Goal: Task Accomplishment & Management: Manage account settings

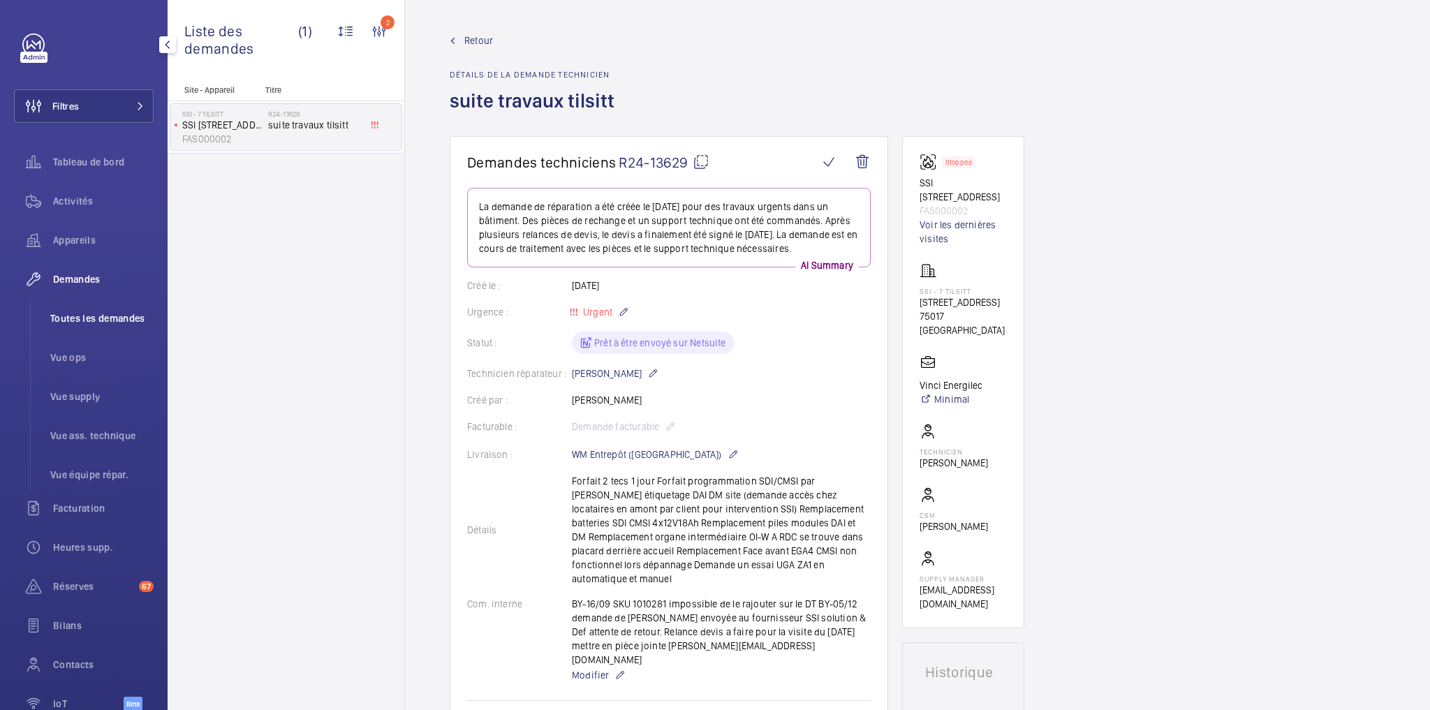
scroll to position [112, 0]
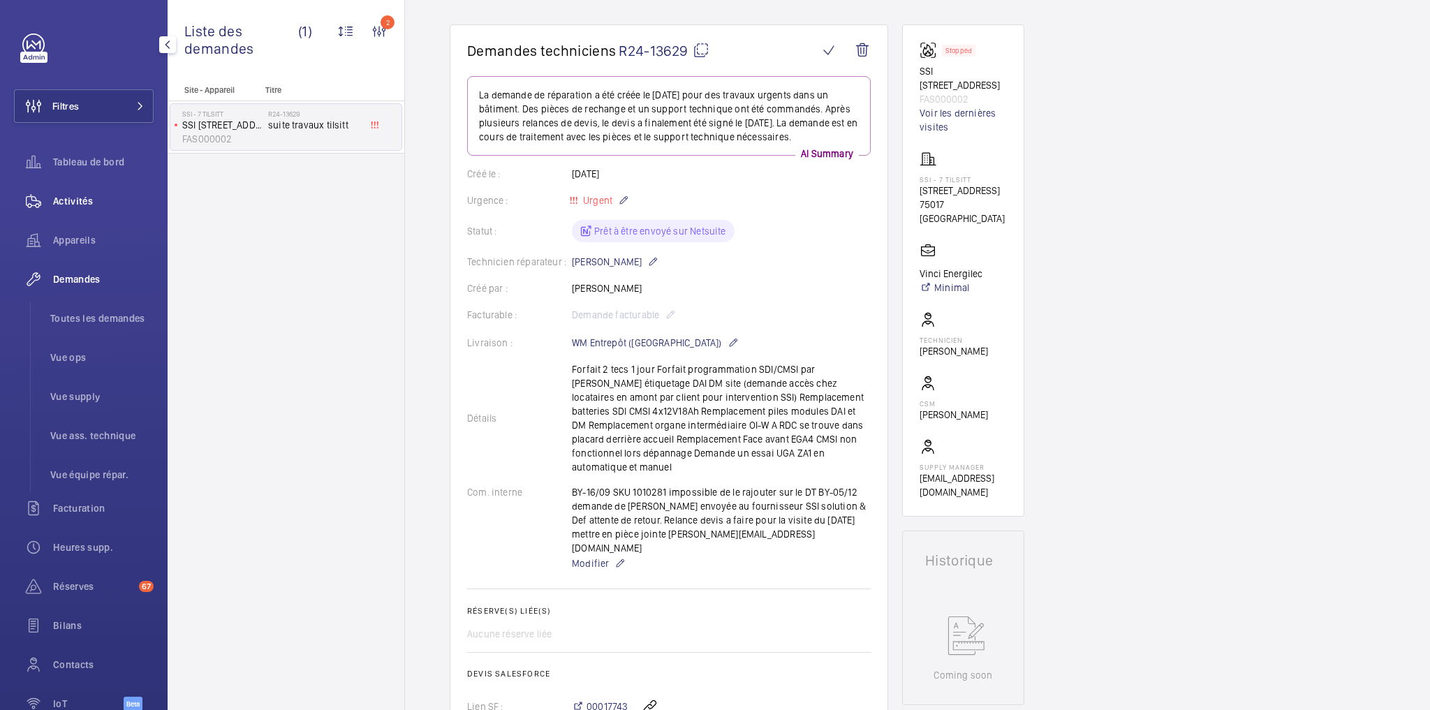
click at [85, 202] on span "Activités" at bounding box center [103, 201] width 101 height 14
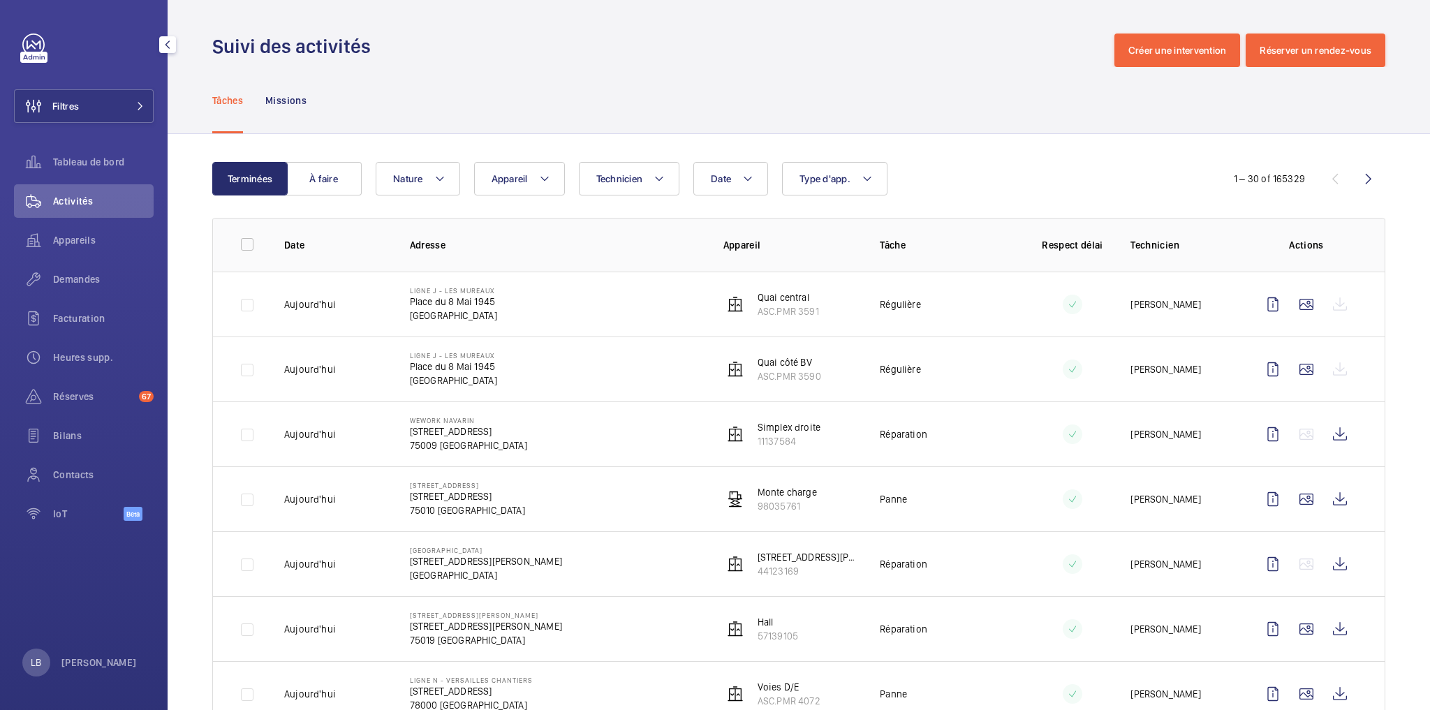
click at [86, 202] on span "Activités" at bounding box center [103, 201] width 101 height 14
click at [82, 281] on span "Demandes" at bounding box center [103, 279] width 101 height 14
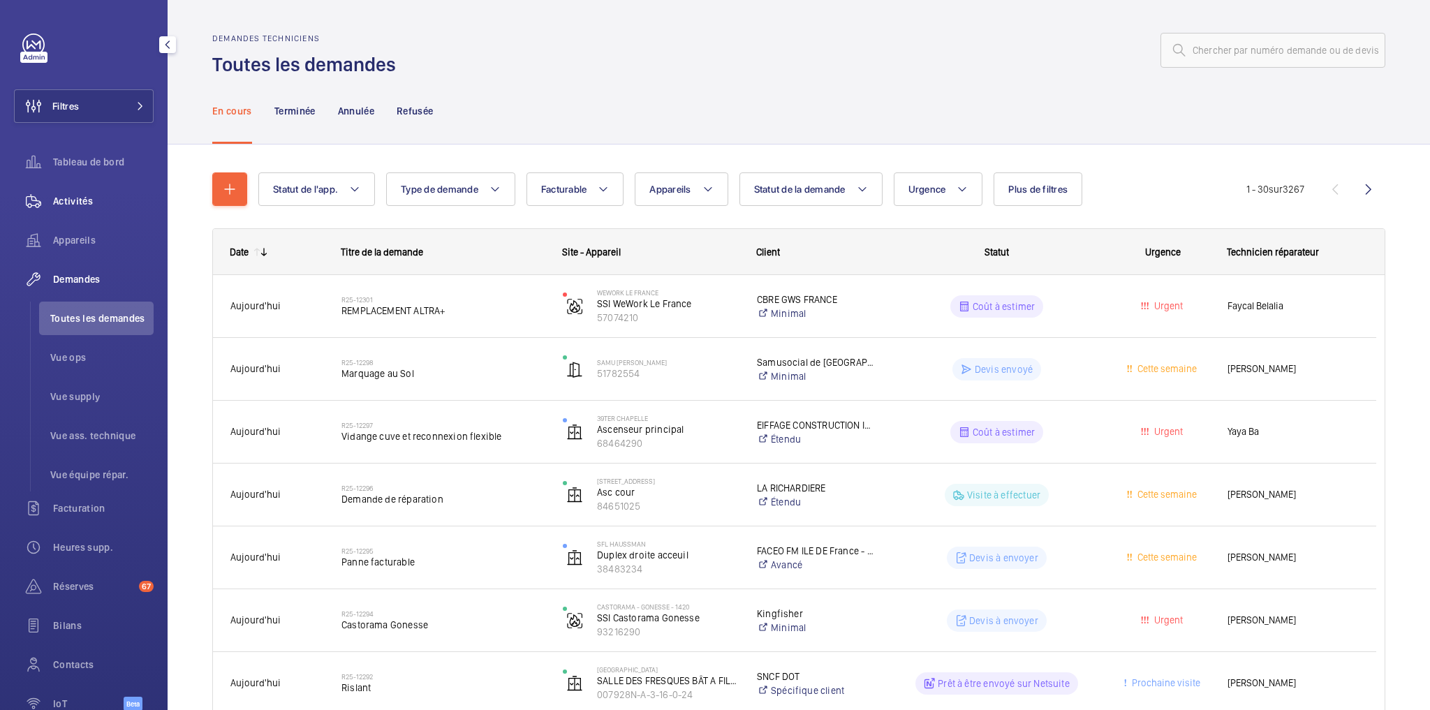
click at [73, 198] on span "Activités" at bounding box center [103, 201] width 101 height 14
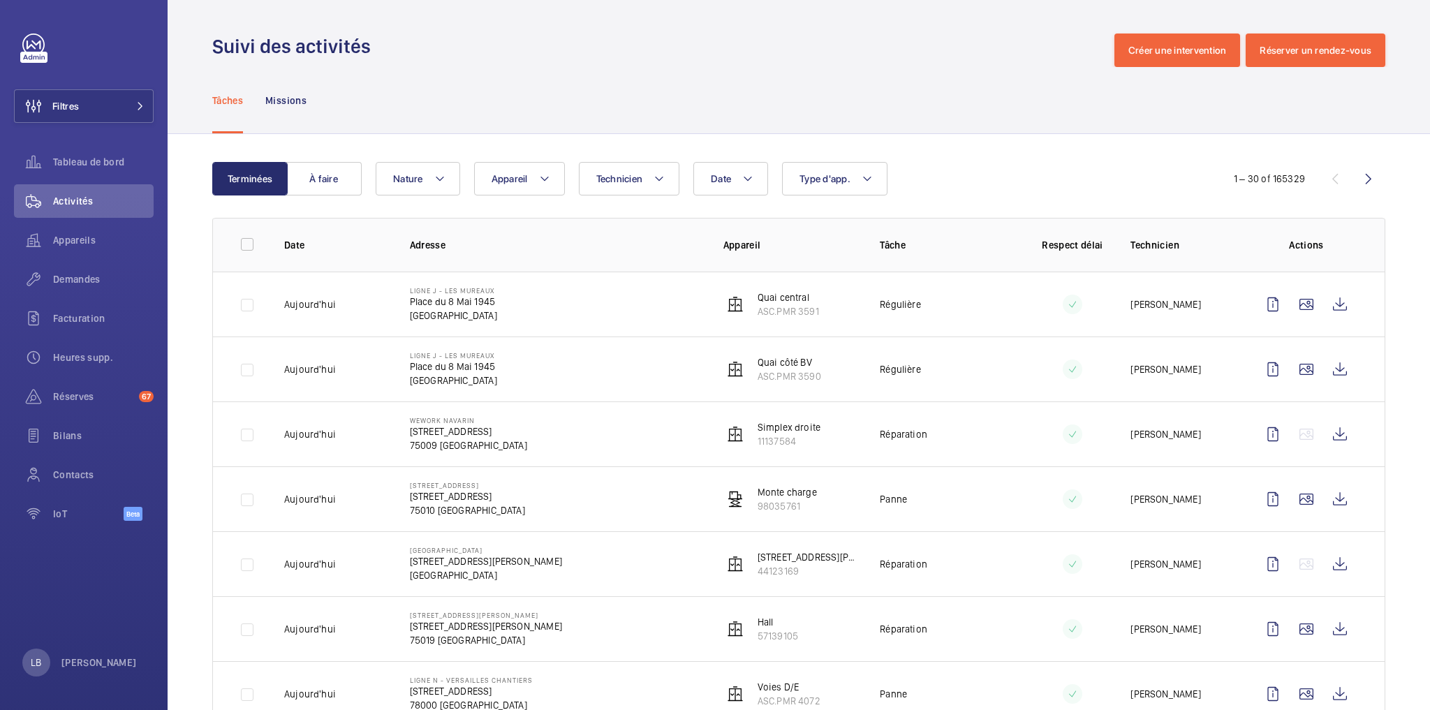
click at [961, 64] on div "Suivi des activités Créer une intervention Réserver un rendez-vous" at bounding box center [798, 51] width 1173 height 34
click at [671, 77] on div "Tâches Missions" at bounding box center [798, 100] width 1173 height 66
click at [603, 22] on wm-front-admin-header "Suivi des activités Créer une intervention Réserver un rendez-vous" at bounding box center [799, 33] width 1262 height 67
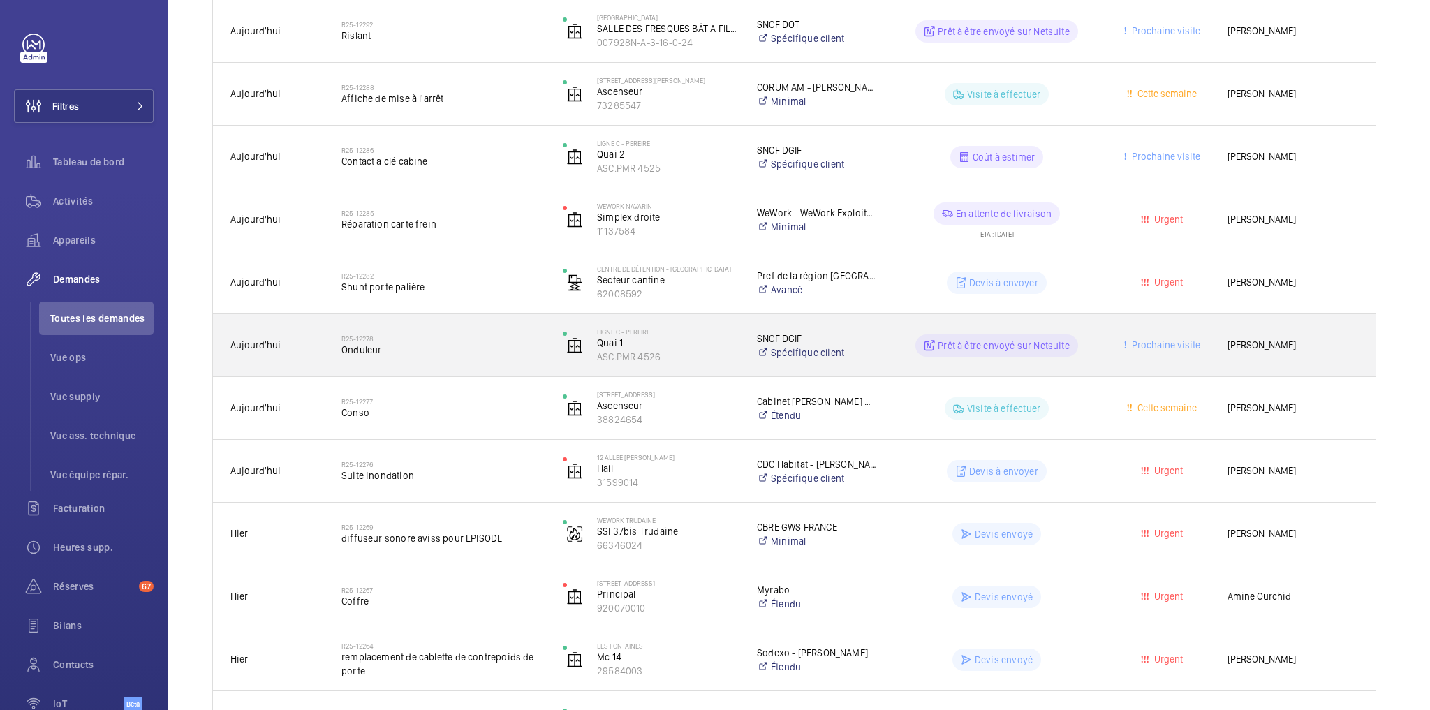
scroll to position [670, 0]
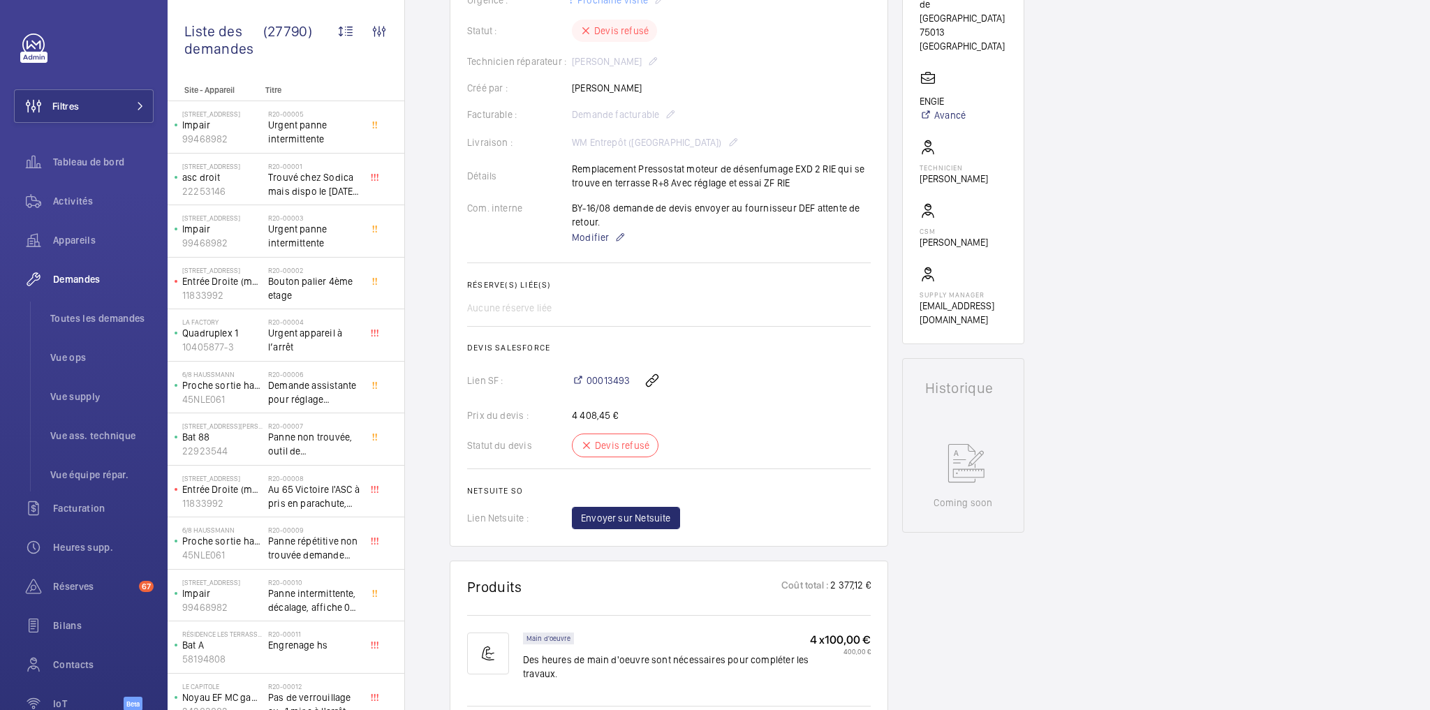
scroll to position [56, 0]
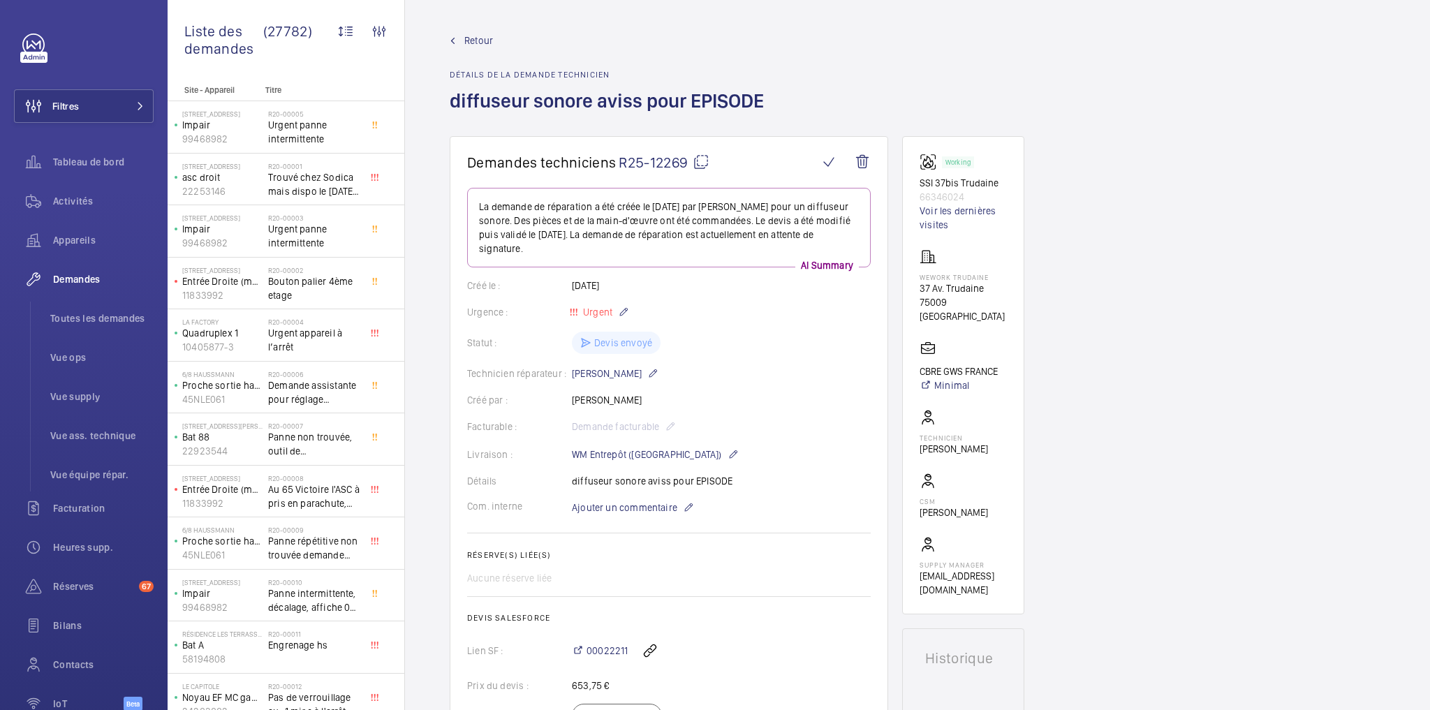
click at [704, 159] on mat-icon at bounding box center [701, 162] width 17 height 17
click at [873, 70] on div "Retour Détails de la demande technicien diffuseur sonore aviss pour EPISODE" at bounding box center [918, 85] width 936 height 103
click at [473, 39] on span "Retour" at bounding box center [478, 41] width 29 height 14
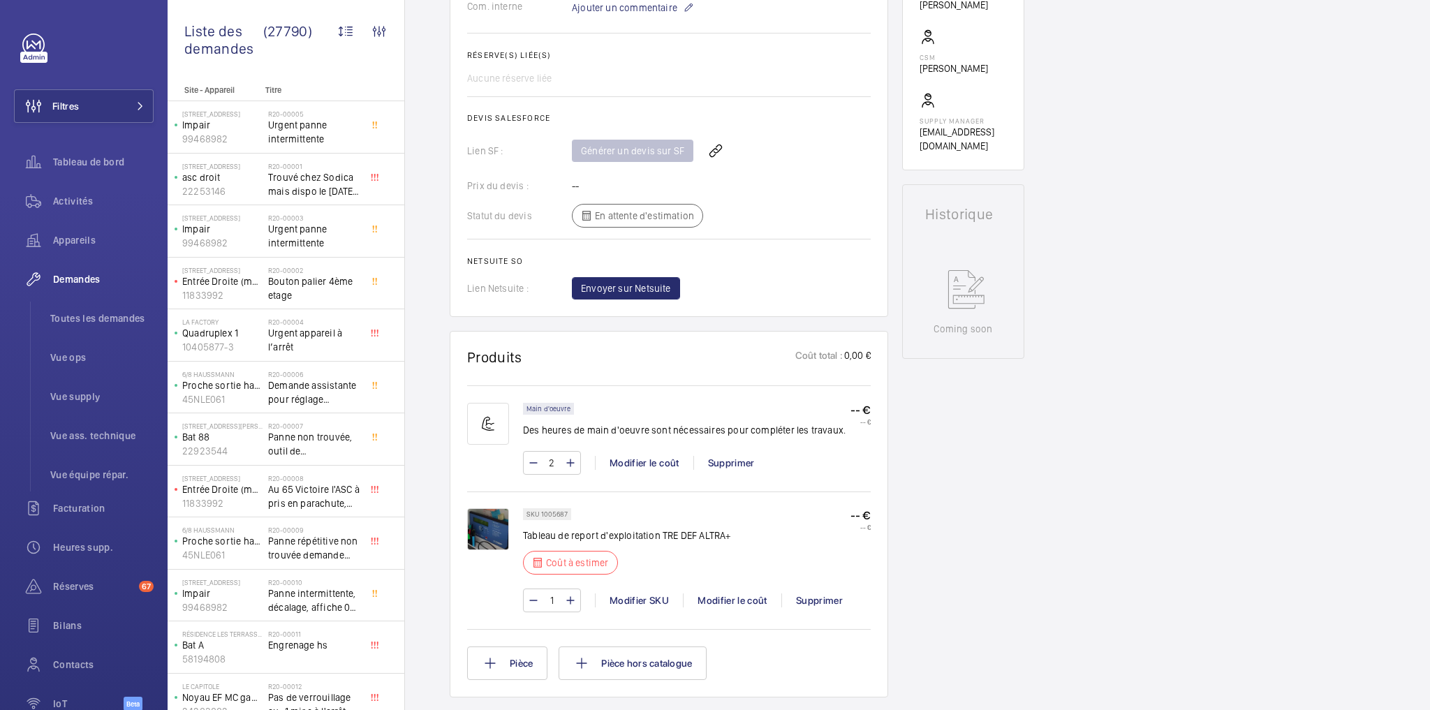
scroll to position [503, 0]
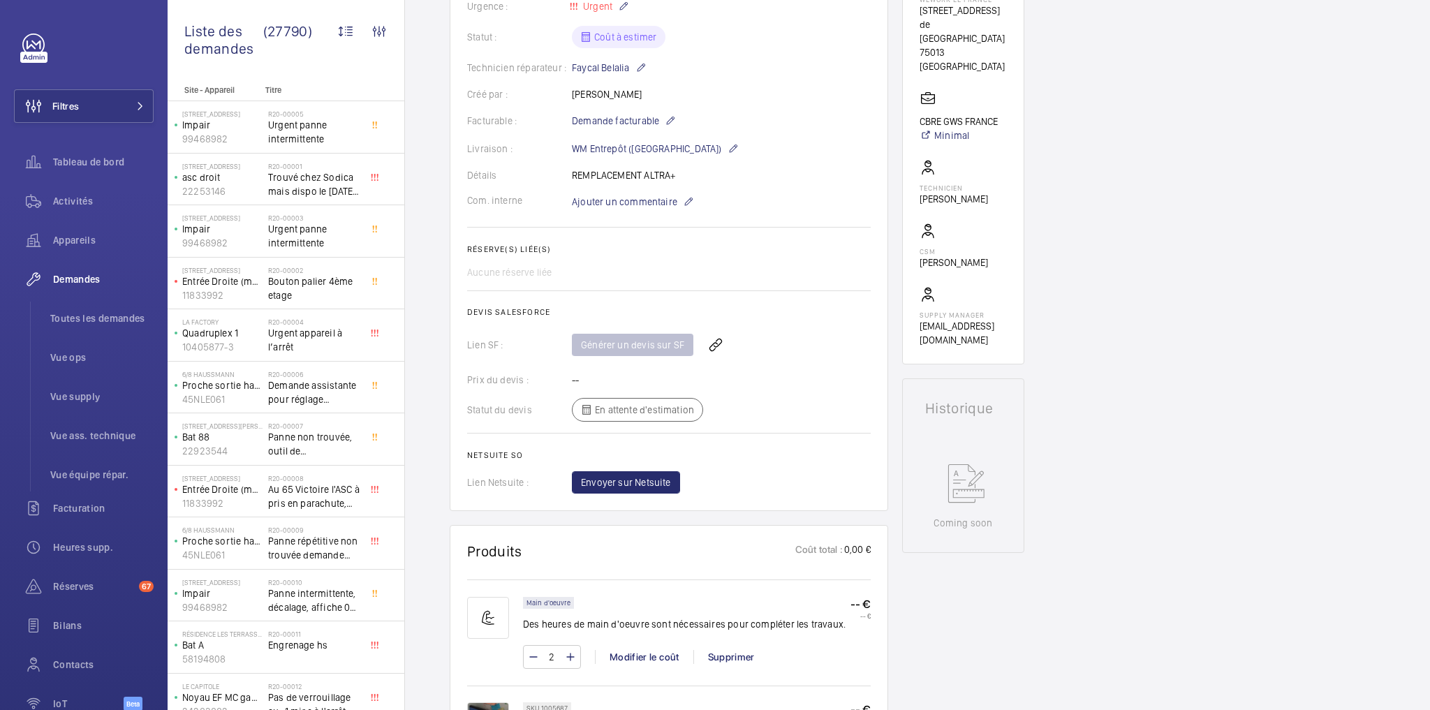
scroll to position [78, 0]
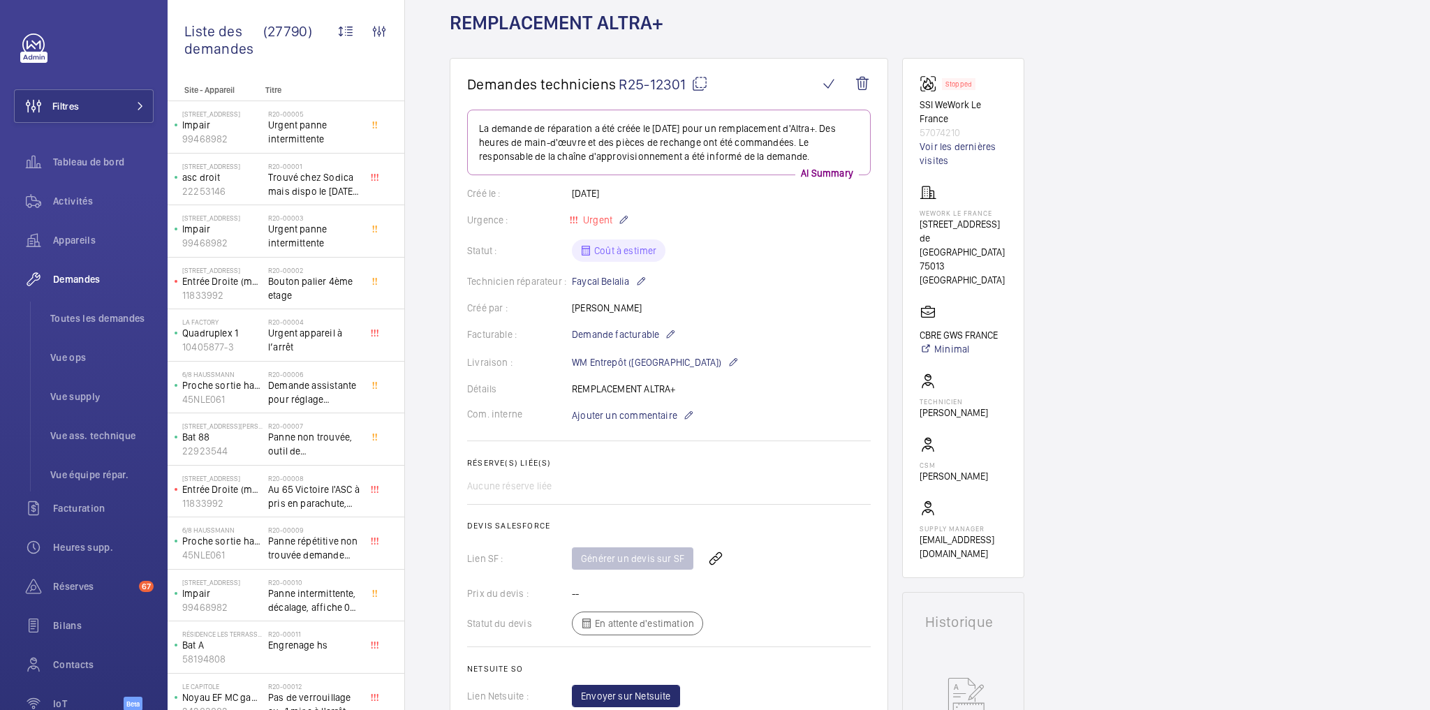
drag, startPoint x: 698, startPoint y: 79, endPoint x: 693, endPoint y: 92, distance: 14.4
click at [698, 82] on mat-icon at bounding box center [699, 83] width 17 height 17
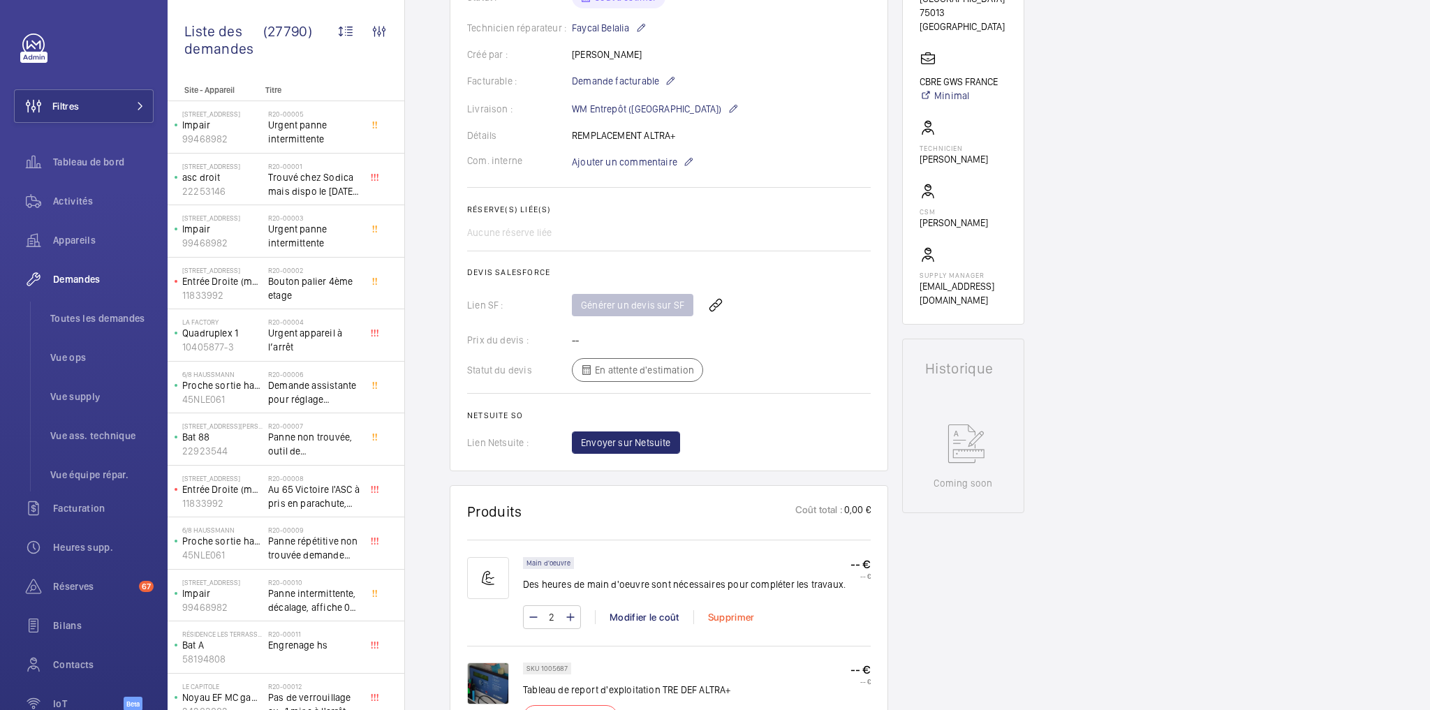
scroll to position [525, 0]
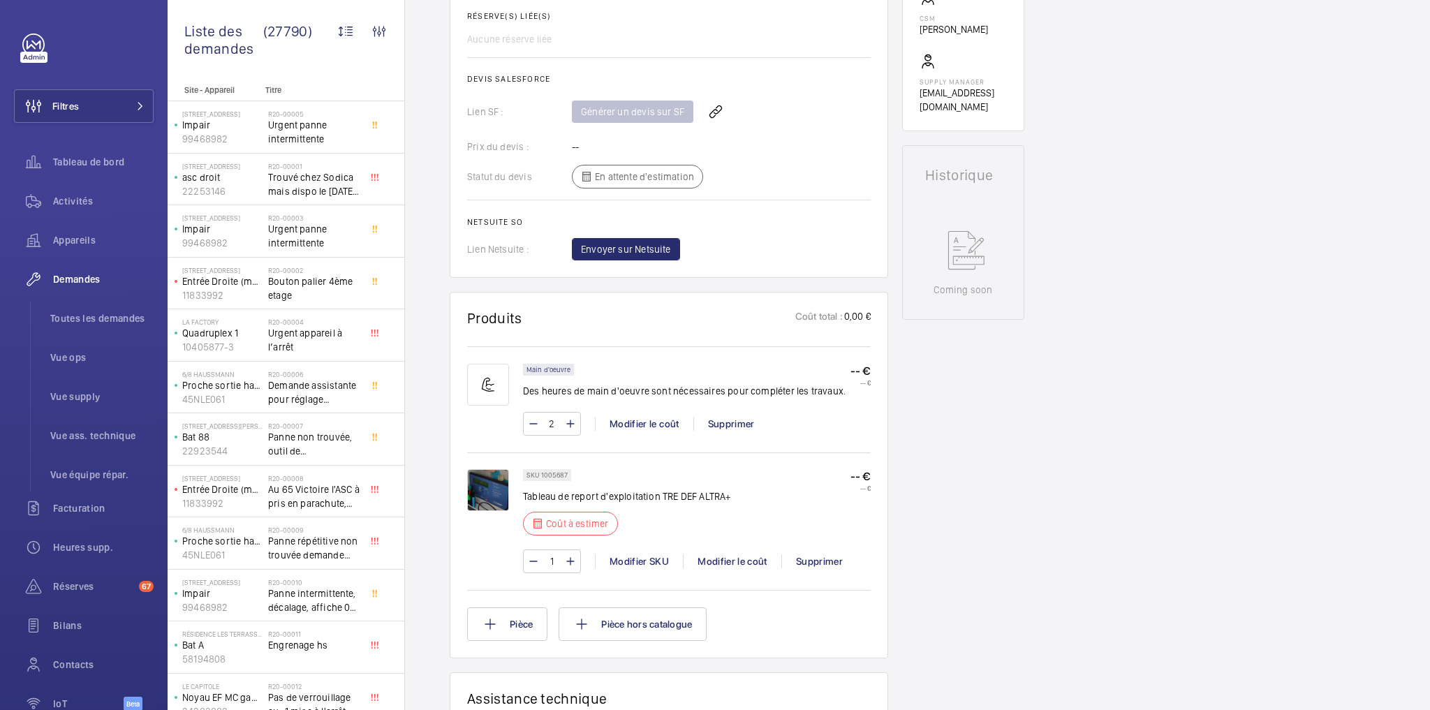
click at [1119, 450] on div "Demandes techniciens R25-12301 La demande de réparation a été créée le 16 septe…" at bounding box center [917, 416] width 1025 height 1610
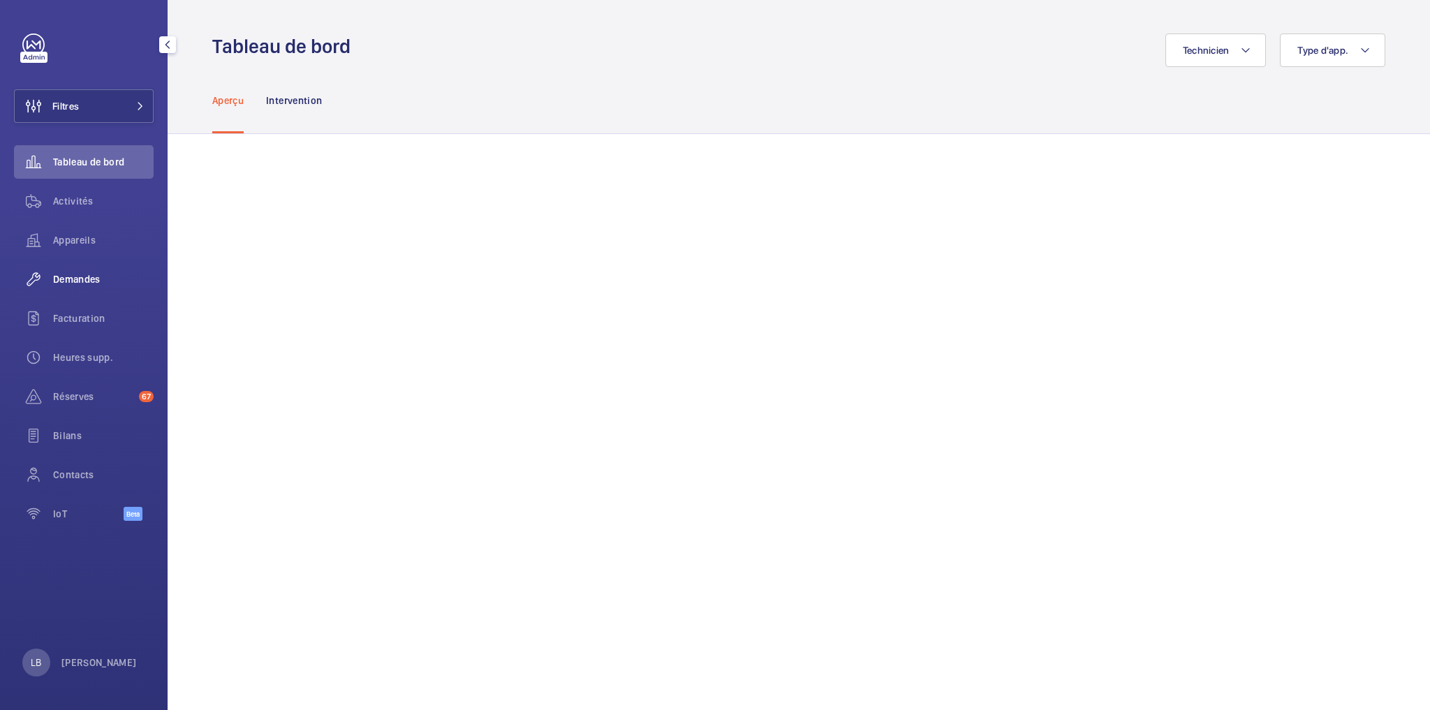
click at [73, 274] on span "Demandes" at bounding box center [103, 279] width 101 height 14
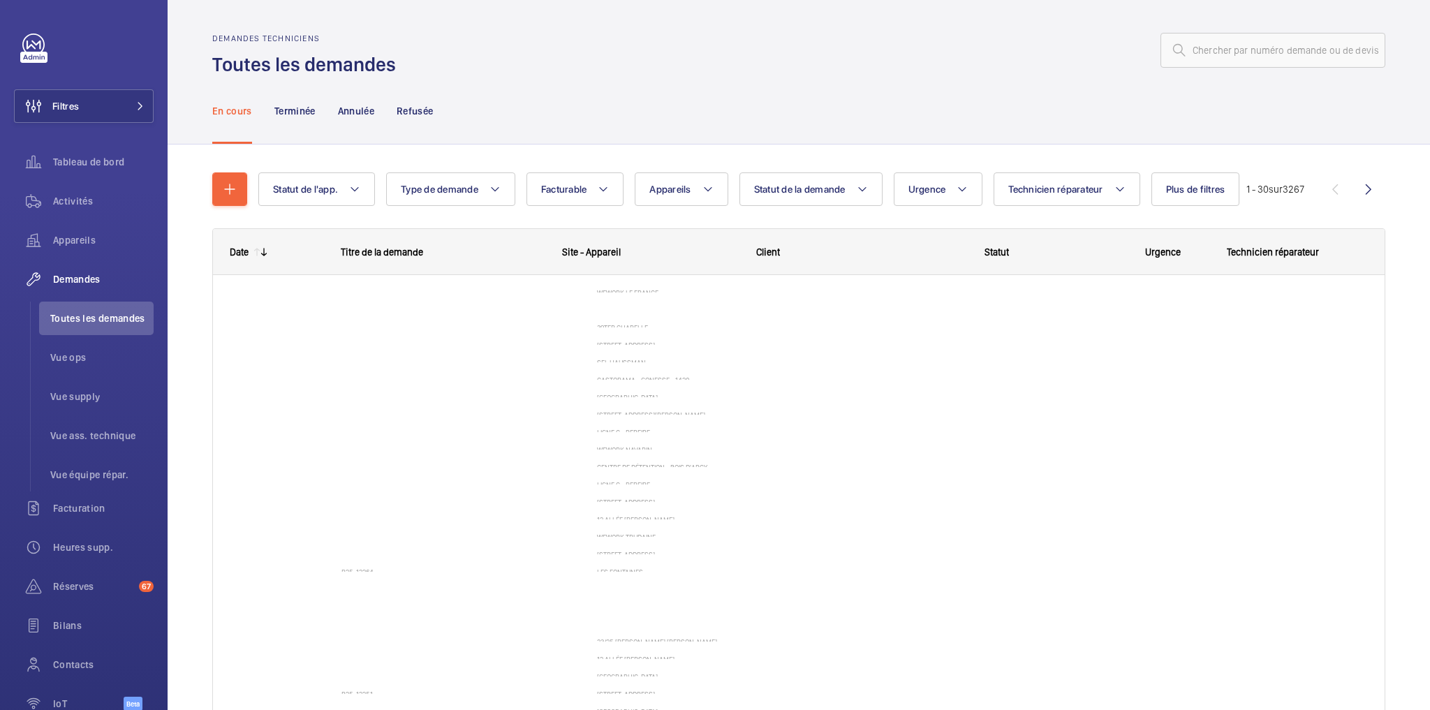
click at [695, 52] on div at bounding box center [894, 51] width 981 height 34
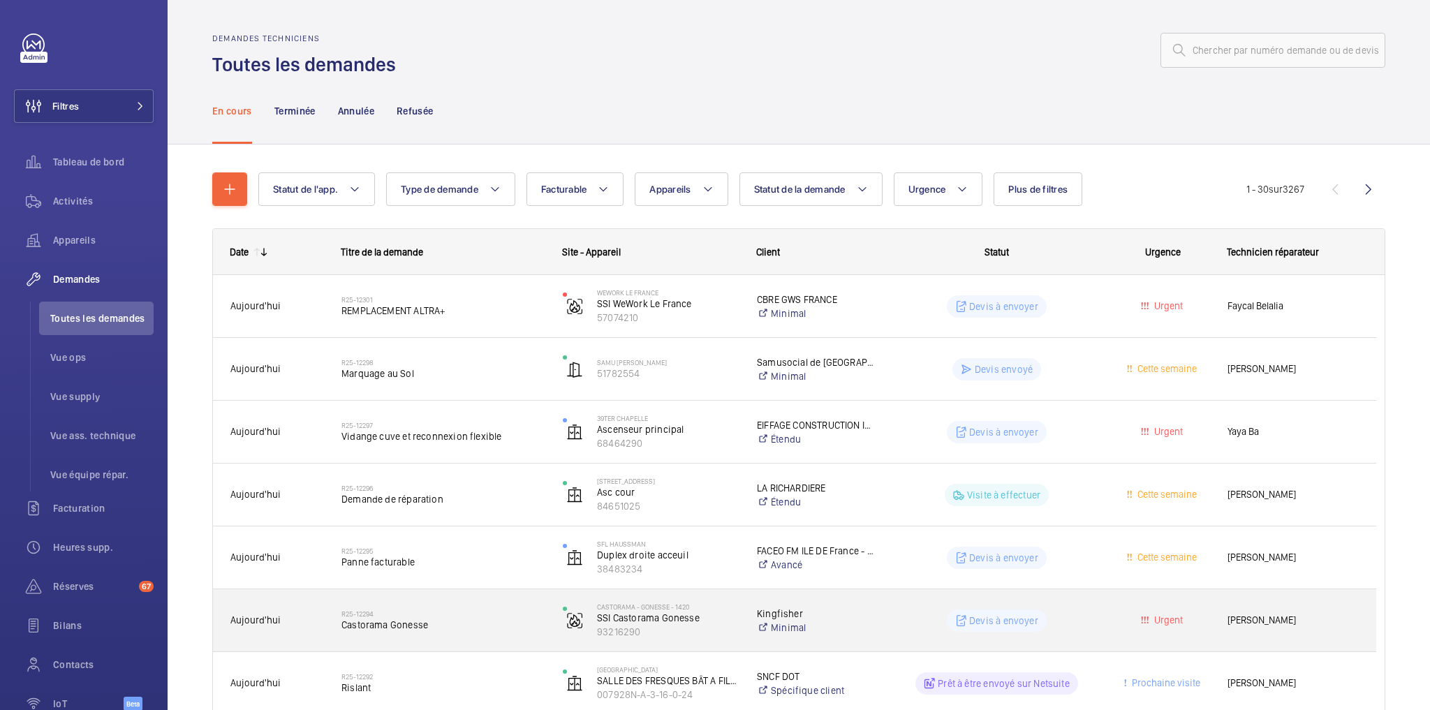
click at [1106, 600] on div "Urgent" at bounding box center [1155, 620] width 110 height 44
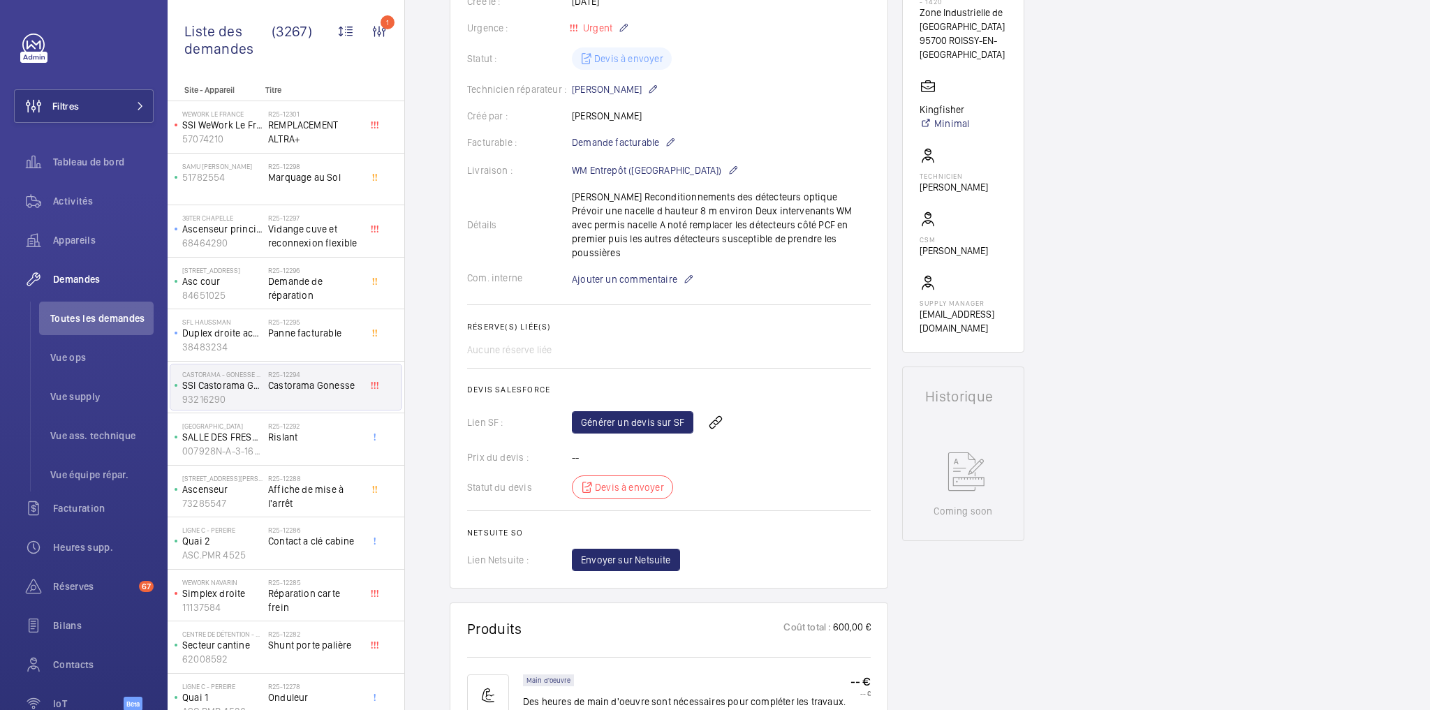
scroll to position [223, 0]
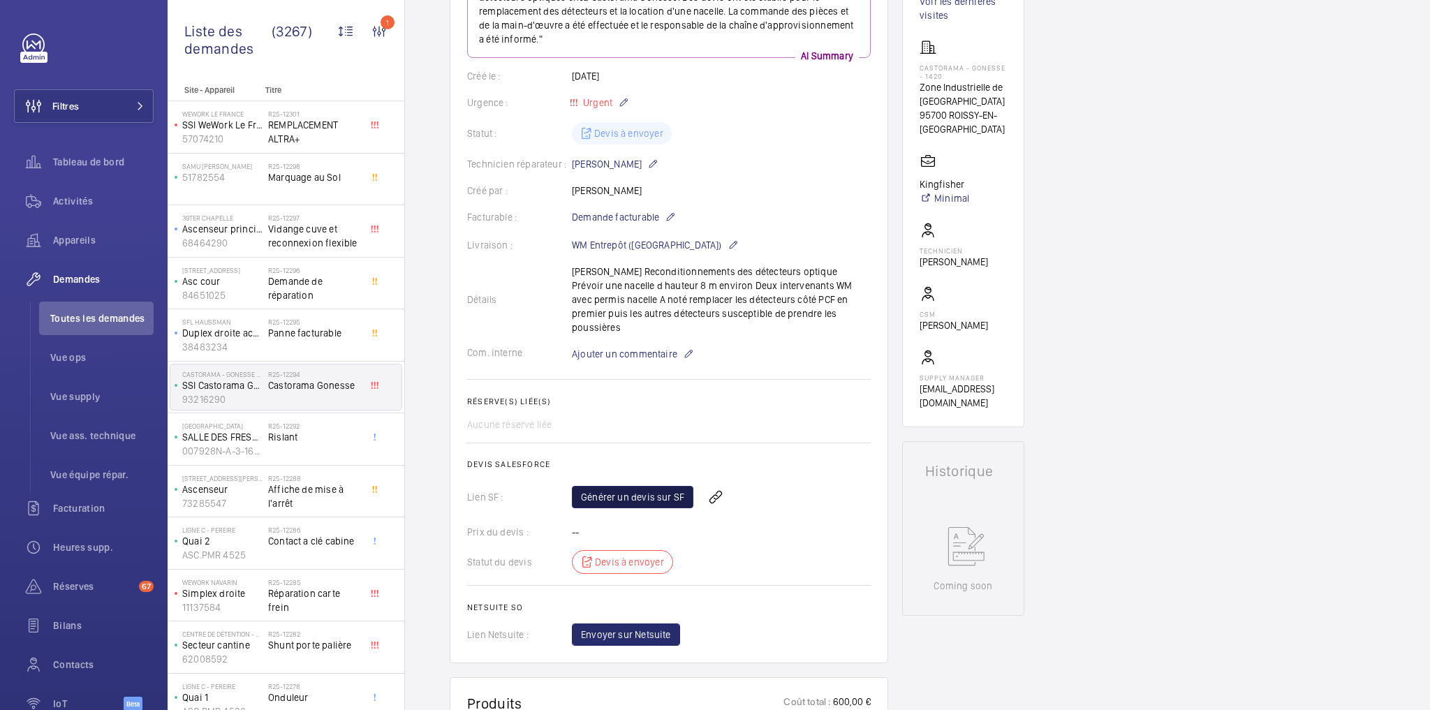
click at [628, 486] on link "Générer un devis sur SF" at bounding box center [632, 497] width 121 height 22
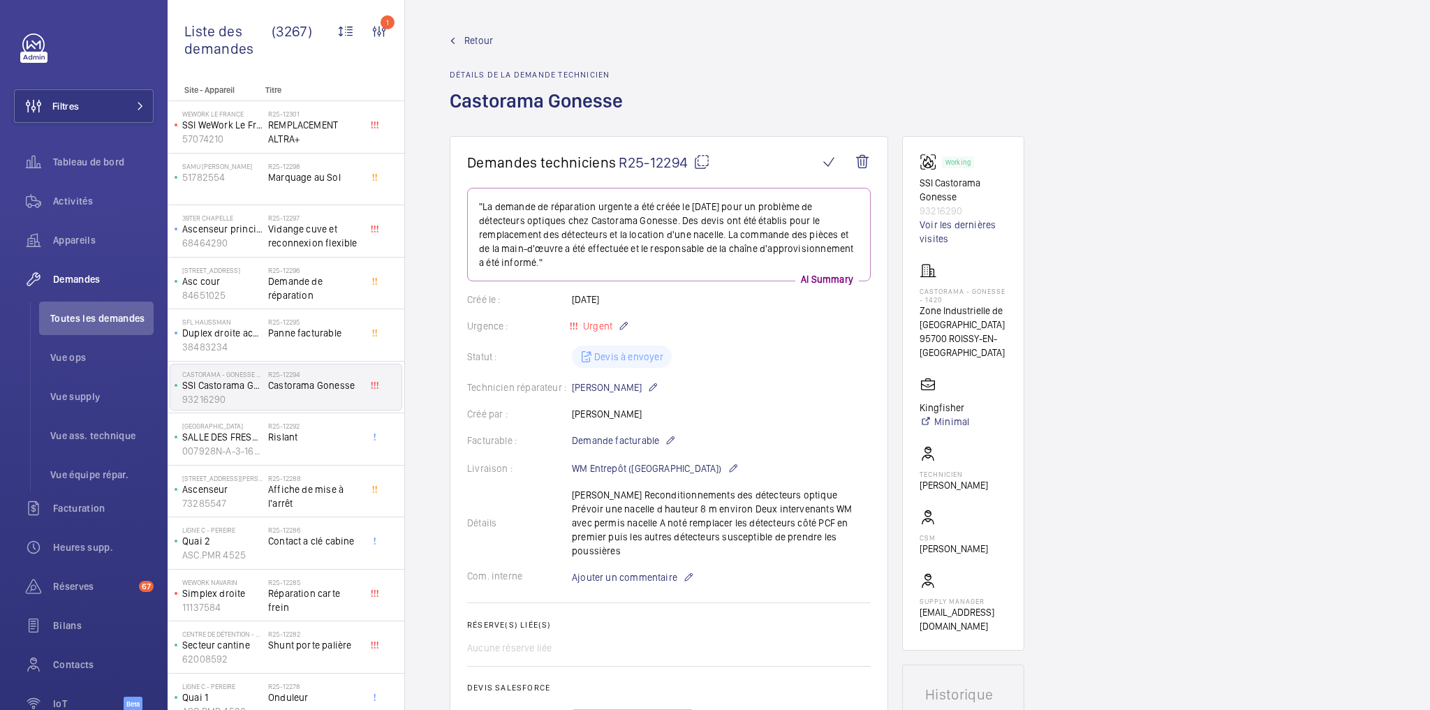
click at [483, 40] on span "Retour" at bounding box center [478, 41] width 29 height 14
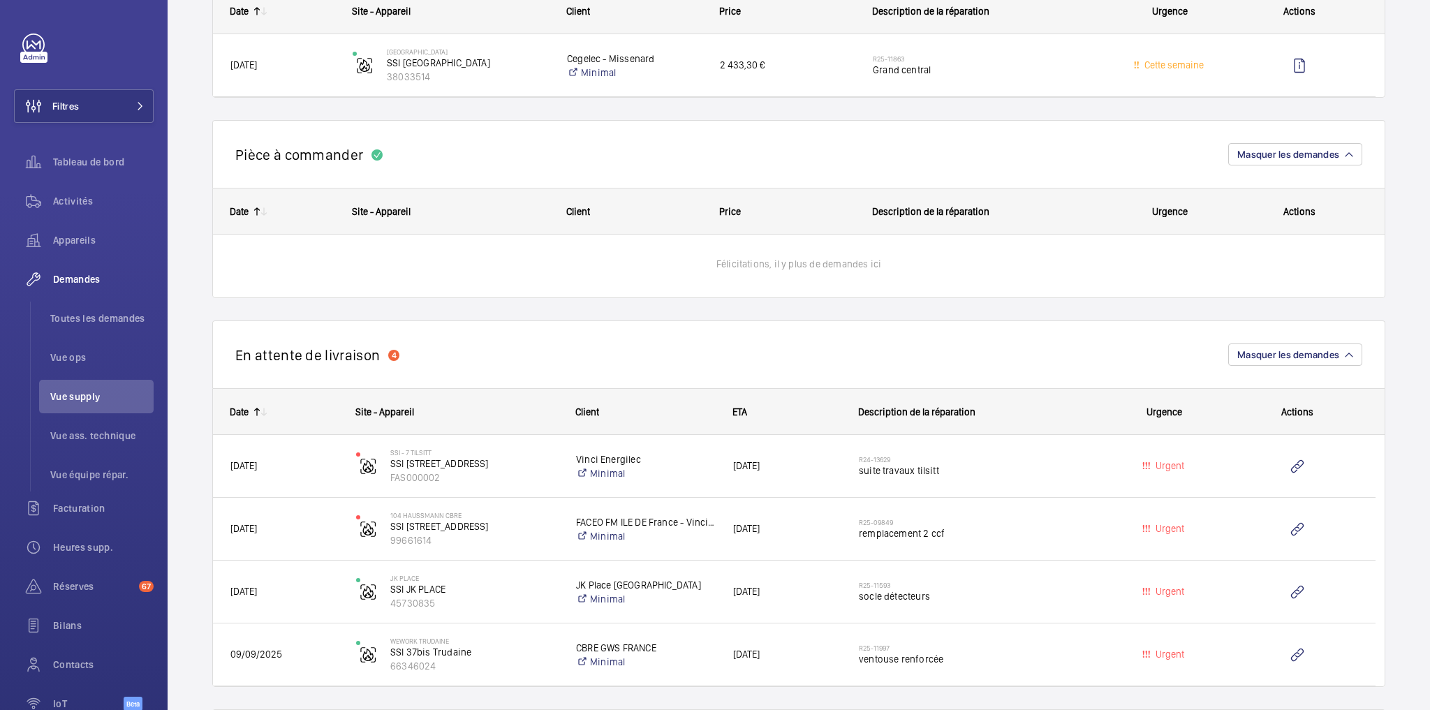
scroll to position [503, 0]
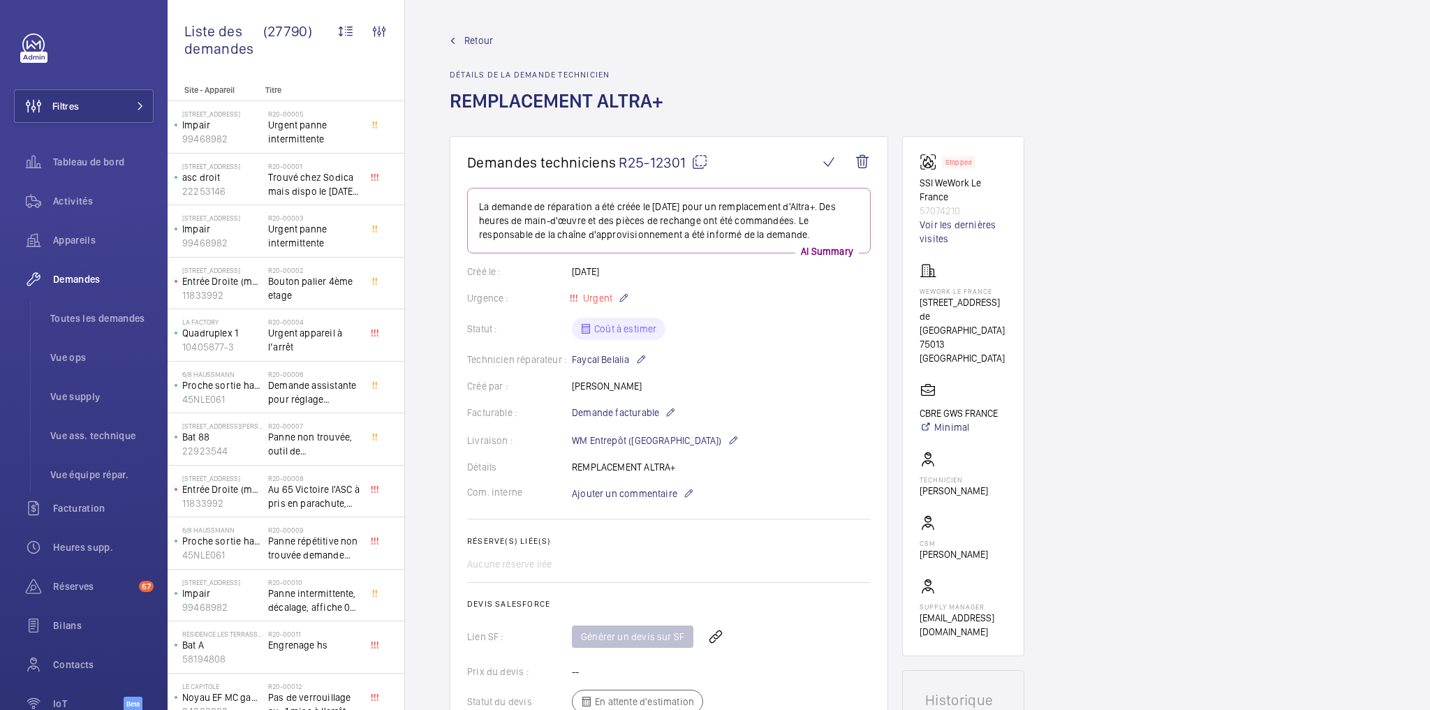
scroll to position [525, 0]
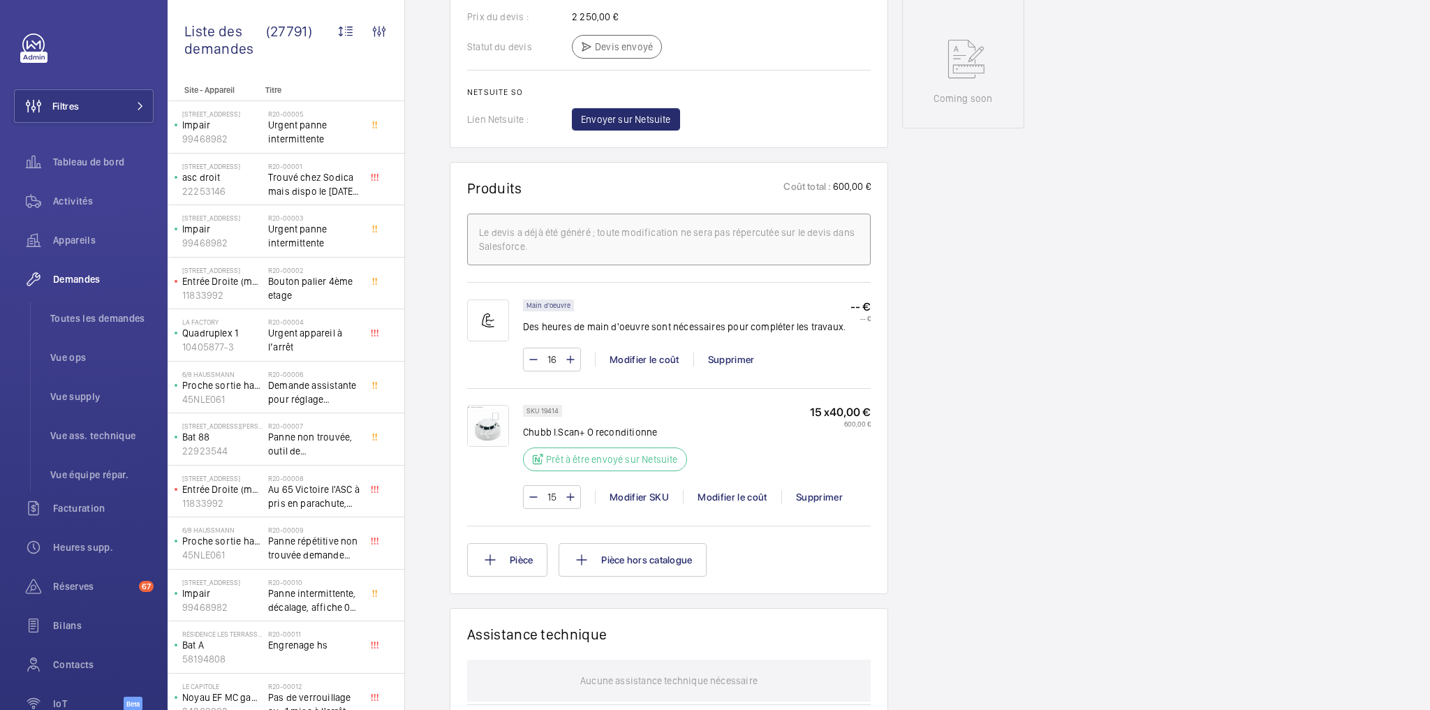
scroll to position [726, 0]
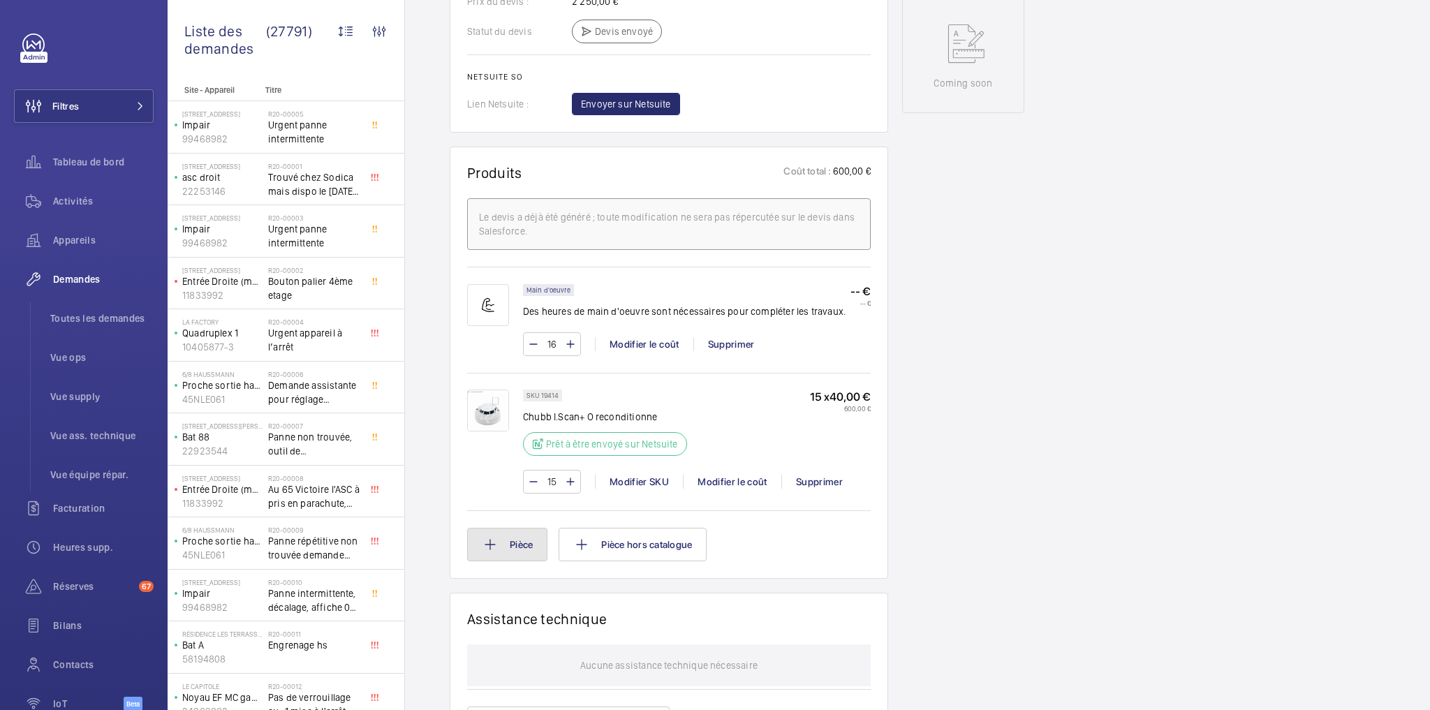
click at [525, 528] on button "Pièce" at bounding box center [507, 545] width 80 height 34
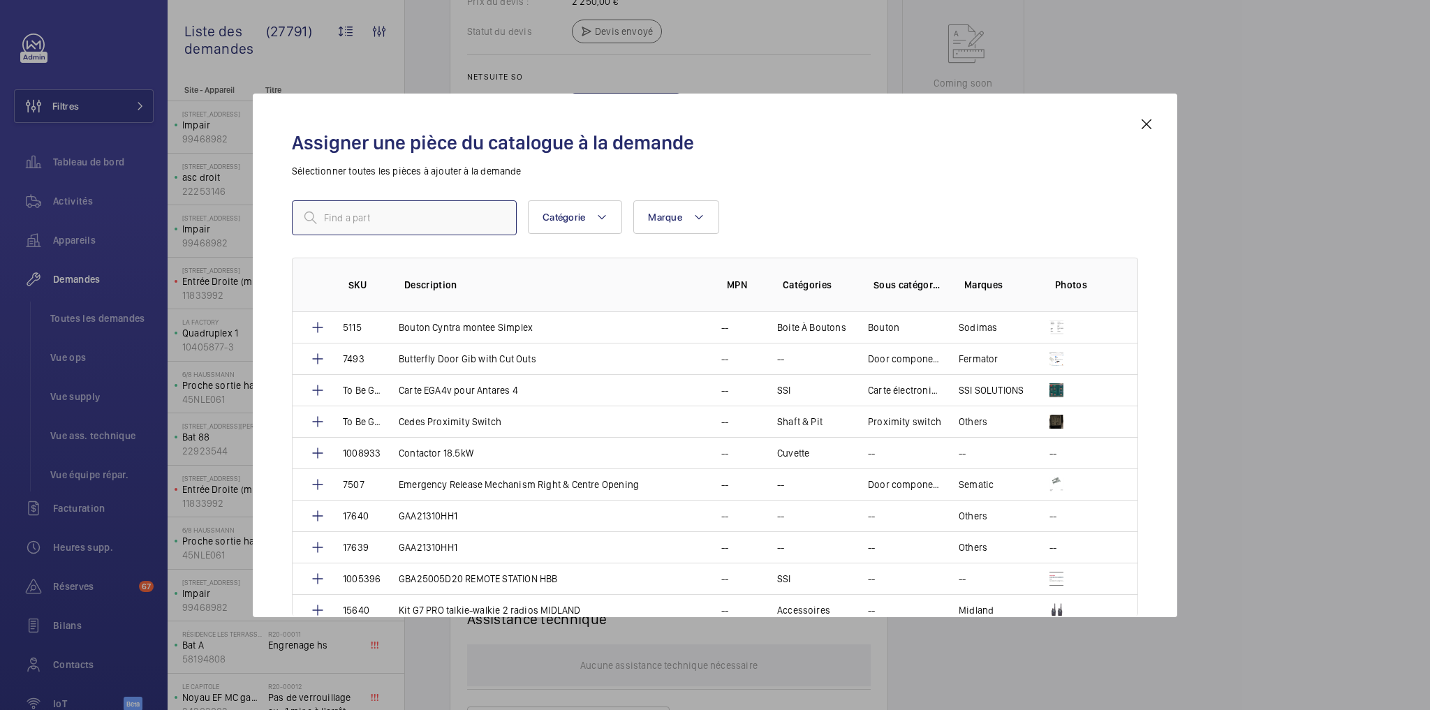
click at [376, 216] on input "text" at bounding box center [404, 217] width 225 height 35
paste input "DM MCP5A-RP02SF-A207-01C"
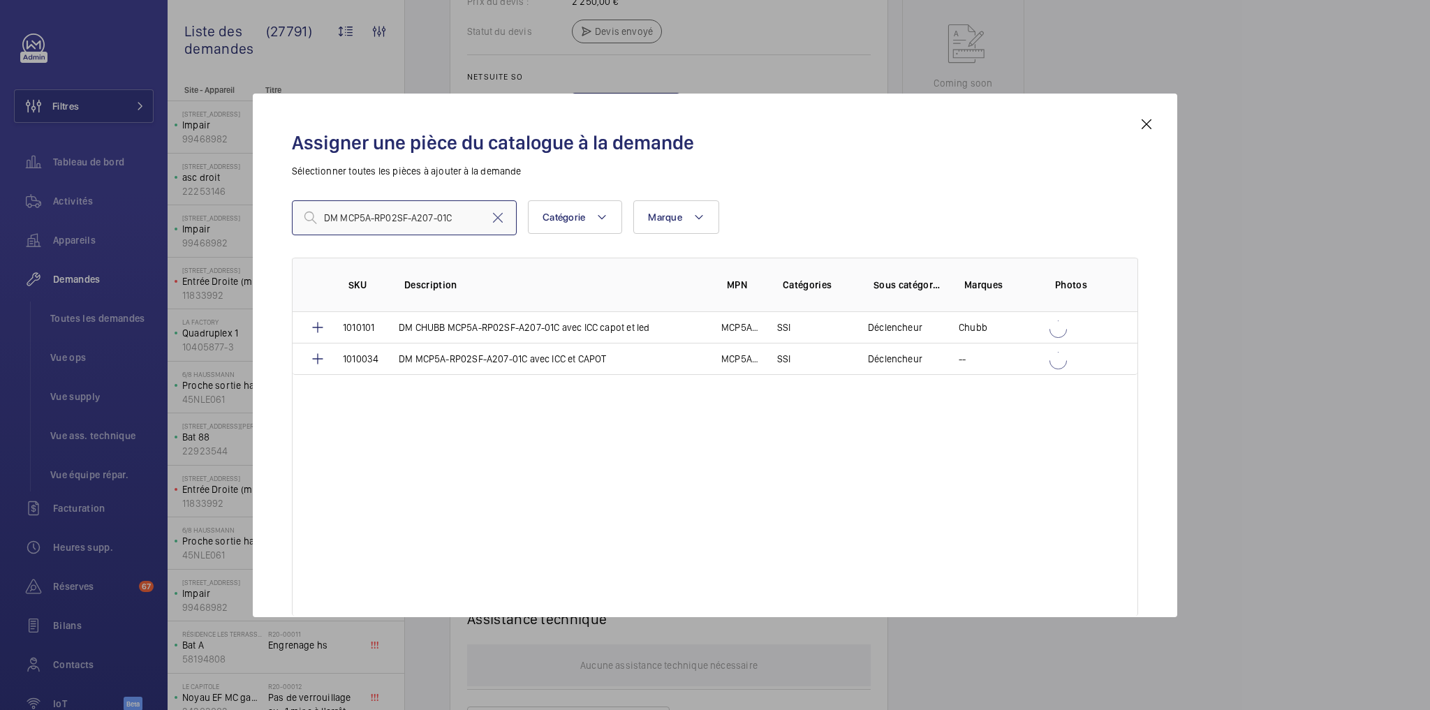
type input "DM MCP5A-RP02SF-A207-01C"
click at [554, 330] on p "DM CHUBB MCP5A-RP02SF-A207-01C avec ICC capot et led" at bounding box center [524, 327] width 251 height 14
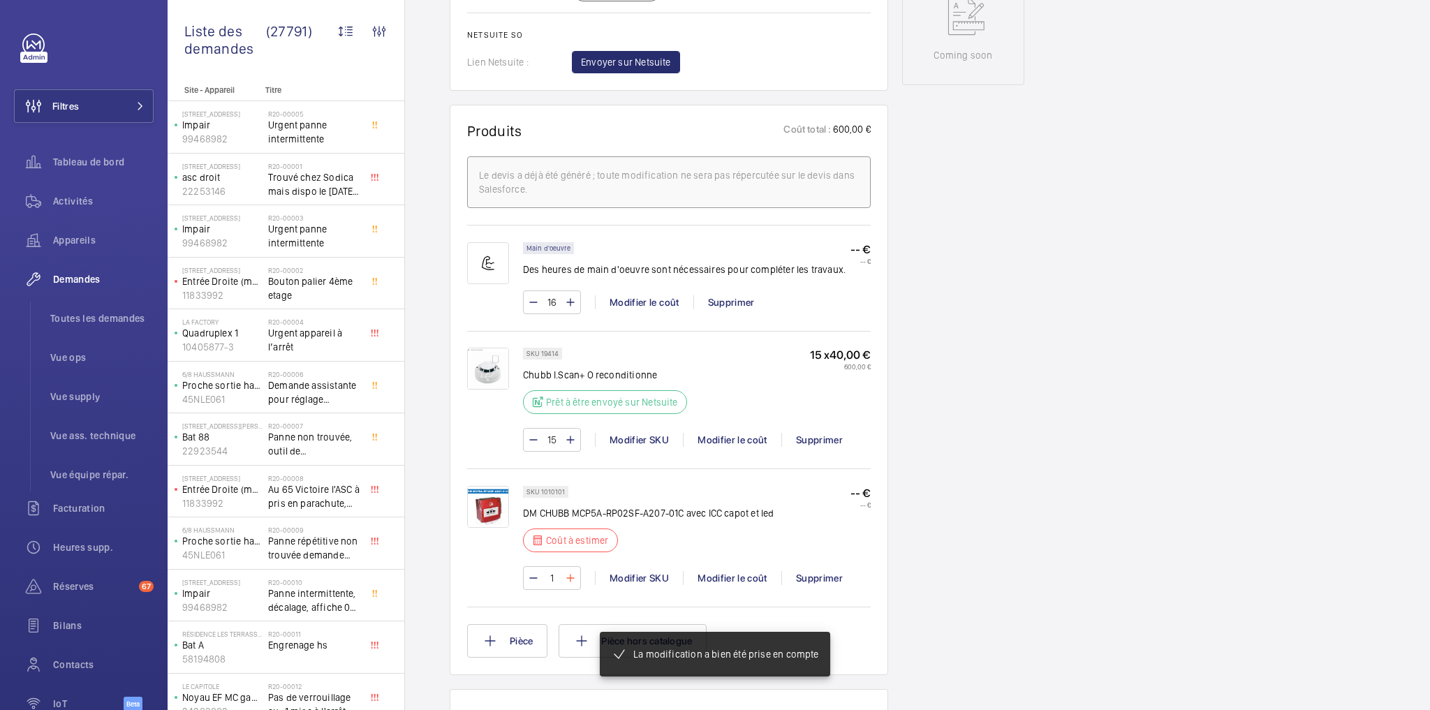
click at [570, 570] on mat-icon at bounding box center [570, 578] width 11 height 17
type input "2"
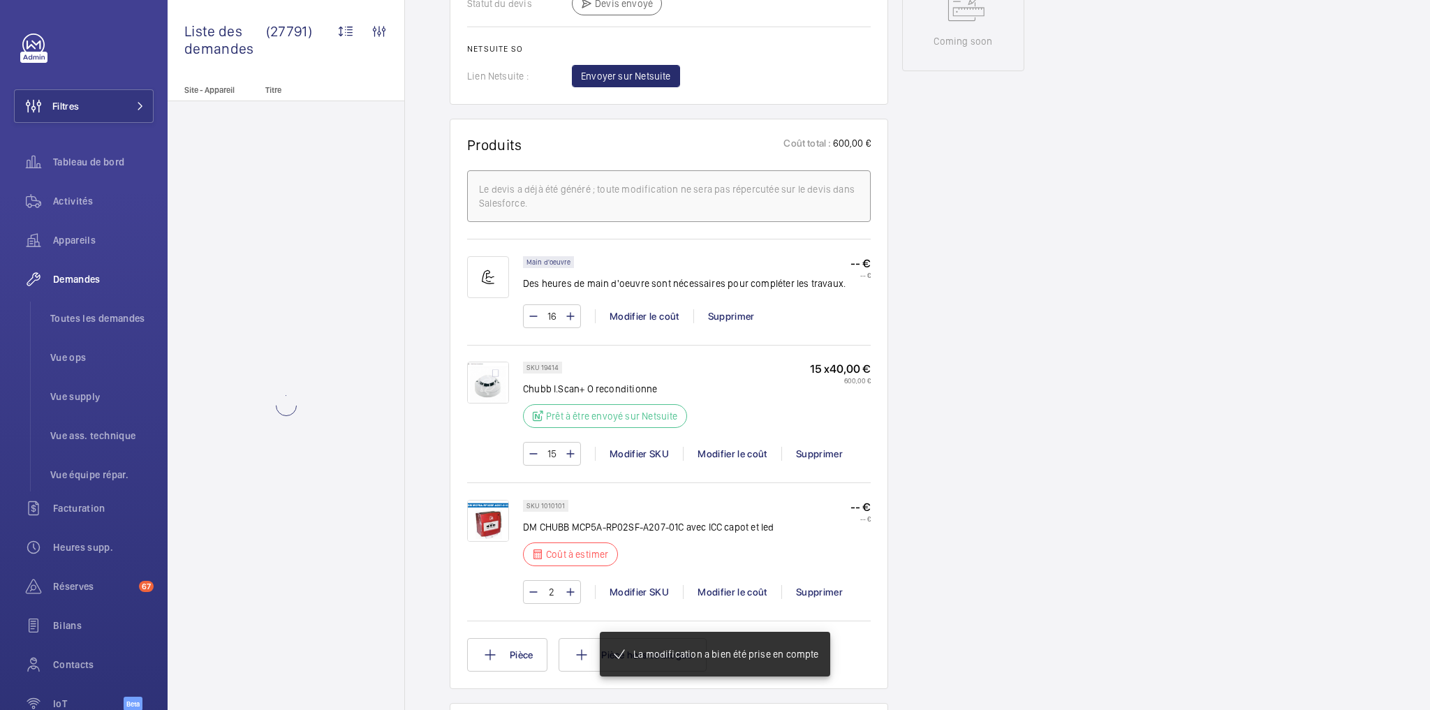
scroll to position [754, 0]
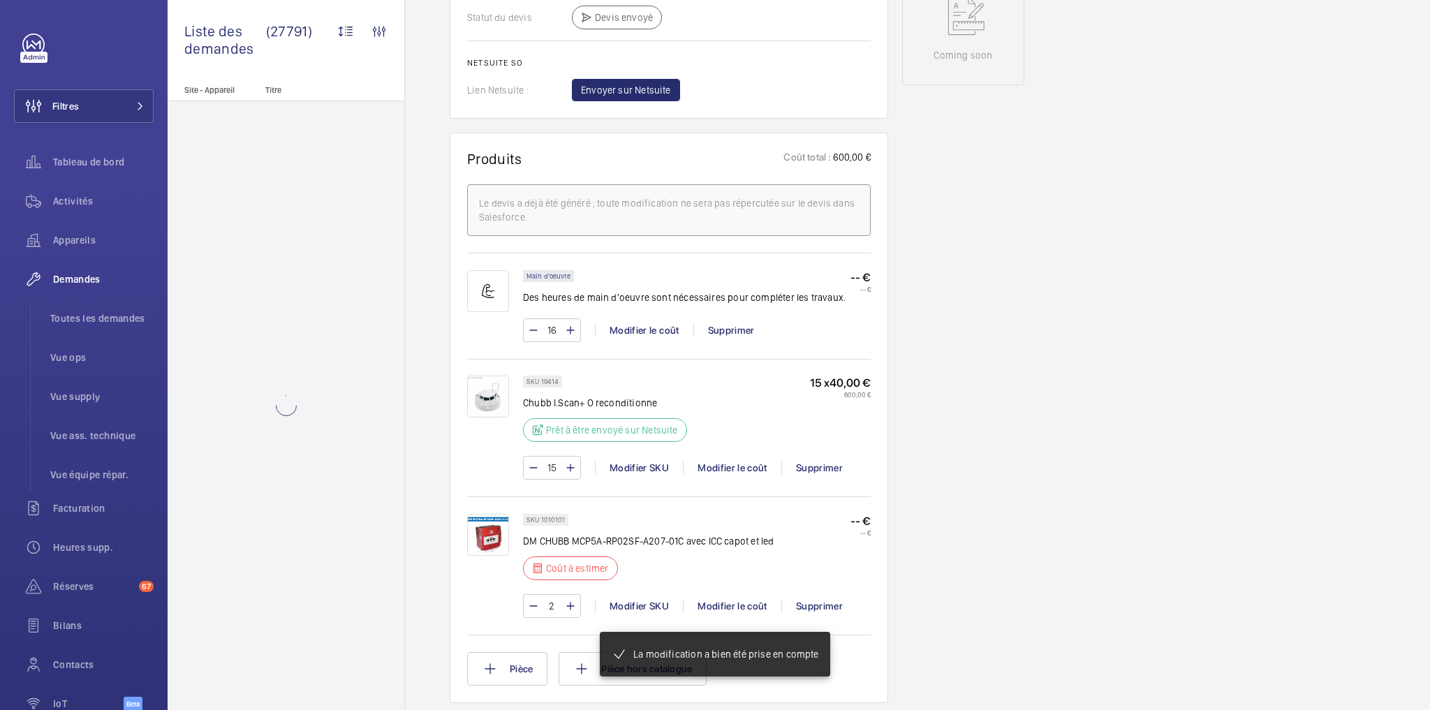
click at [964, 505] on div "Working SSI Castorama Gonesse 93216290 Voir les dernières visites Castorama - G…" at bounding box center [963, 301] width 122 height 1839
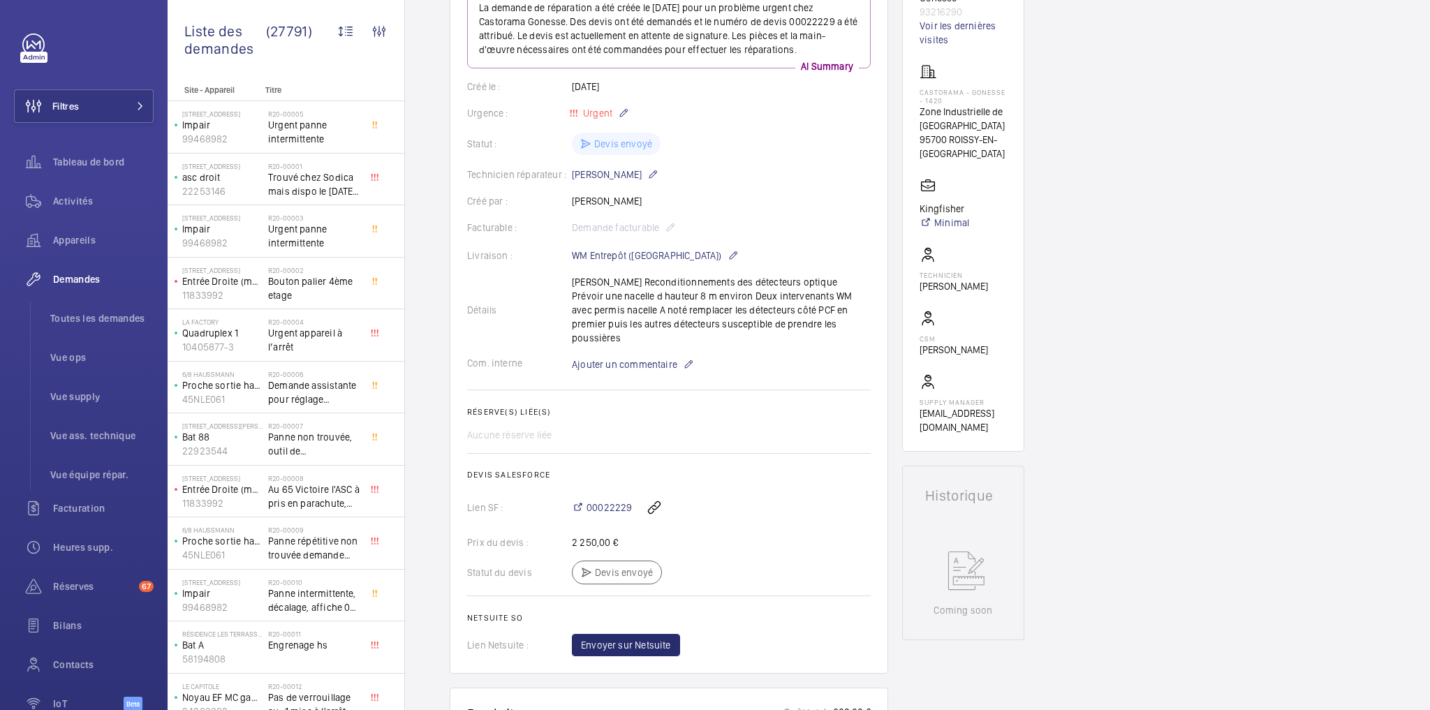
scroll to position [196, 0]
click at [613, 504] on span "00022229" at bounding box center [609, 511] width 45 height 14
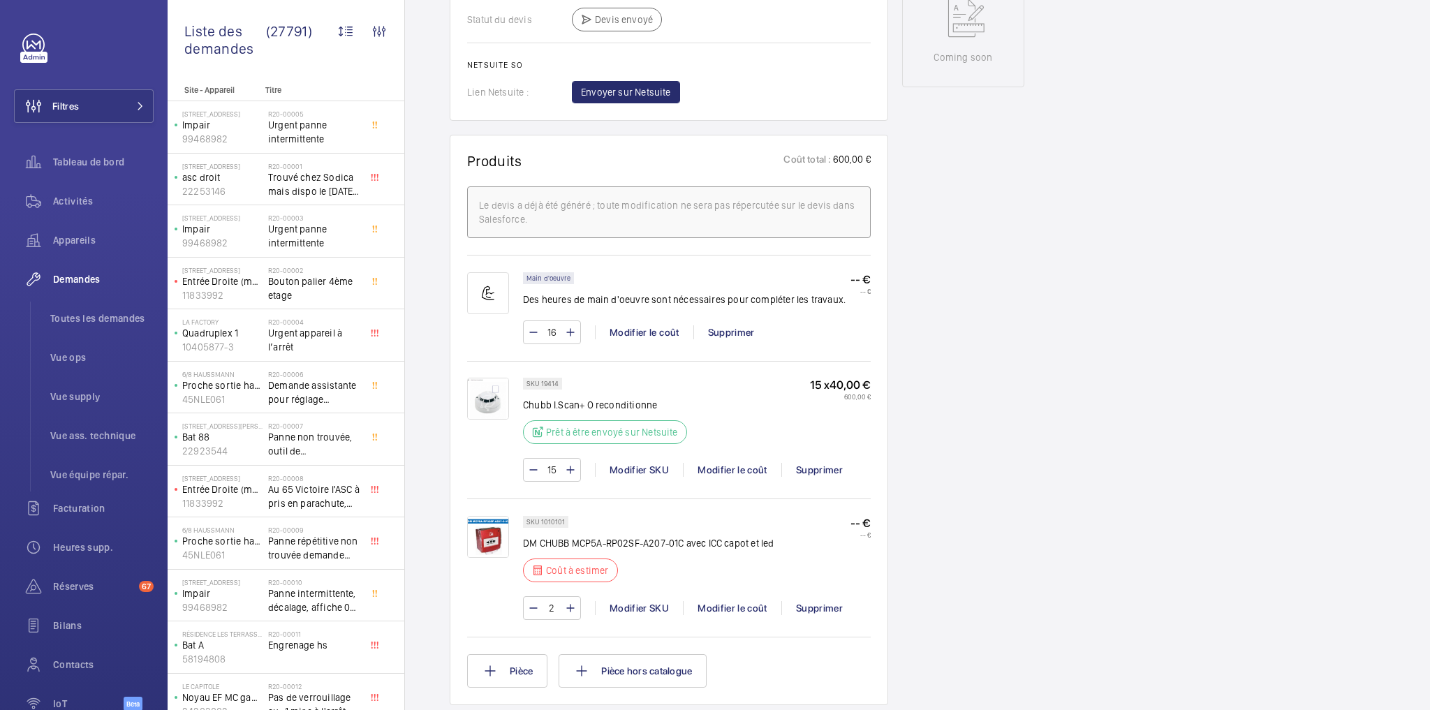
scroll to position [419, 0]
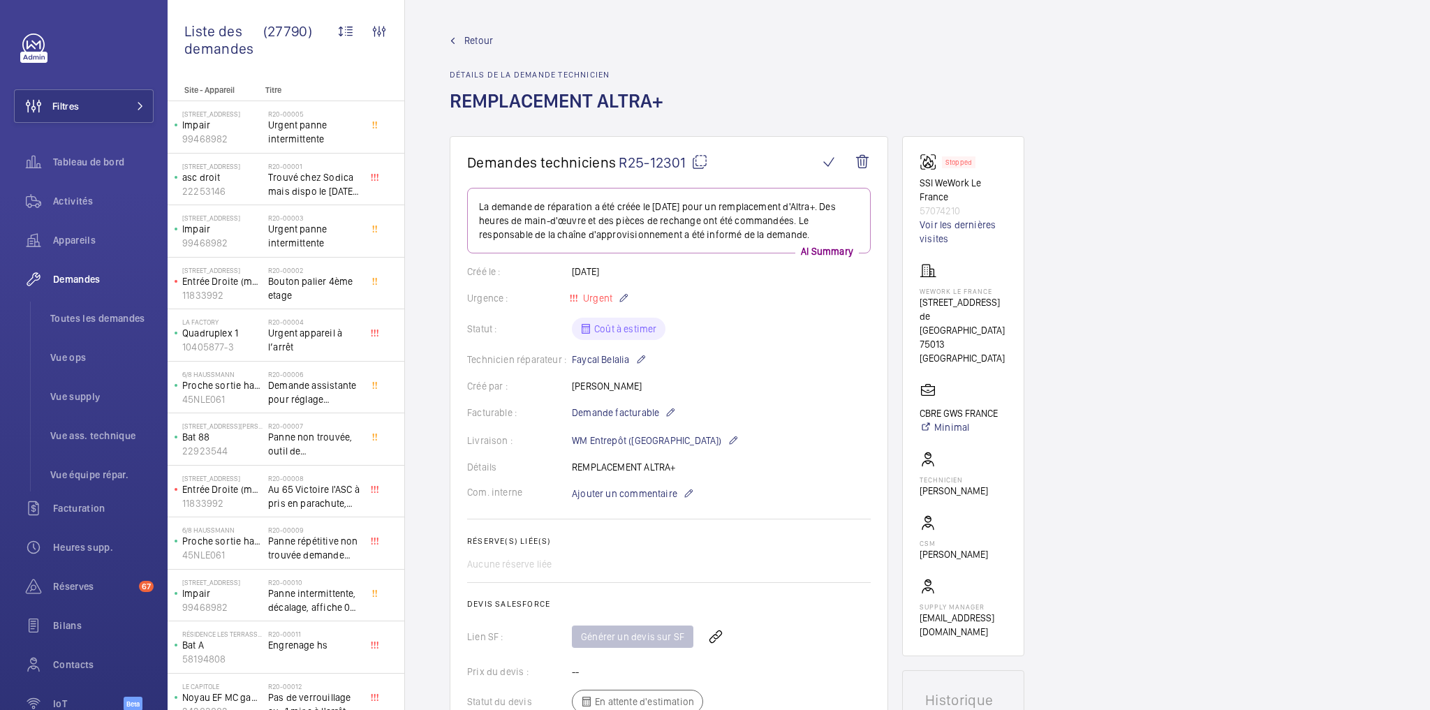
scroll to position [525, 0]
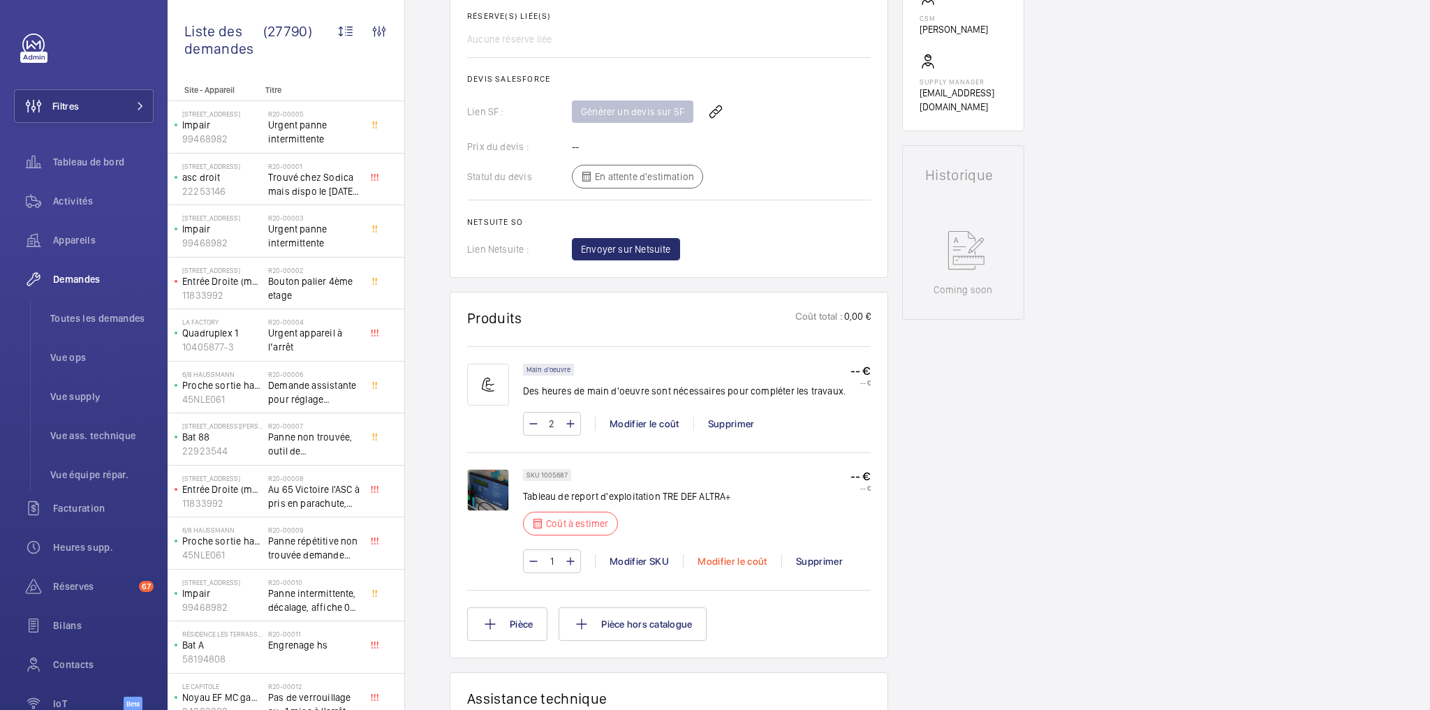
click at [738, 556] on div "Modifier le coût" at bounding box center [732, 561] width 98 height 14
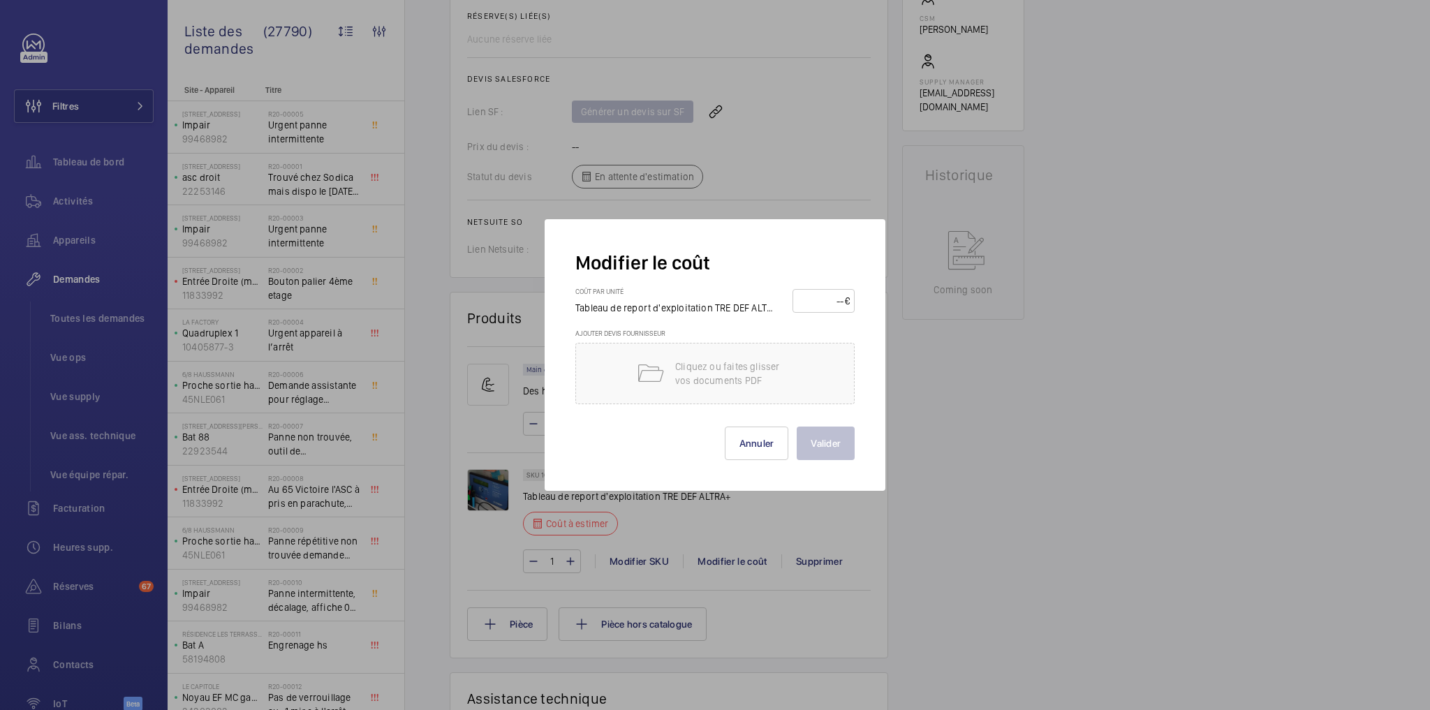
click at [847, 298] on div "€" at bounding box center [847, 301] width 5 height 14
click at [840, 299] on input "number" at bounding box center [820, 301] width 47 height 22
click at [1023, 359] on div at bounding box center [715, 355] width 1430 height 710
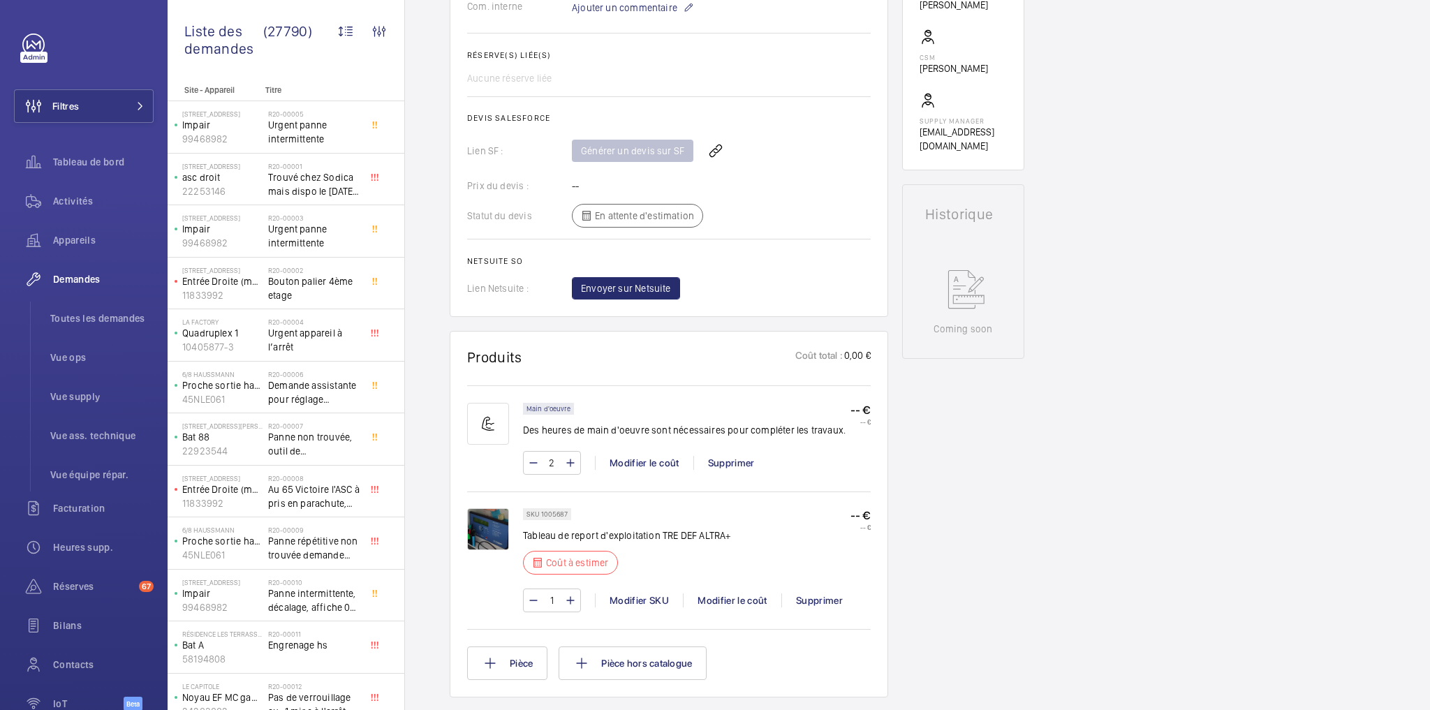
scroll to position [223, 0]
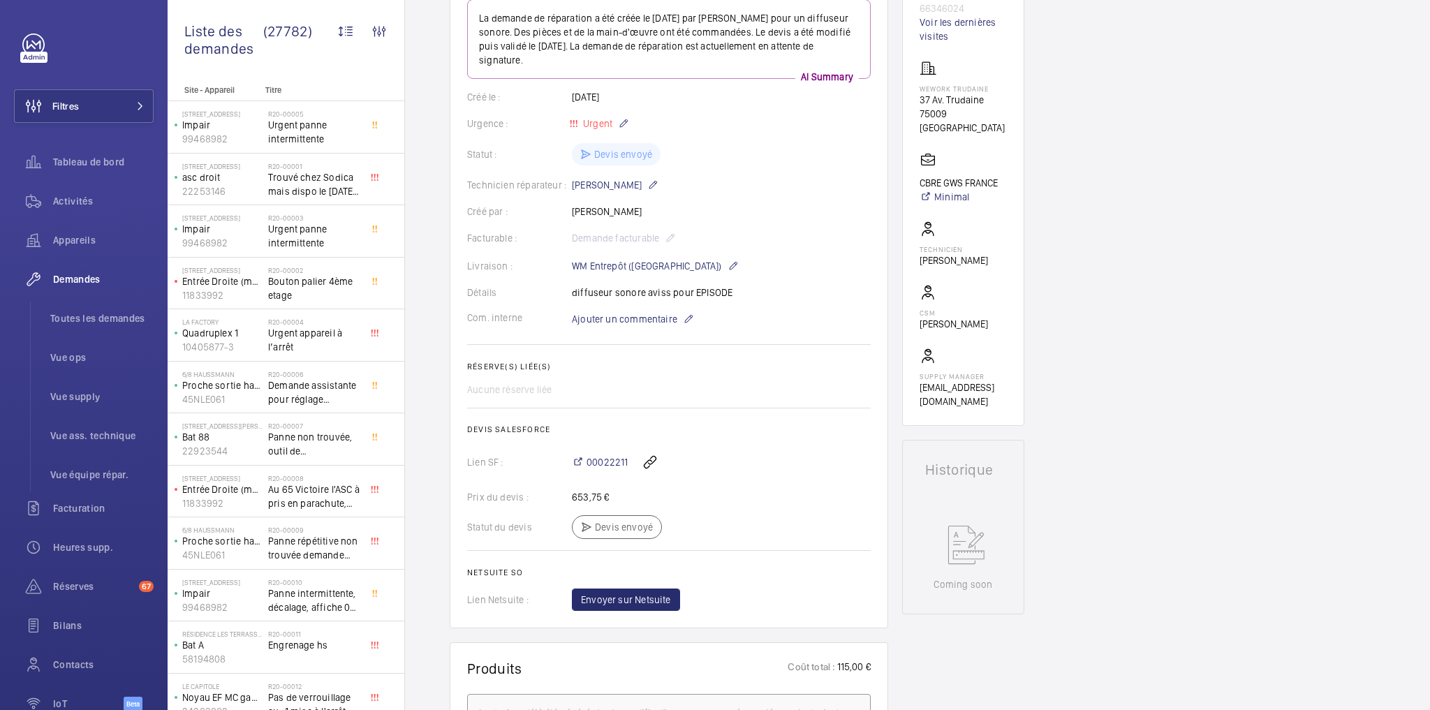
scroll to position [503, 0]
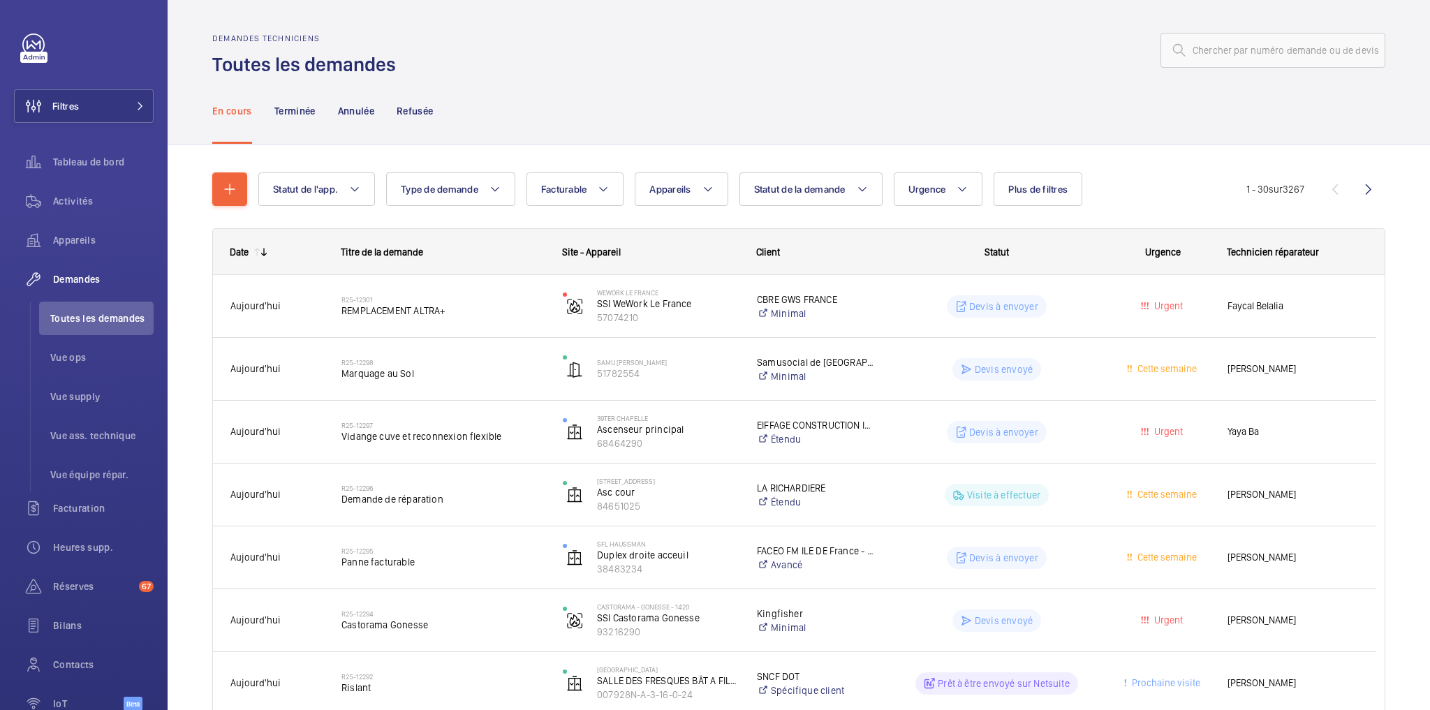
click at [732, 47] on div at bounding box center [894, 51] width 981 height 34
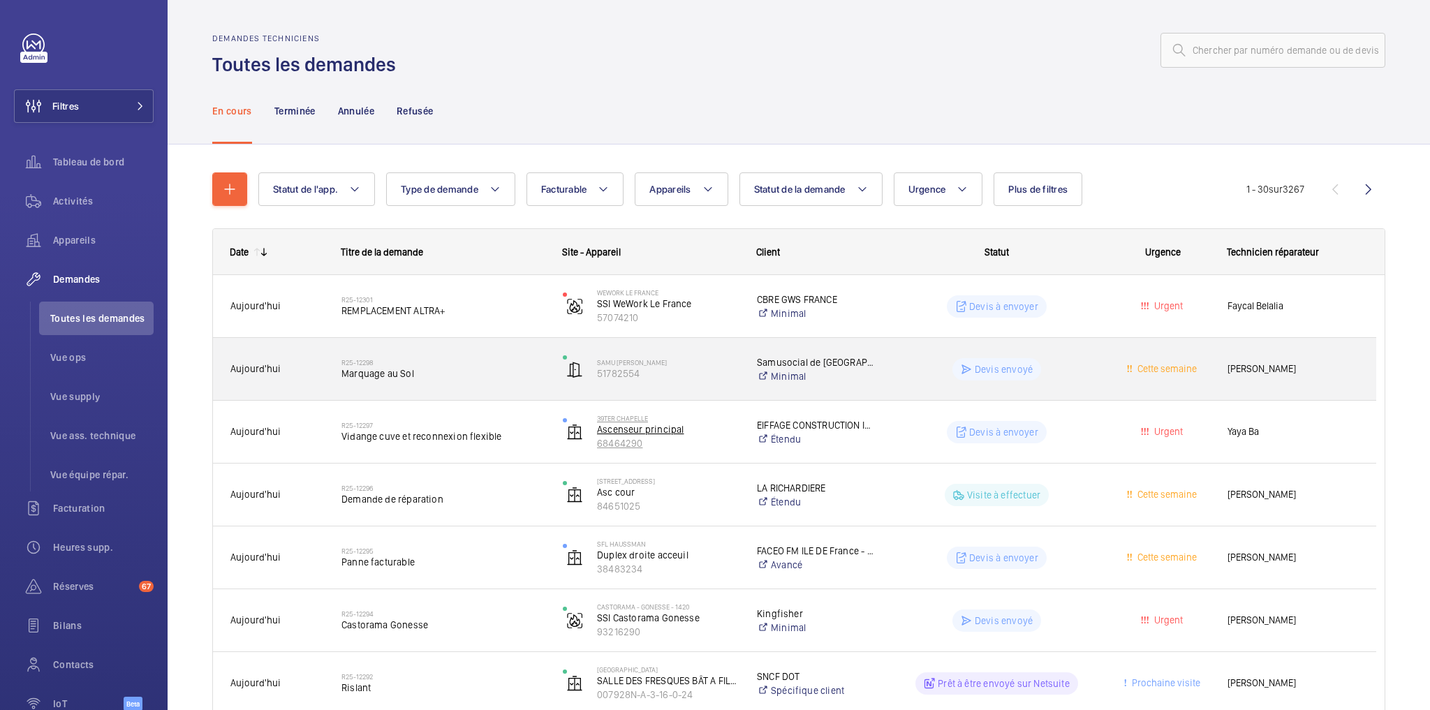
scroll to position [168, 0]
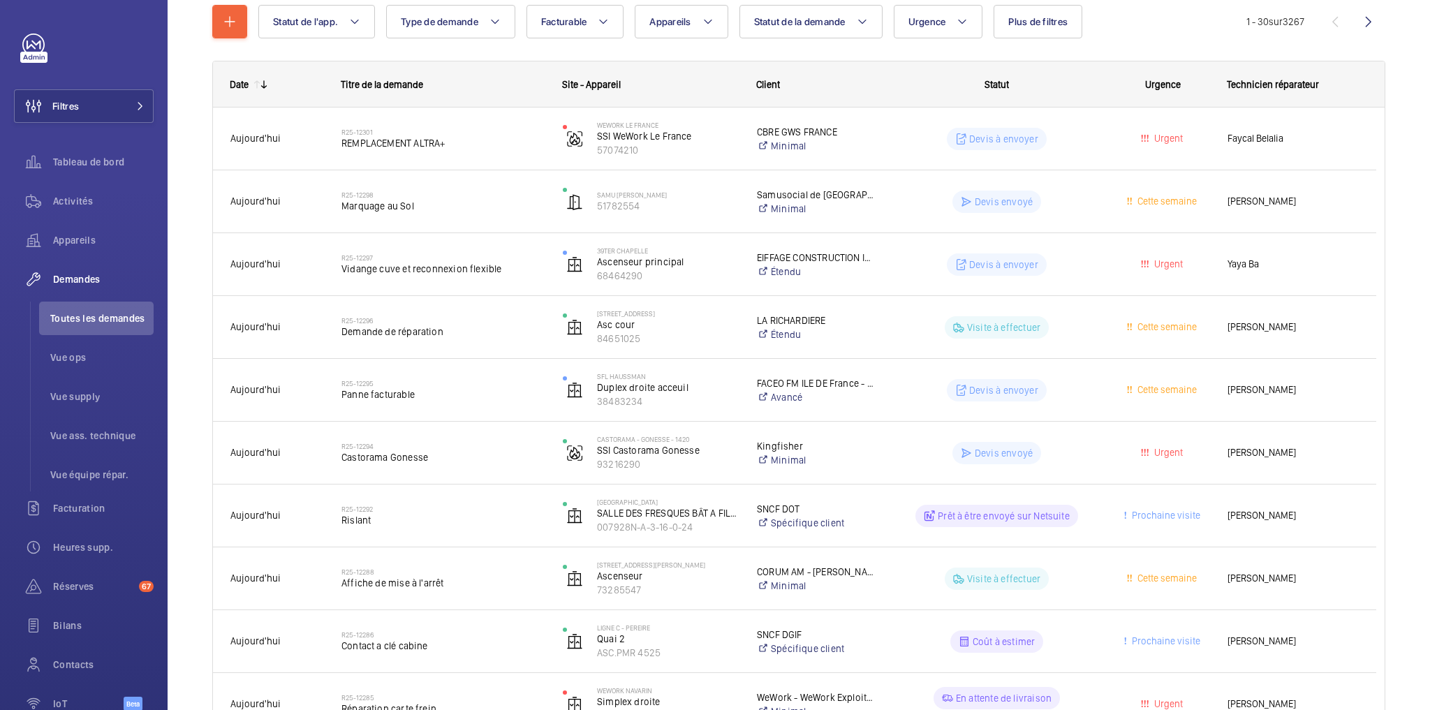
click at [67, 198] on span "Activités" at bounding box center [103, 201] width 101 height 14
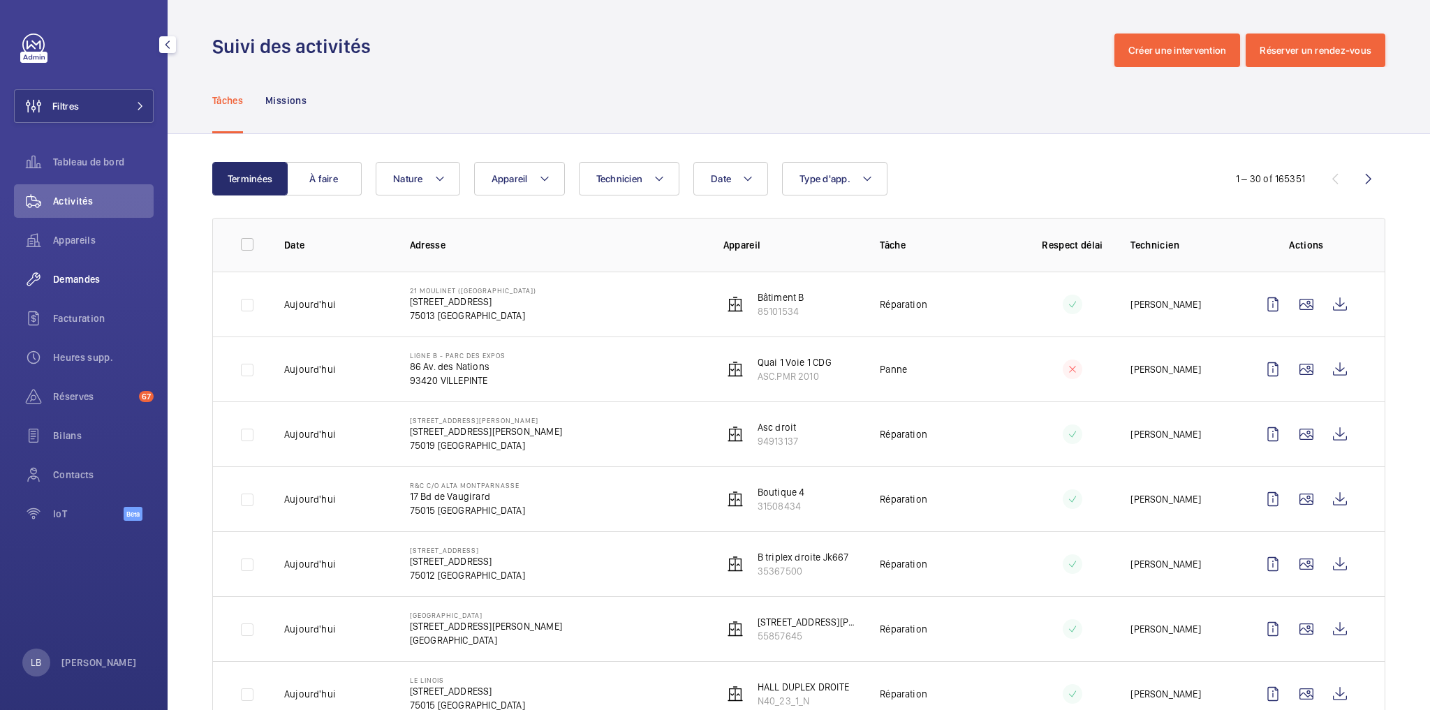
click at [91, 274] on span "Demandes" at bounding box center [103, 279] width 101 height 14
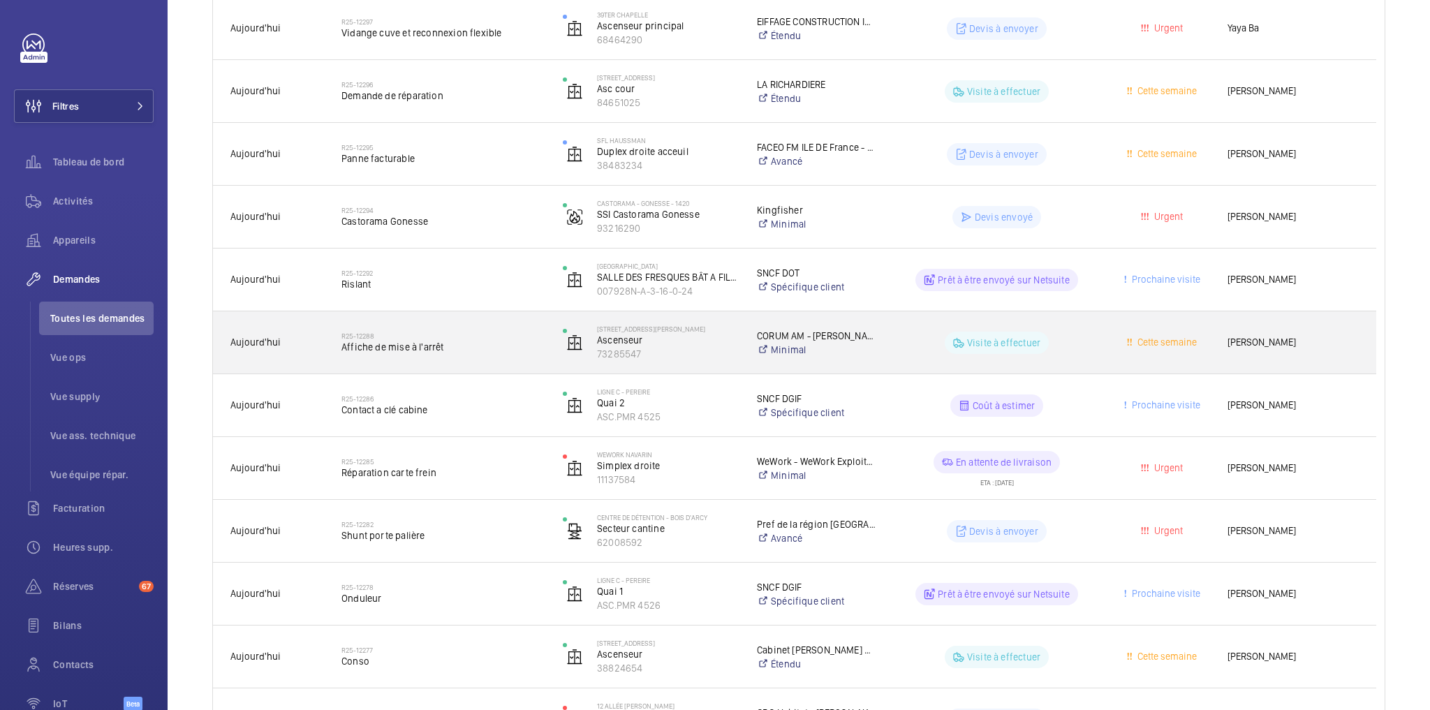
scroll to position [838, 0]
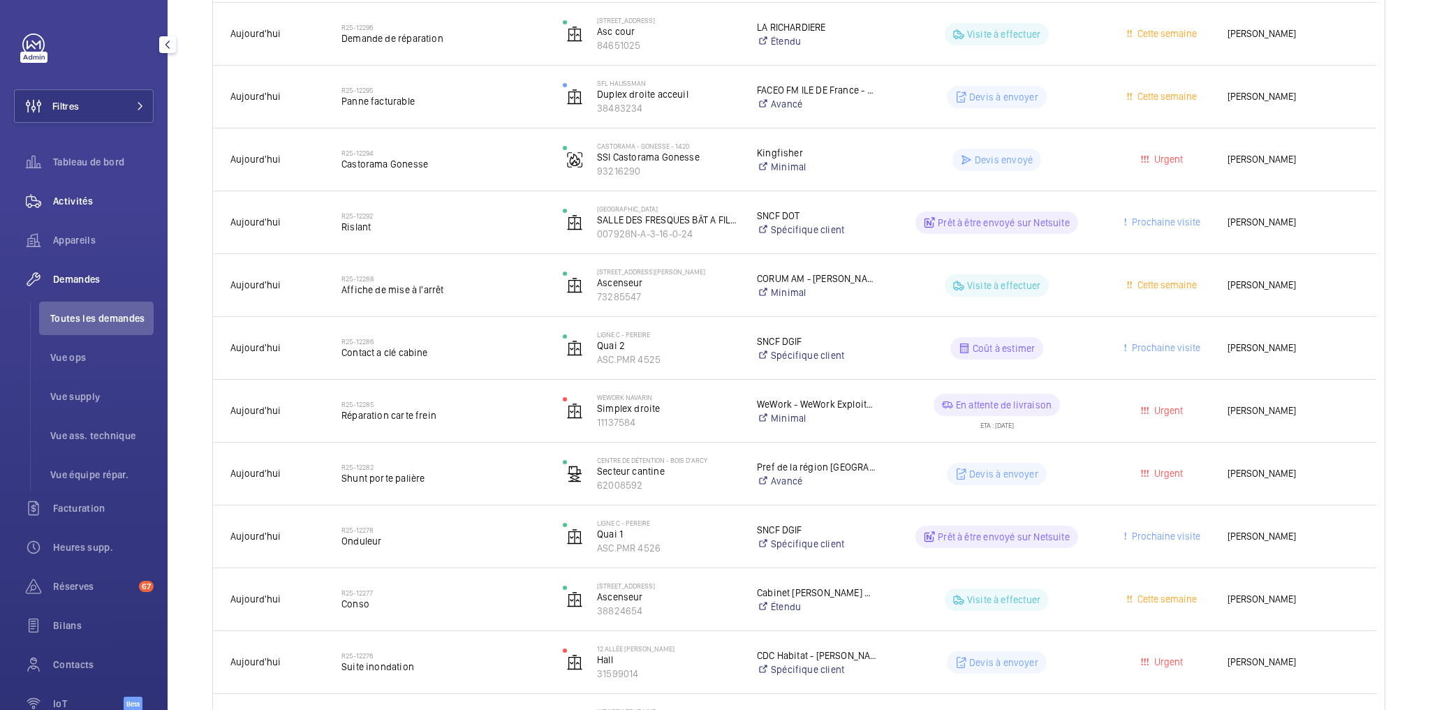
click at [82, 212] on div "Activités" at bounding box center [84, 201] width 140 height 34
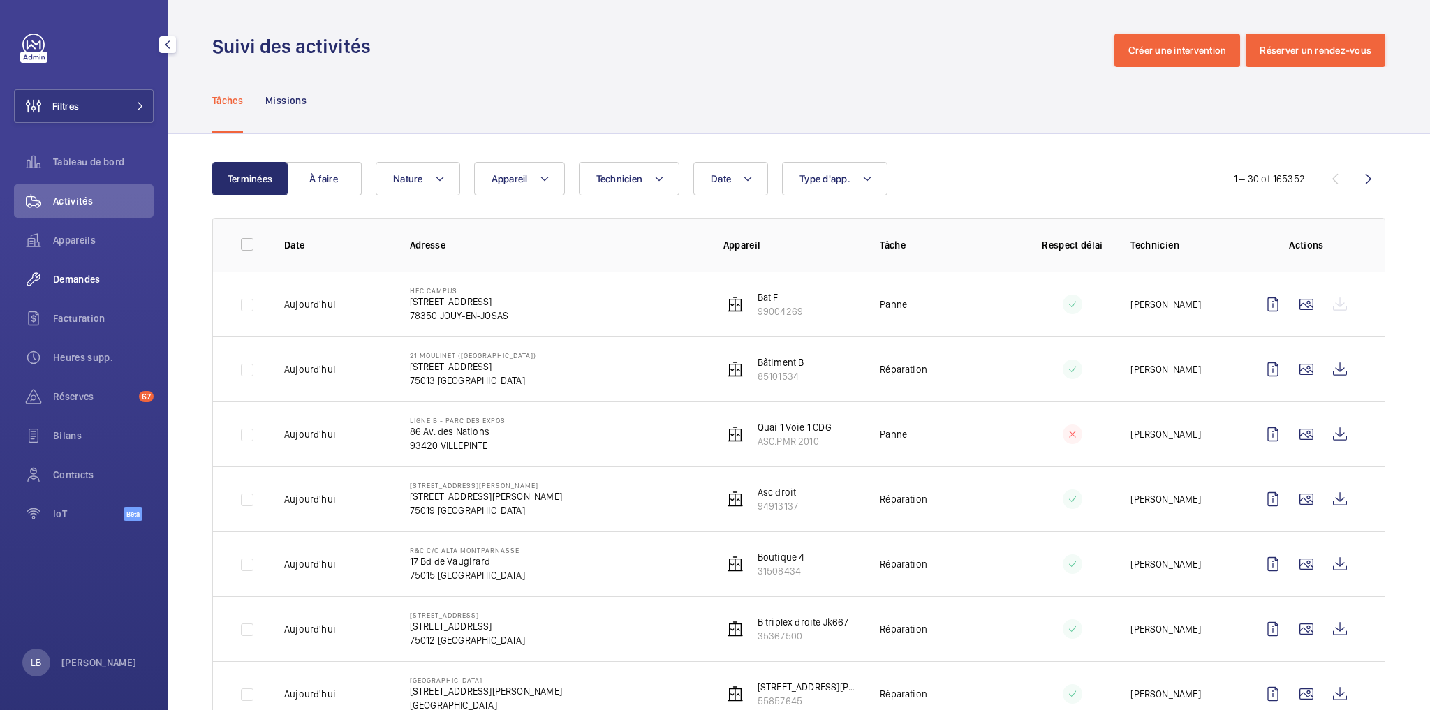
click at [76, 272] on div "Demandes" at bounding box center [84, 280] width 140 height 34
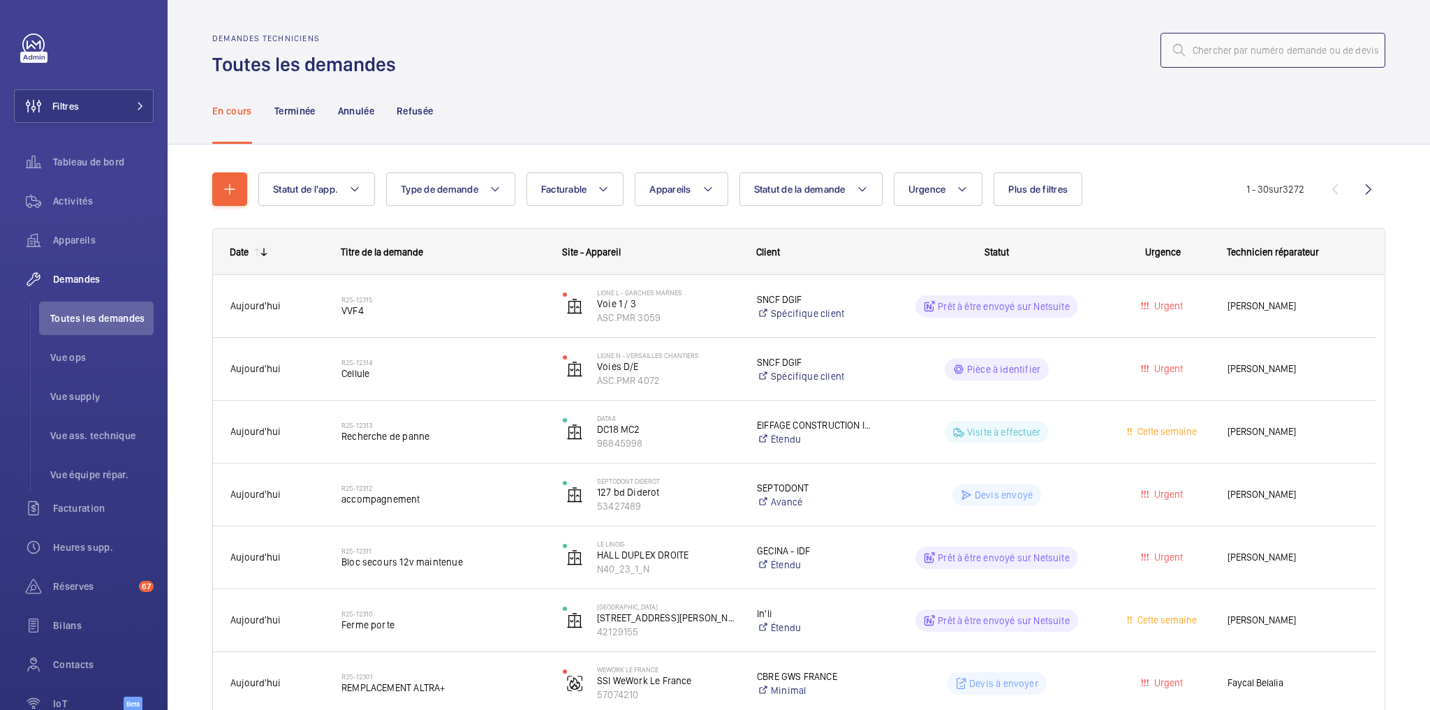
click at [1246, 49] on input "text" at bounding box center [1272, 50] width 225 height 35
paste input "R25-12301"
type input "R25-12301"
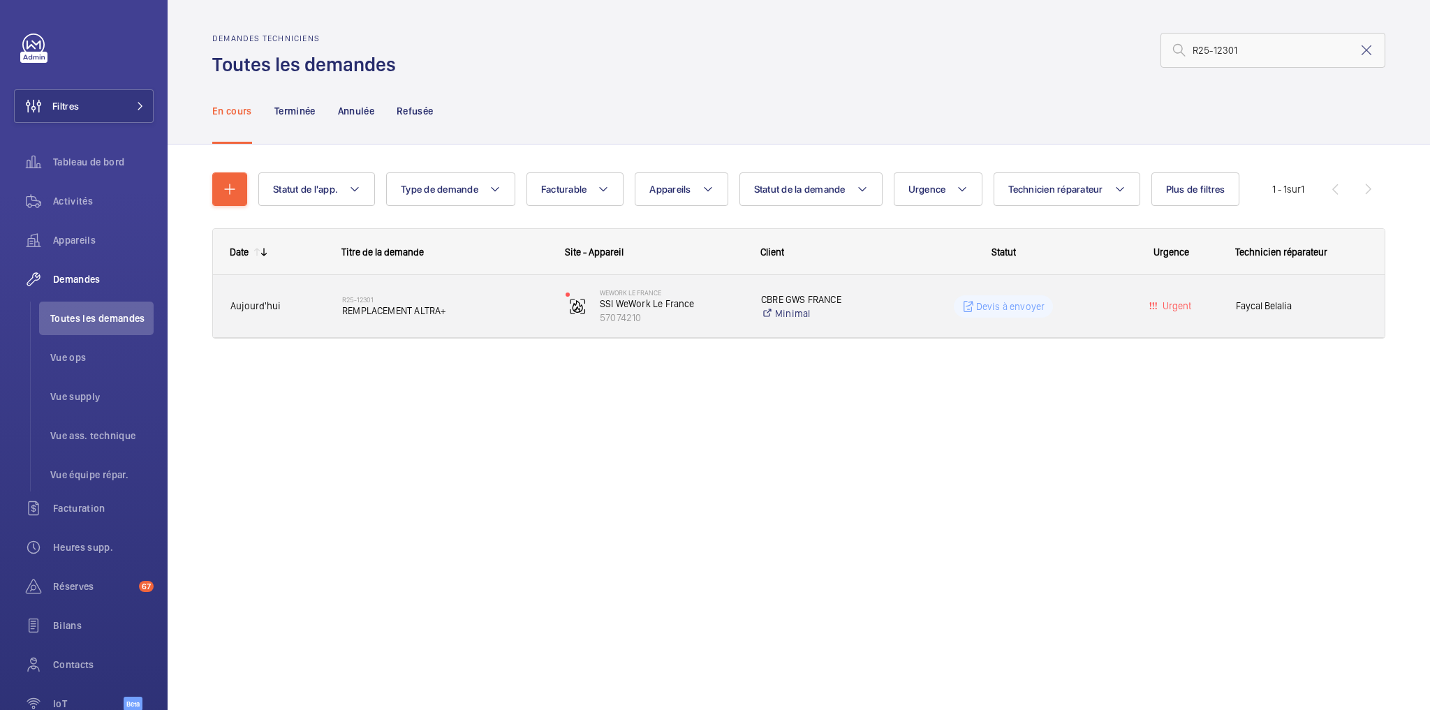
click at [1089, 311] on wm-front-pills-cell "Devis à envoyer" at bounding box center [1003, 306] width 205 height 22
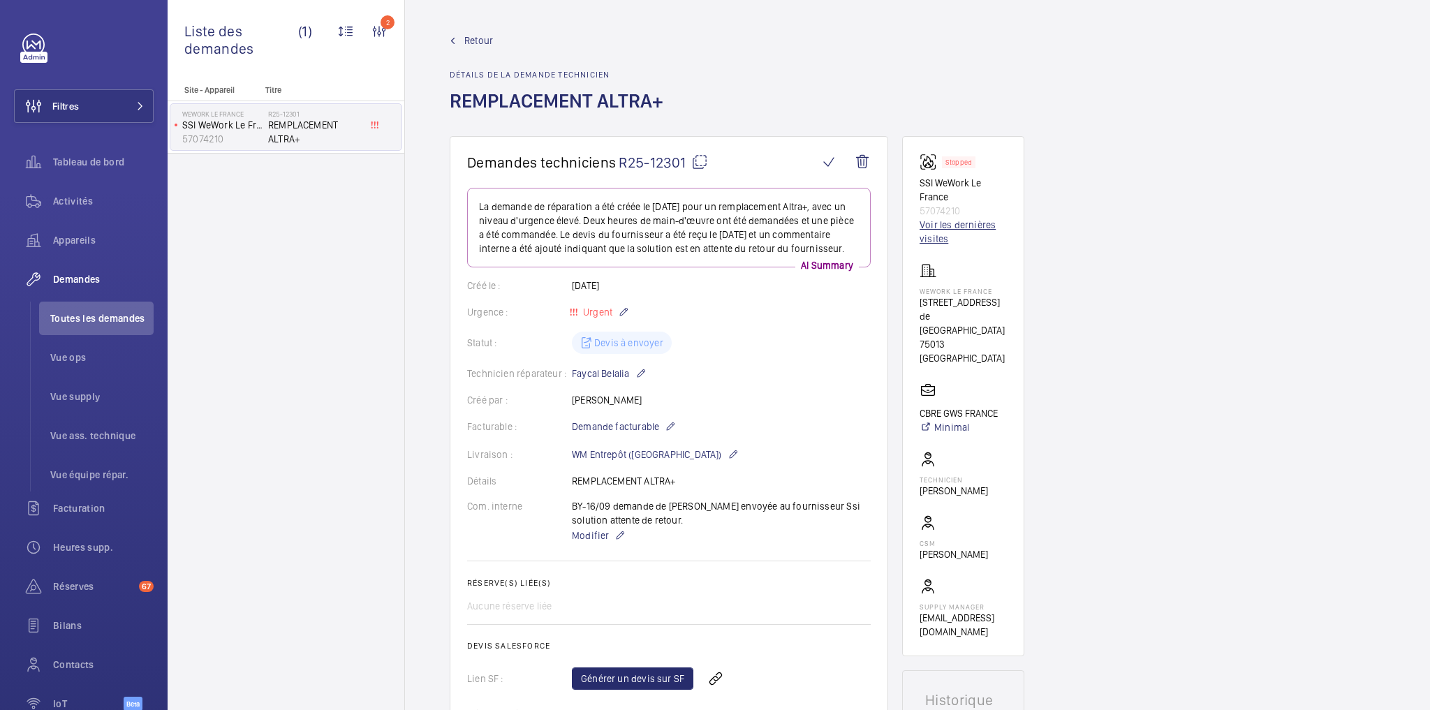
click at [950, 227] on link "Voir les dernières visites" at bounding box center [963, 232] width 87 height 28
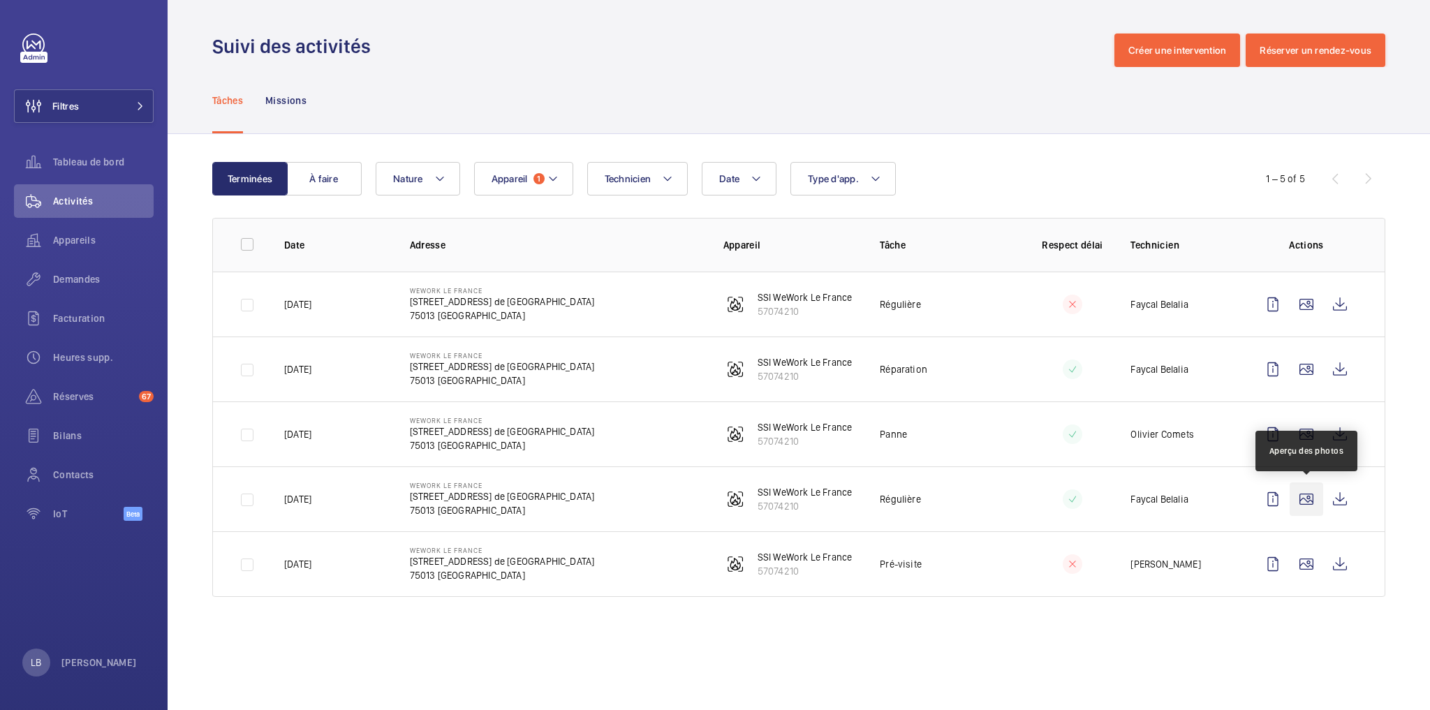
click at [1302, 497] on wm-front-icon-button at bounding box center [1307, 499] width 34 height 34
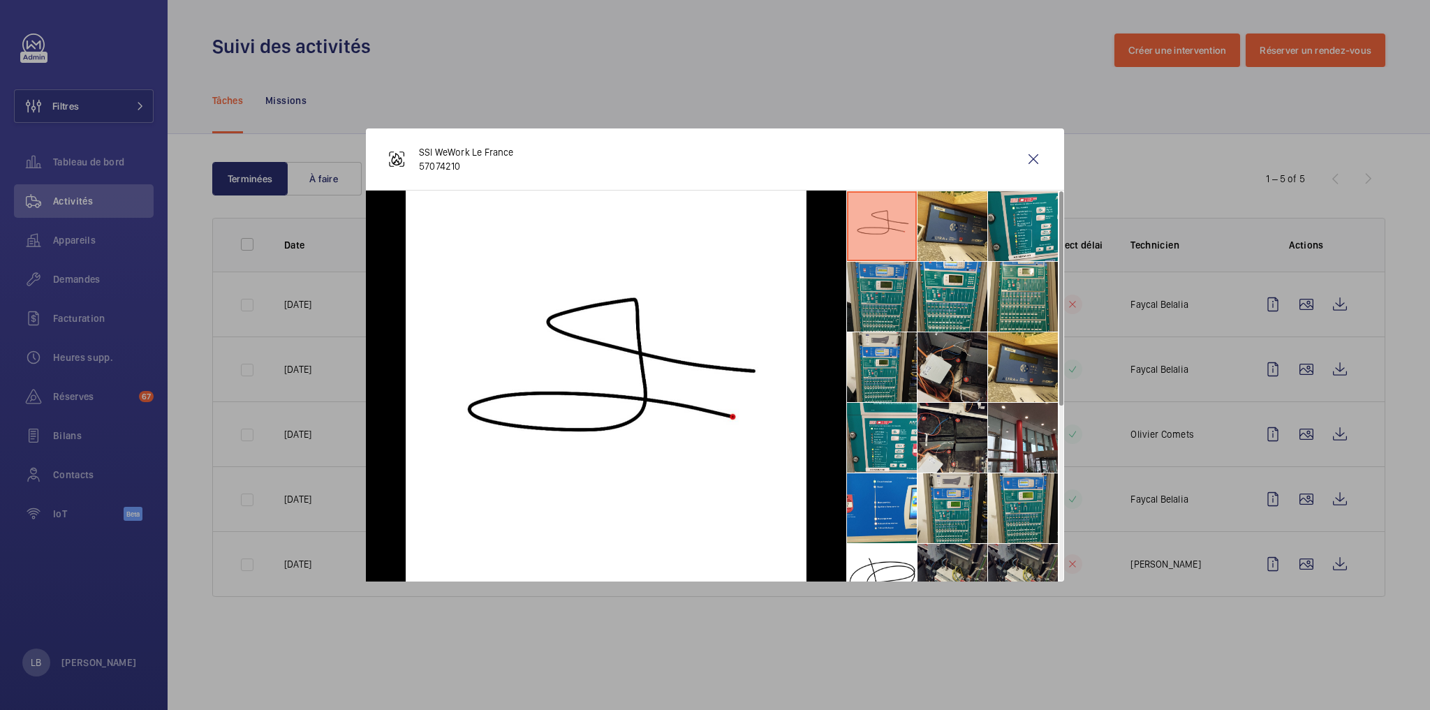
click at [895, 297] on li at bounding box center [882, 297] width 70 height 70
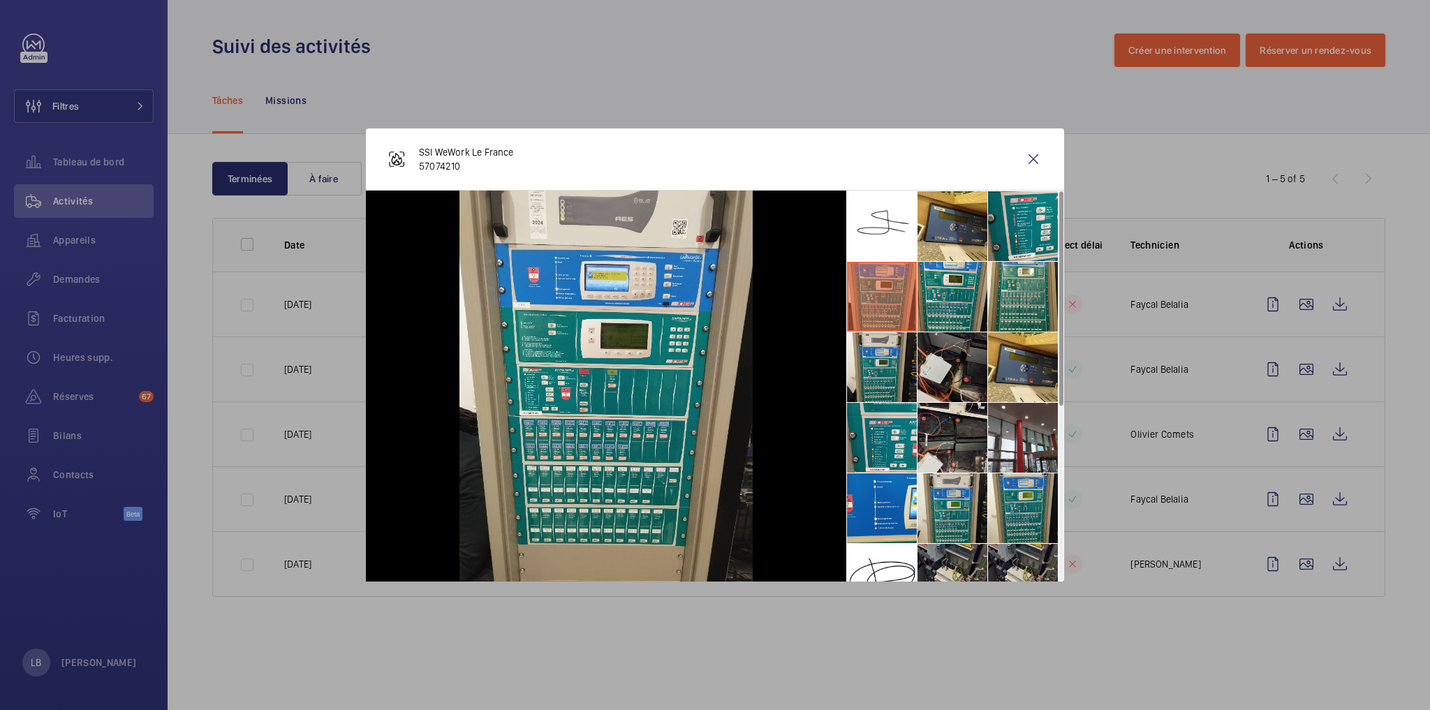
click at [603, 59] on div at bounding box center [715, 355] width 1430 height 710
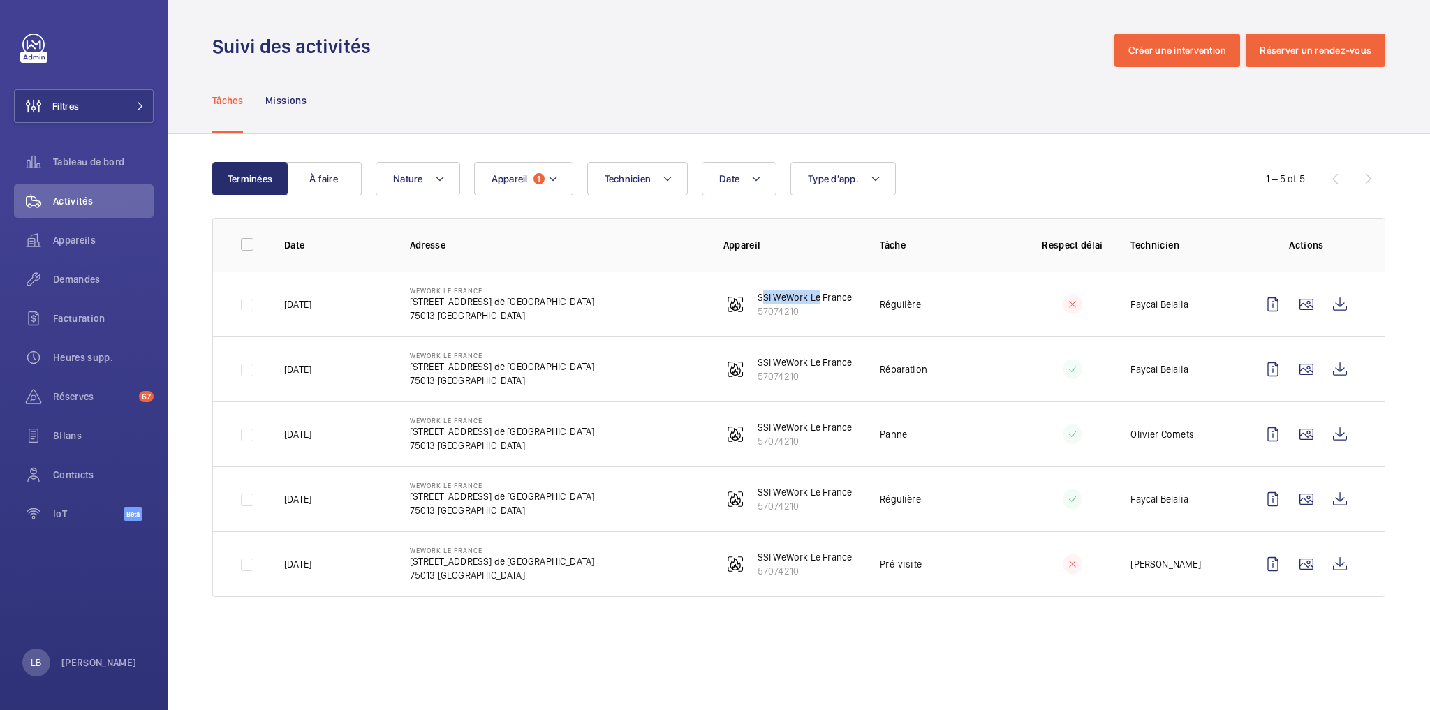
drag, startPoint x: 806, startPoint y: 297, endPoint x: 817, endPoint y: 297, distance: 11.2
click at [817, 297] on wm-front-device-cell "SSI WeWork Le France 57074210" at bounding box center [787, 304] width 129 height 28
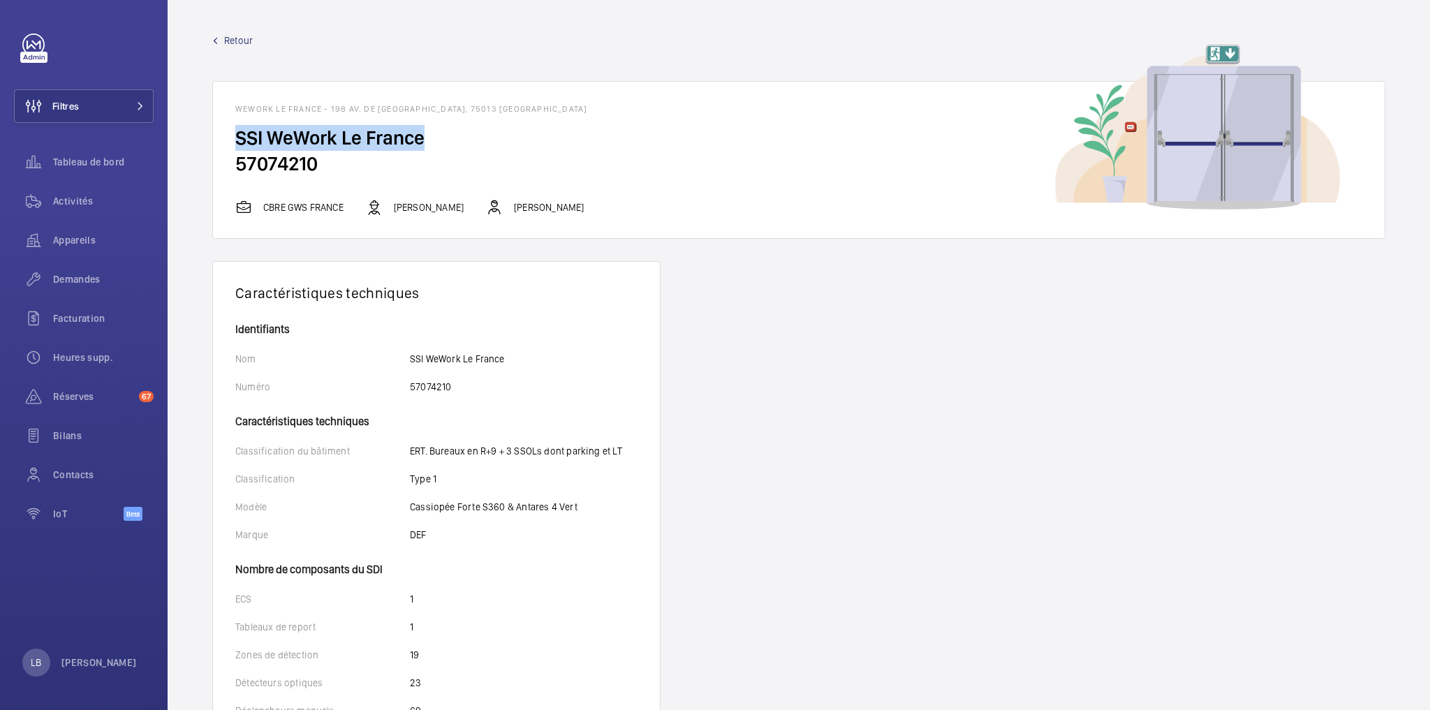
drag, startPoint x: 230, startPoint y: 137, endPoint x: 426, endPoint y: 146, distance: 196.4
click at [426, 146] on wm-front-card-body "SSI WeWork Le France 57074210" at bounding box center [799, 162] width 1172 height 74
copy h2 "SSI WeWork Le France"
click at [103, 100] on button "Filtres" at bounding box center [84, 106] width 140 height 34
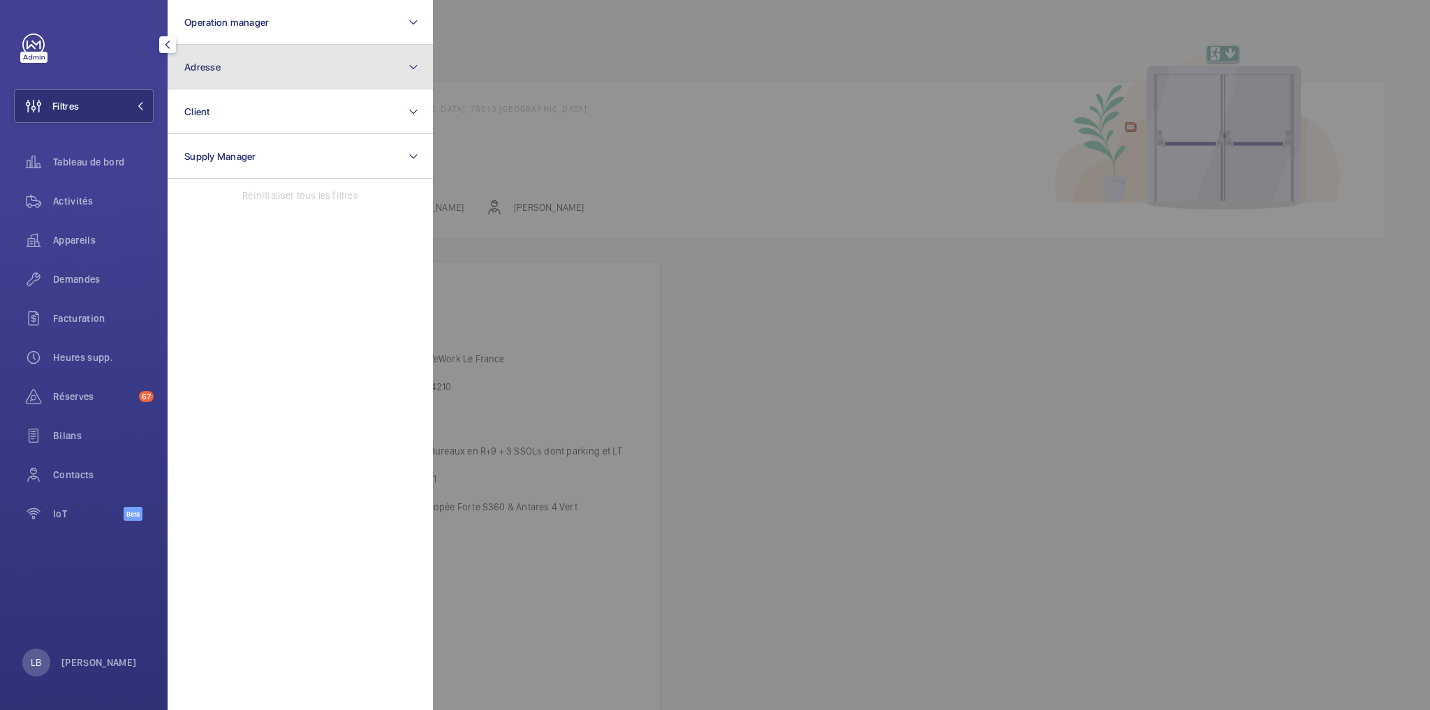
click at [242, 59] on button "Adresse" at bounding box center [300, 67] width 265 height 45
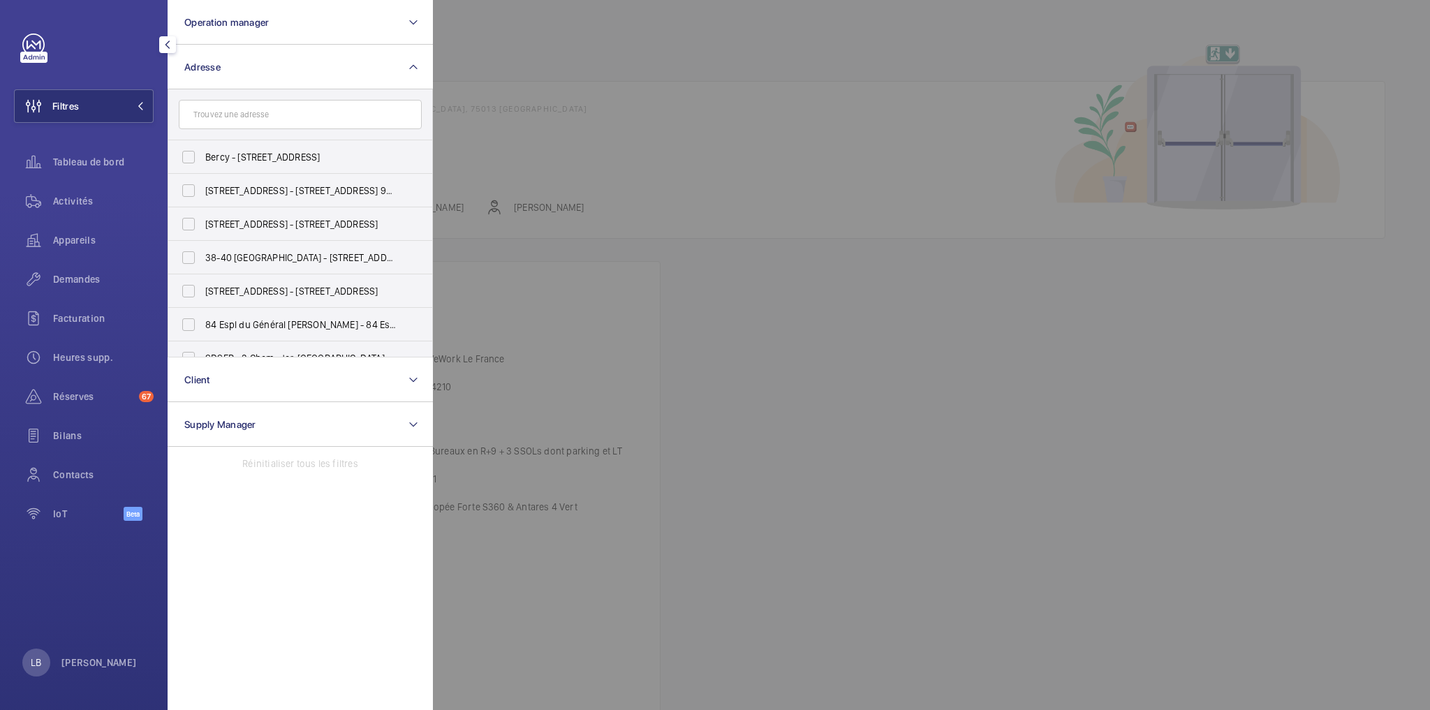
click at [242, 117] on input "text" at bounding box center [300, 114] width 243 height 29
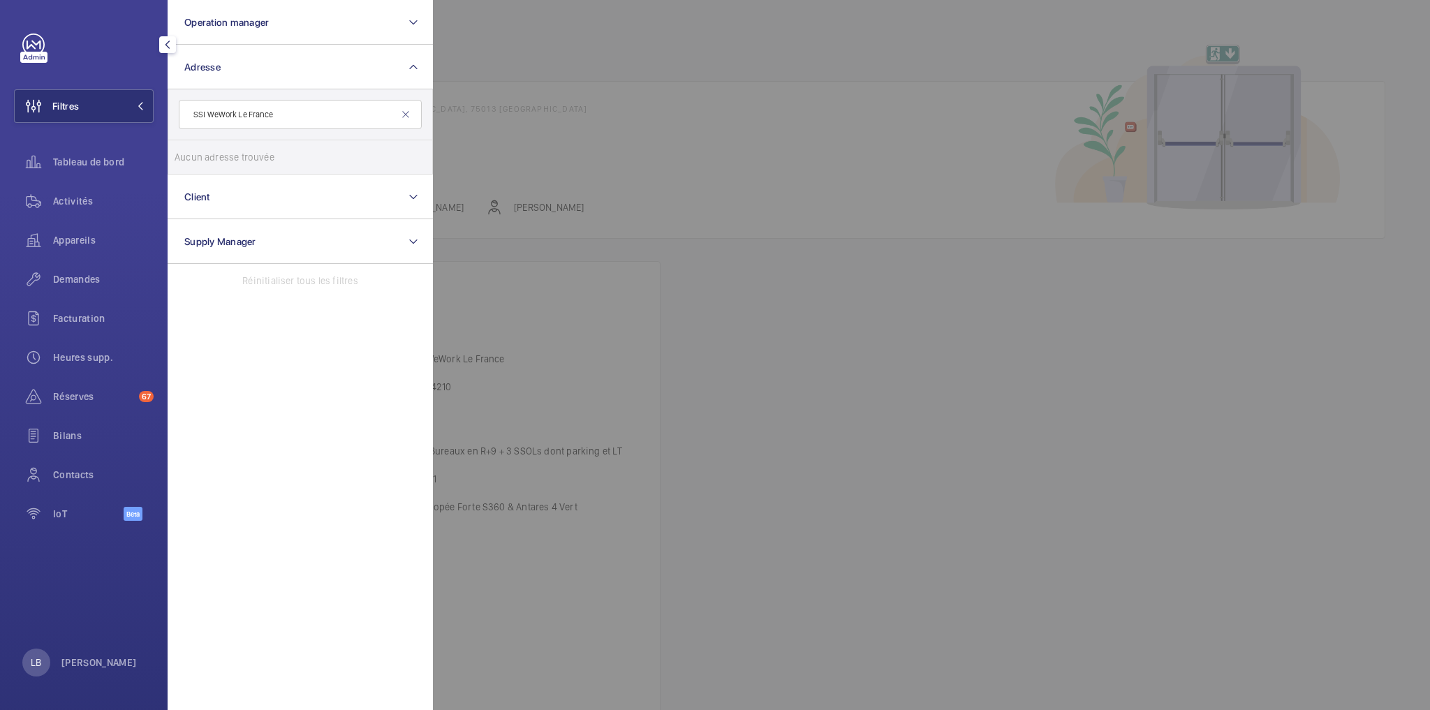
drag, startPoint x: 205, startPoint y: 115, endPoint x: 184, endPoint y: 119, distance: 21.4
click at [184, 119] on input "SSI WeWork Le France" at bounding box center [300, 114] width 243 height 29
type input "WeWork Le France"
drag, startPoint x: 186, startPoint y: 158, endPoint x: 163, endPoint y: 167, distance: 24.8
click at [186, 158] on input "WeWork Le France - 198 Av. de France , PARIS 75013" at bounding box center [189, 157] width 28 height 28
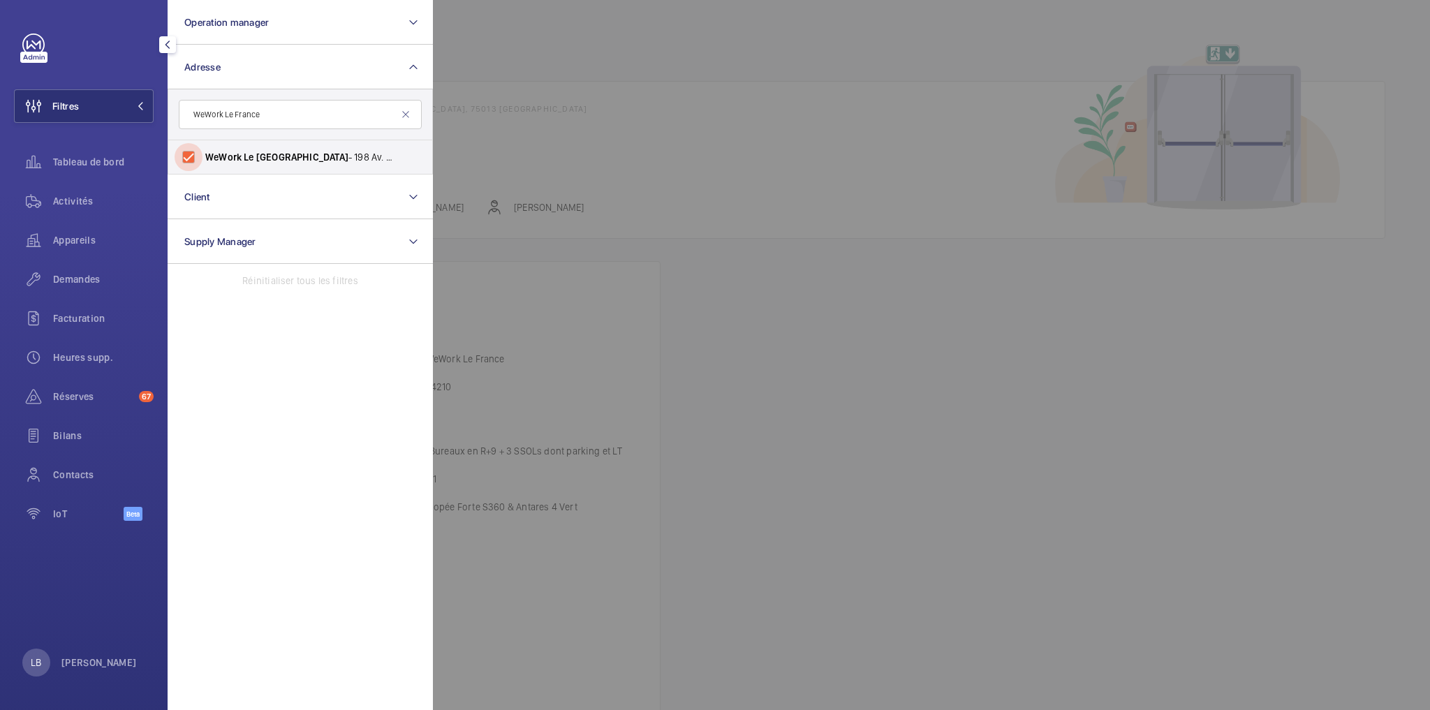
checkbox input "true"
click at [69, 208] on div "Activités" at bounding box center [84, 201] width 140 height 34
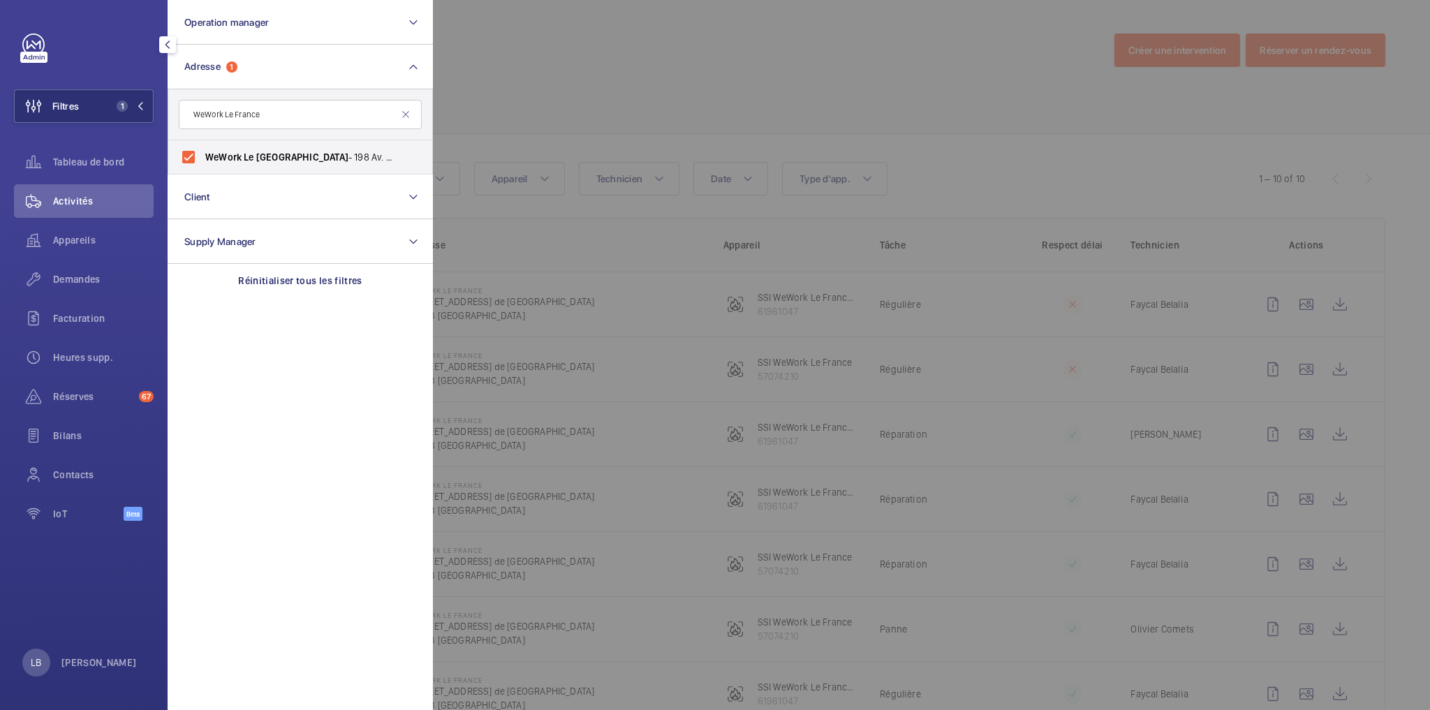
click at [645, 62] on div at bounding box center [1148, 355] width 1430 height 710
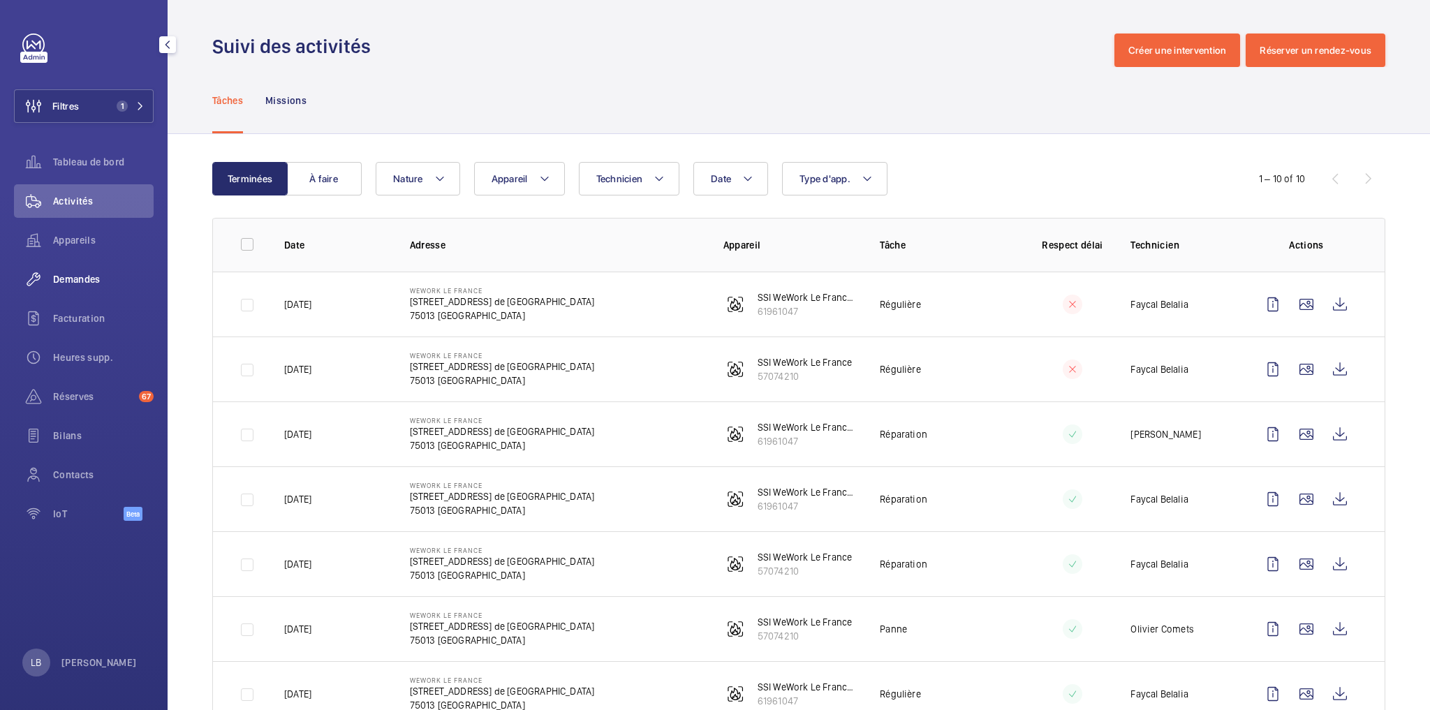
click at [70, 279] on span "Demandes" at bounding box center [103, 279] width 101 height 14
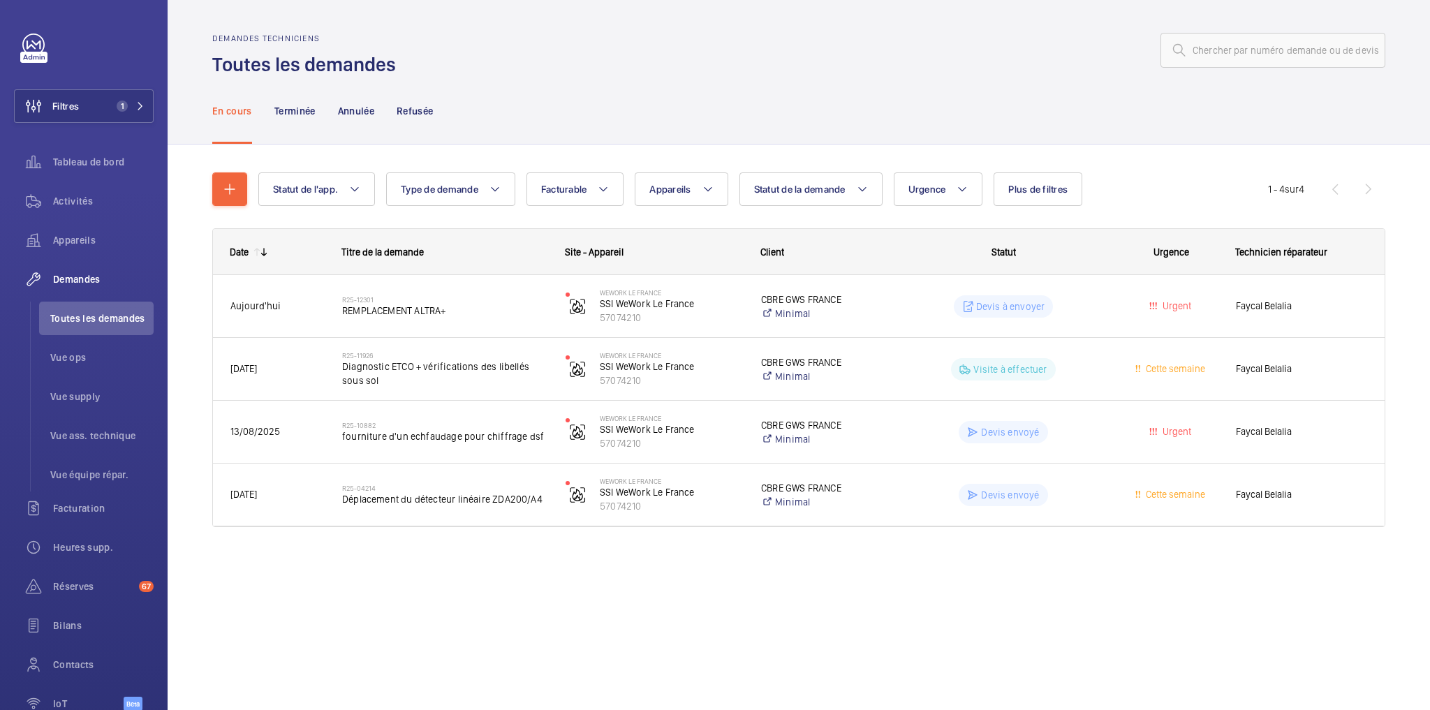
click at [947, 47] on div at bounding box center [894, 51] width 981 height 34
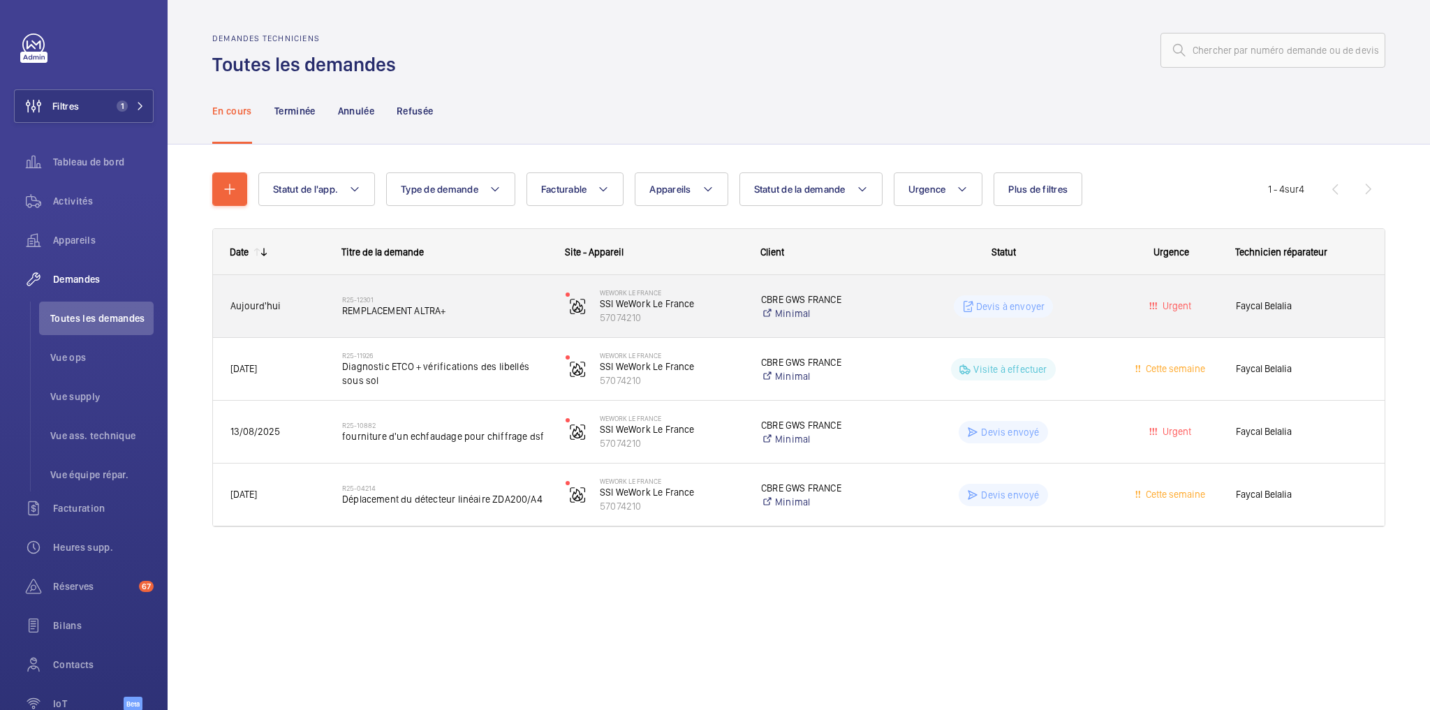
click at [1108, 327] on div "Urgent" at bounding box center [1162, 306] width 110 height 44
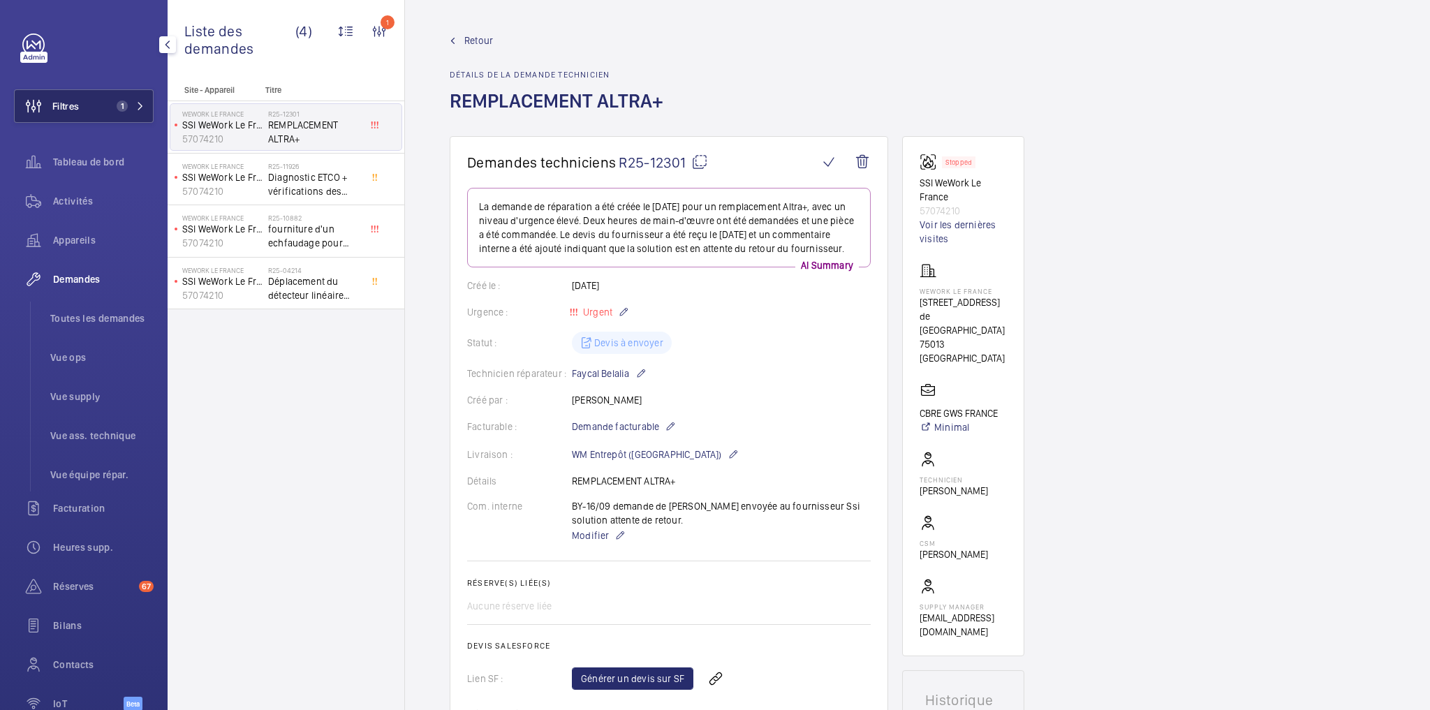
click at [113, 103] on span "1" at bounding box center [119, 106] width 17 height 11
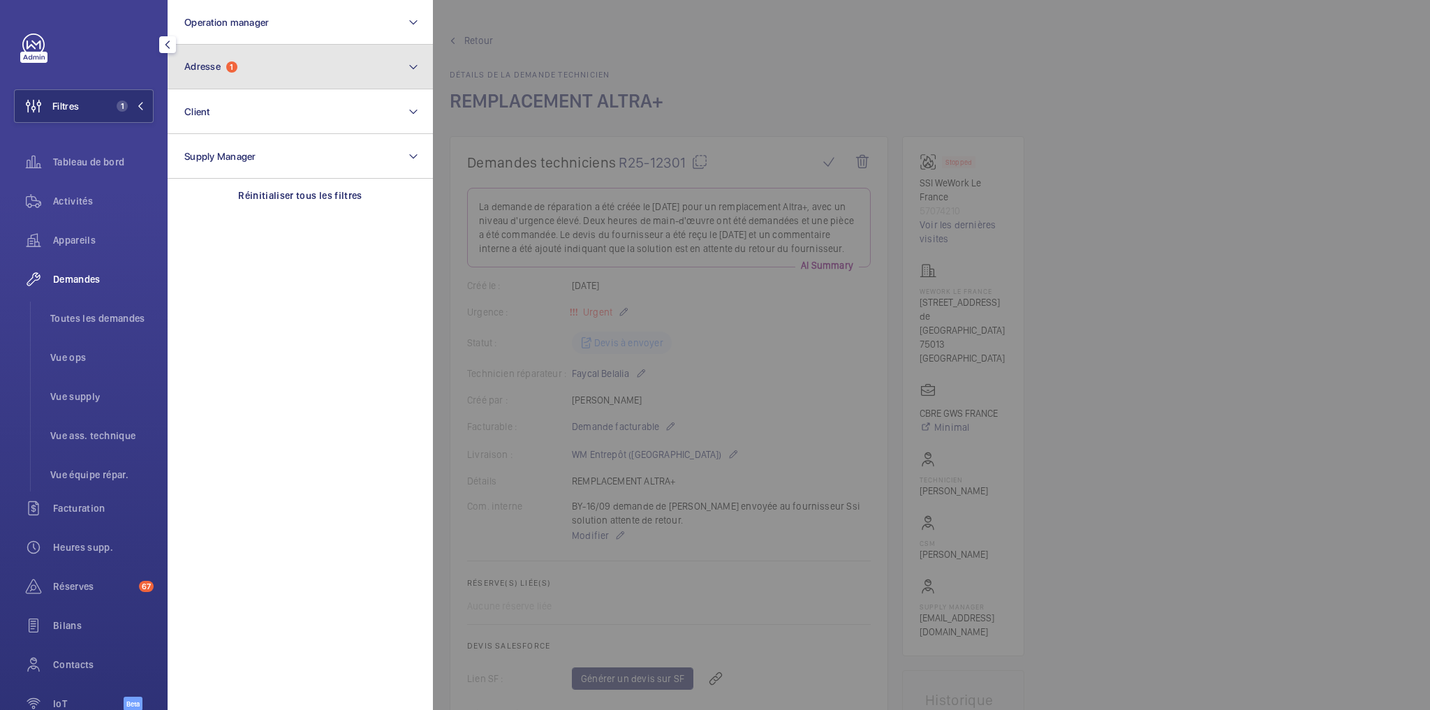
click at [247, 67] on button "Adresse 1" at bounding box center [300, 67] width 265 height 45
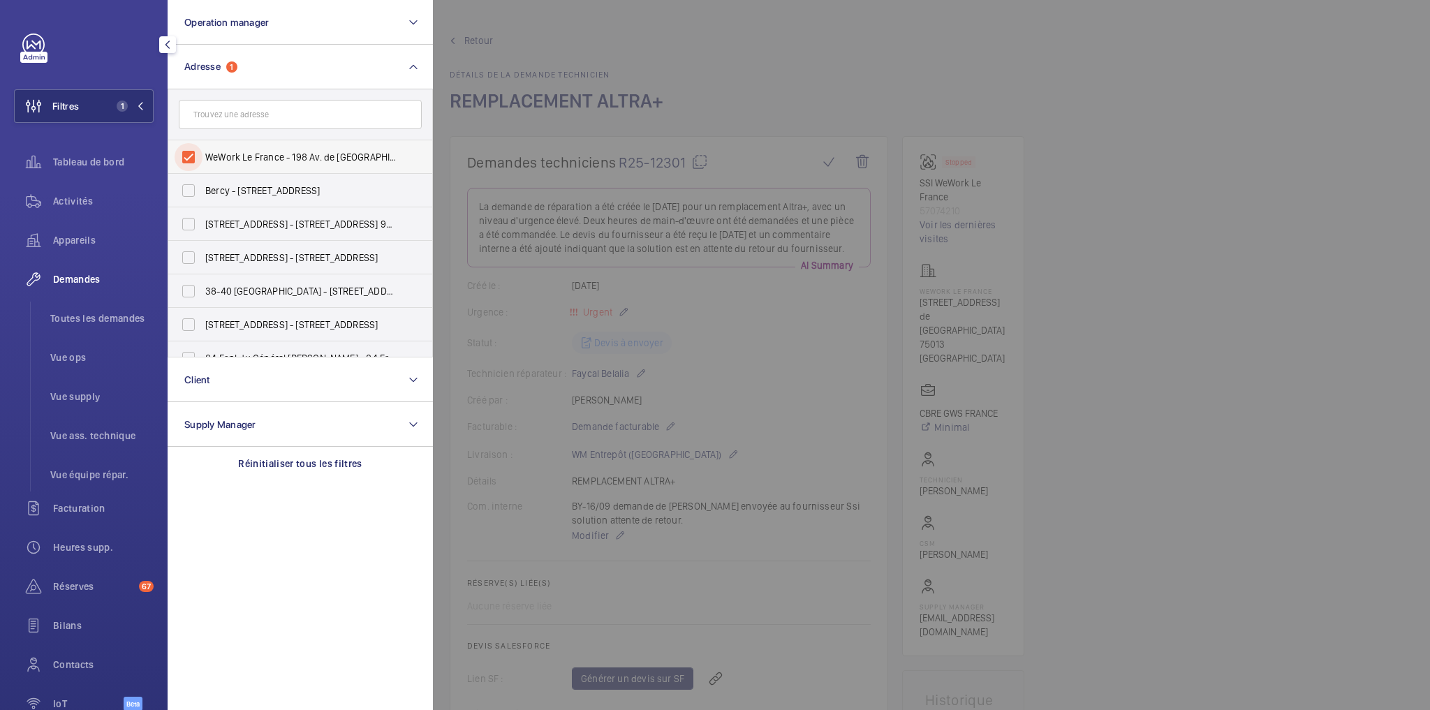
click at [197, 153] on input "WeWork Le France - 198 Av. de France, PARIS 75013" at bounding box center [189, 157] width 28 height 28
checkbox input "false"
click at [244, 112] on input "text" at bounding box center [300, 114] width 243 height 29
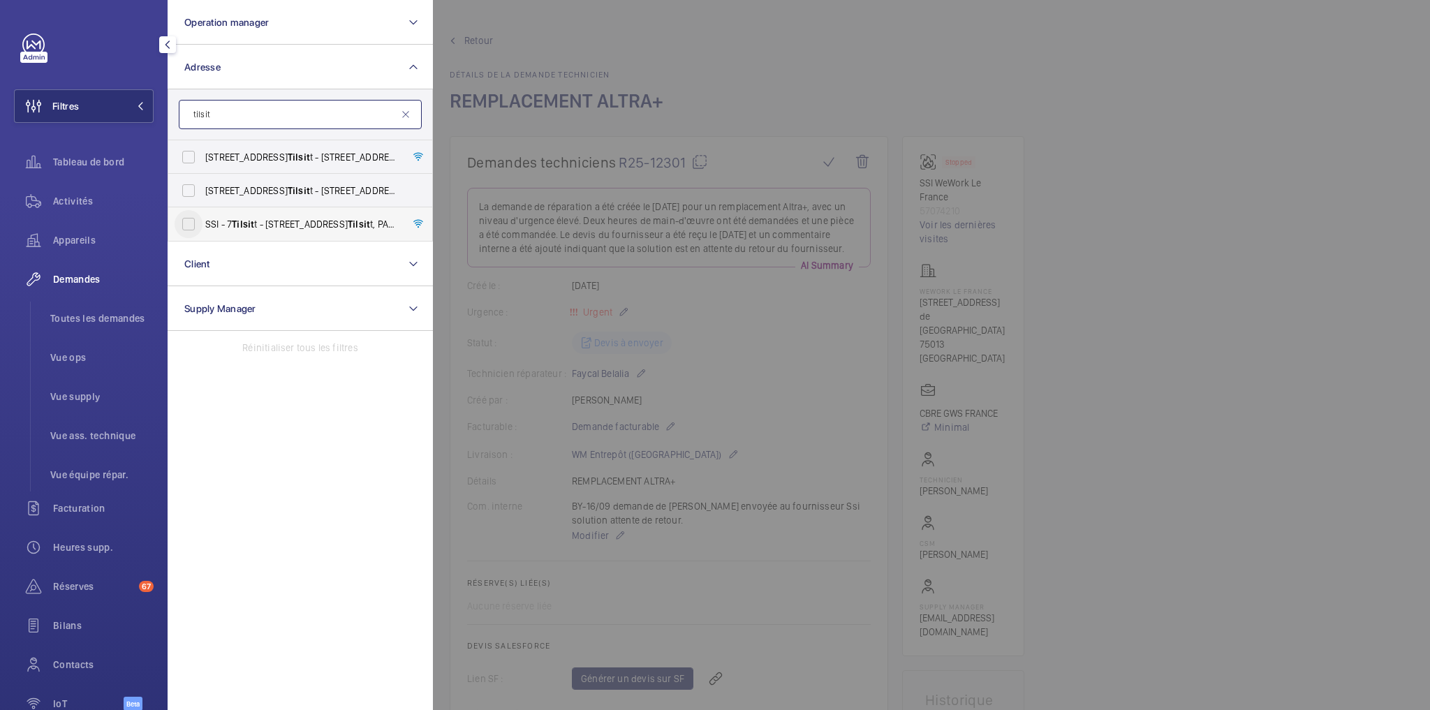
type input "tilsit"
click at [193, 226] on input "SSI - 7 Tilsit t - 7 Rue de Tilsit t, PARIS 75017" at bounding box center [189, 224] width 28 height 28
checkbox input "true"
click at [67, 196] on span "Activités" at bounding box center [103, 201] width 101 height 14
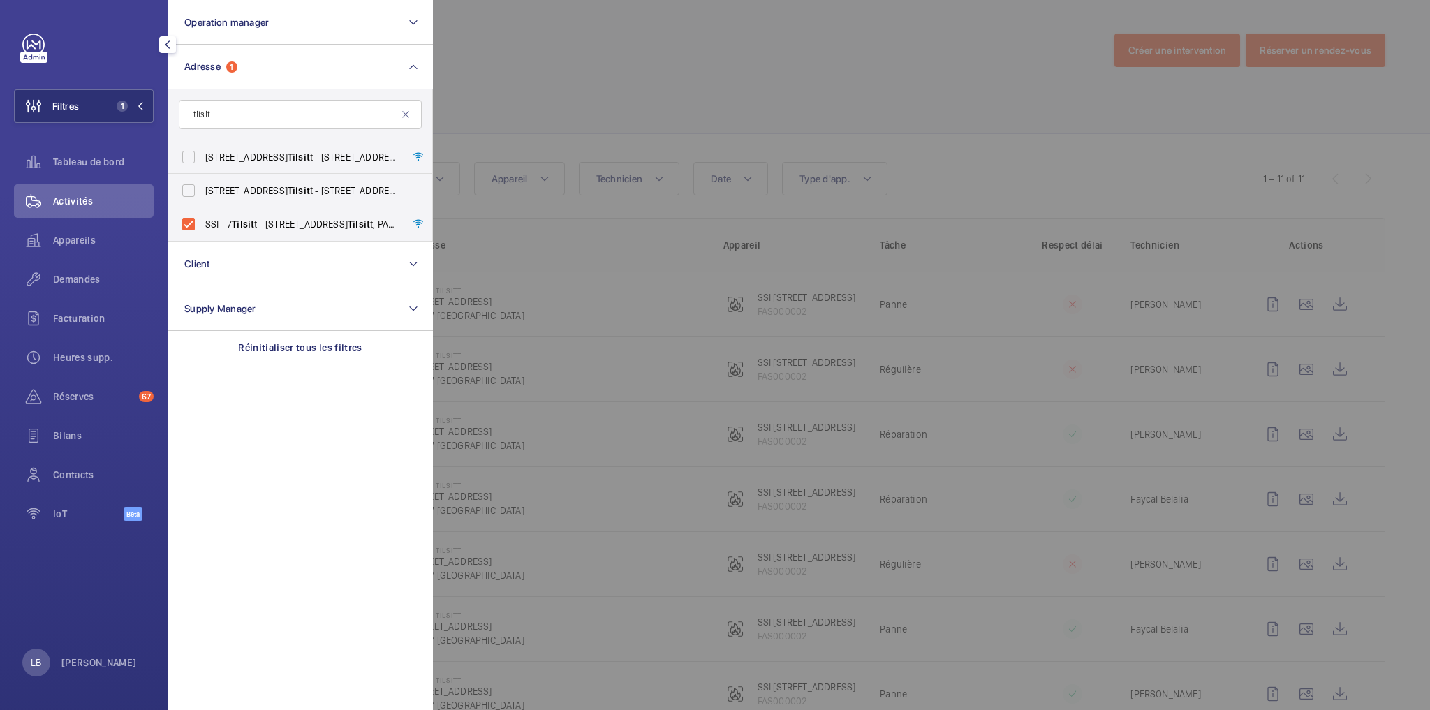
click at [653, 71] on div at bounding box center [1148, 355] width 1430 height 710
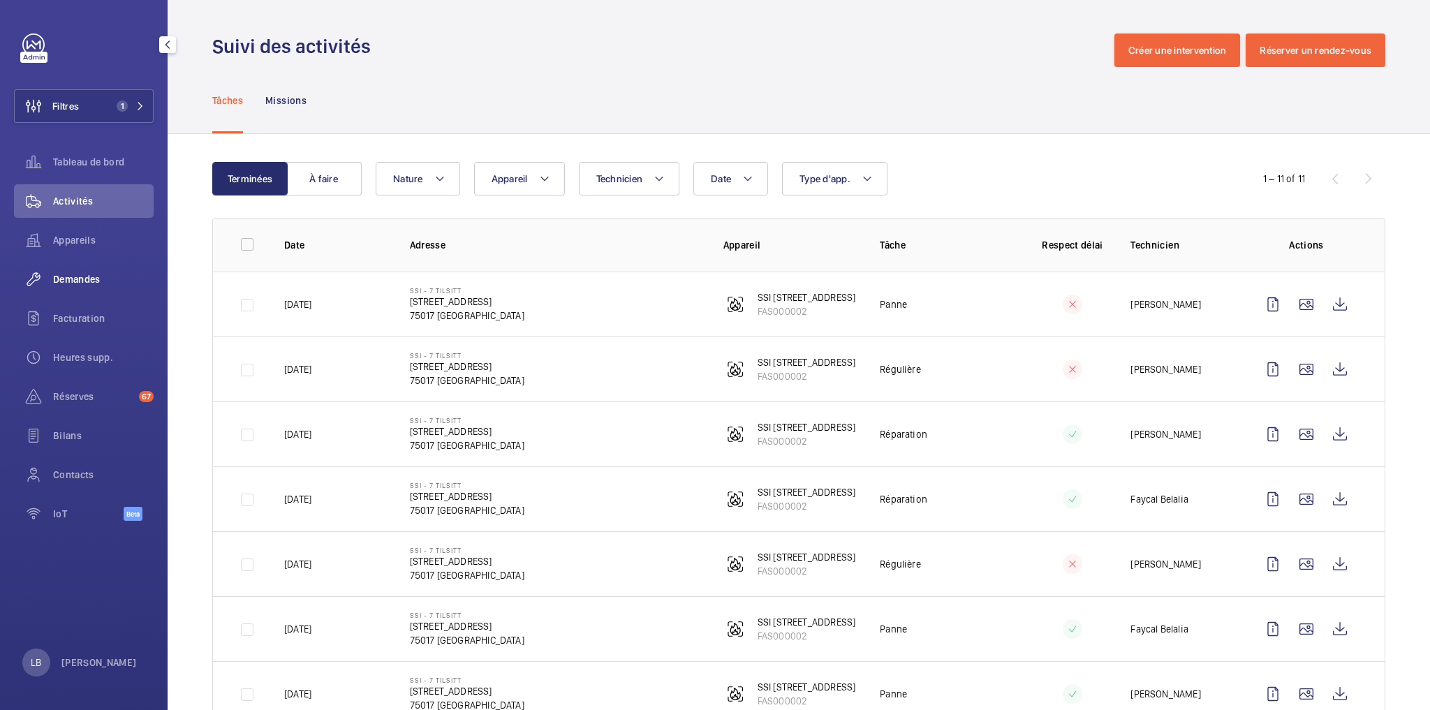
click at [79, 274] on span "Demandes" at bounding box center [103, 279] width 101 height 14
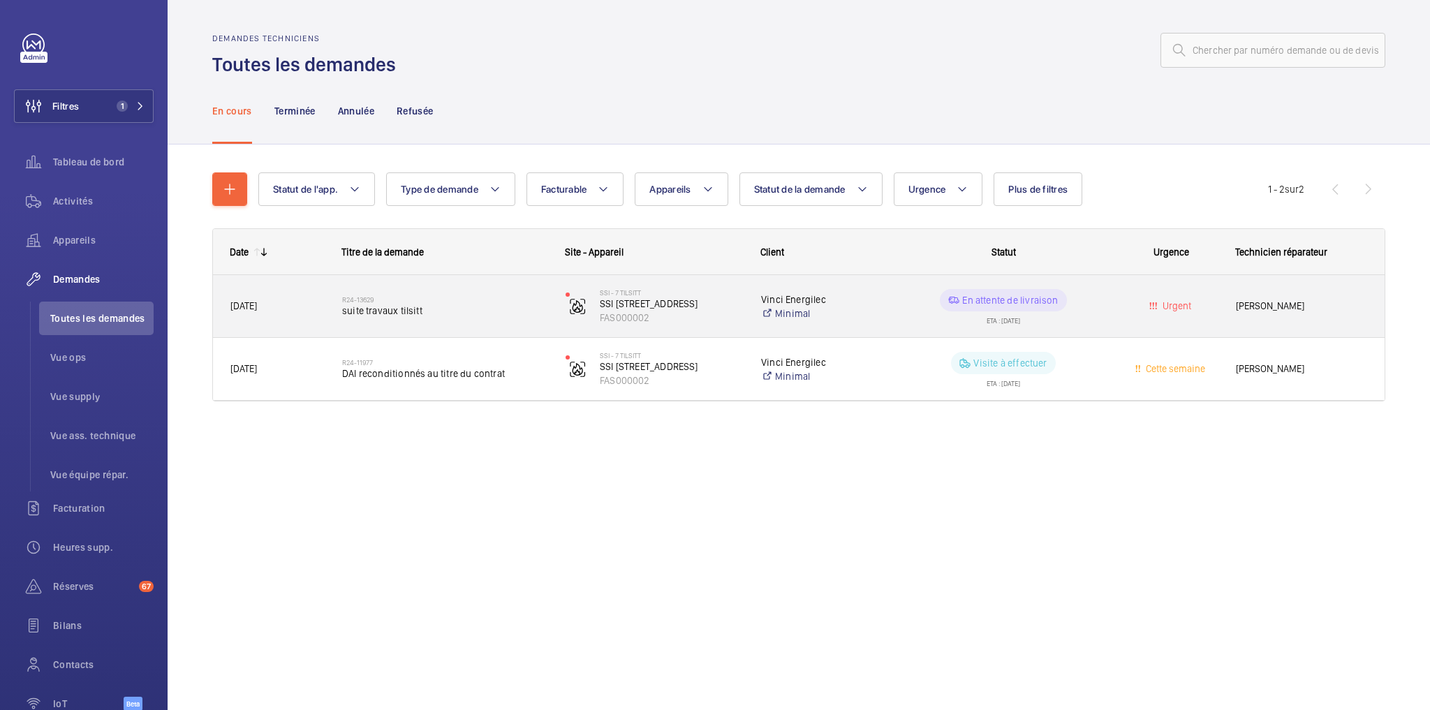
click at [1114, 304] on div "Urgent" at bounding box center [1162, 306] width 110 height 44
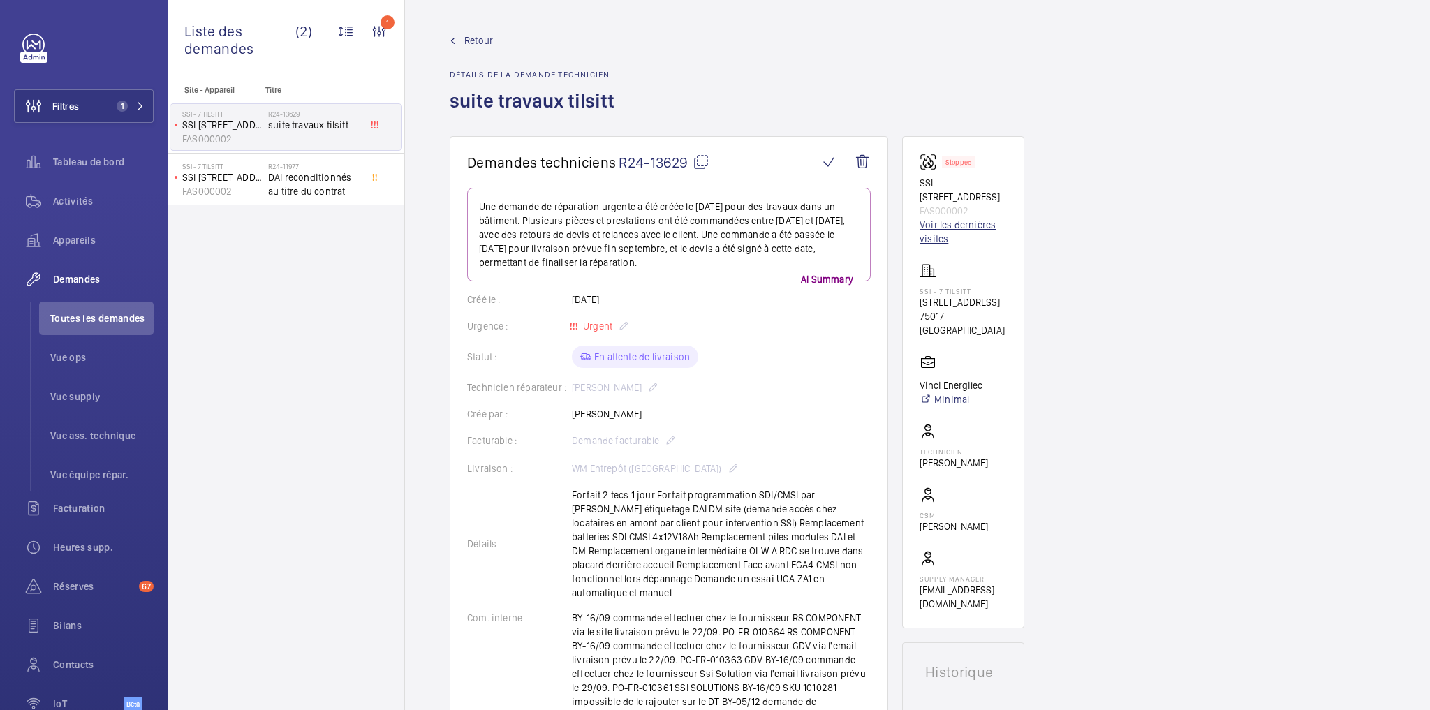
click at [953, 218] on link "Voir les dernières visites" at bounding box center [963, 232] width 87 height 28
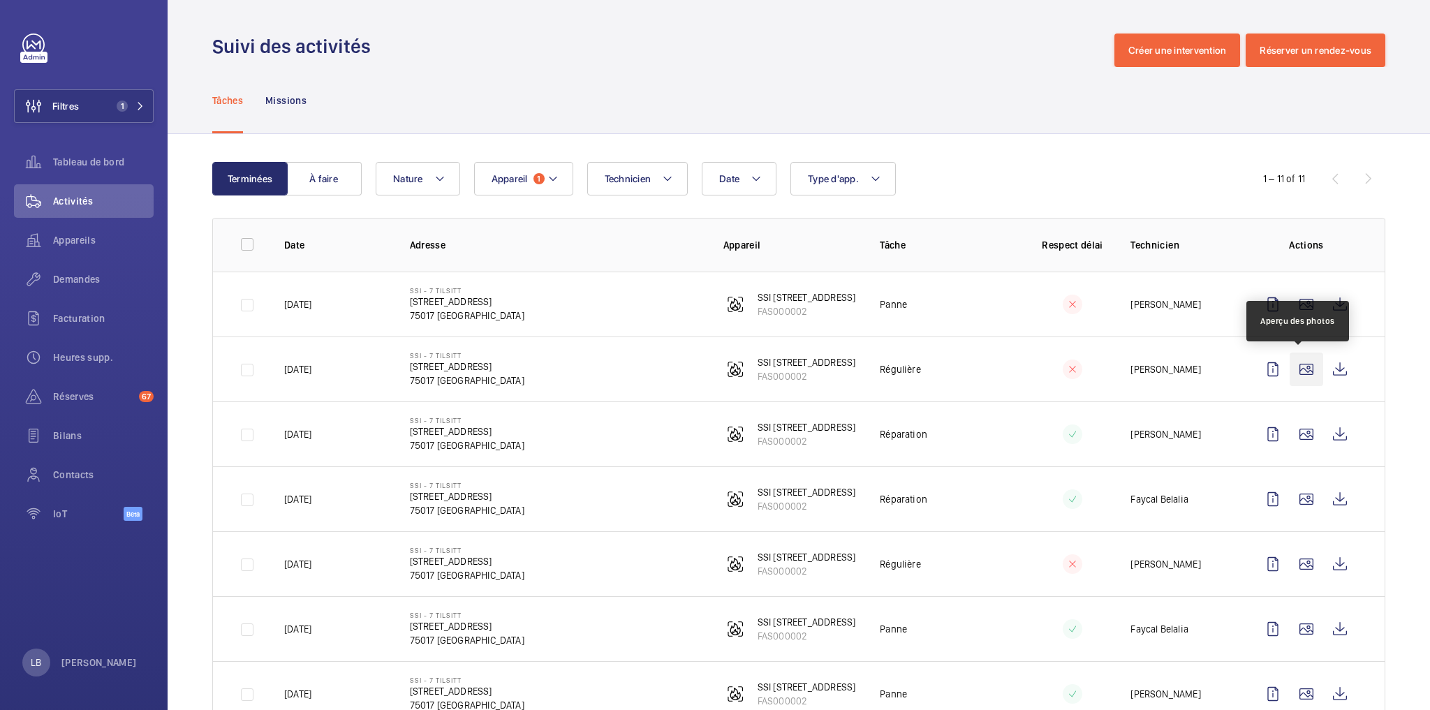
click at [1290, 369] on wm-front-icon-button at bounding box center [1307, 370] width 34 height 34
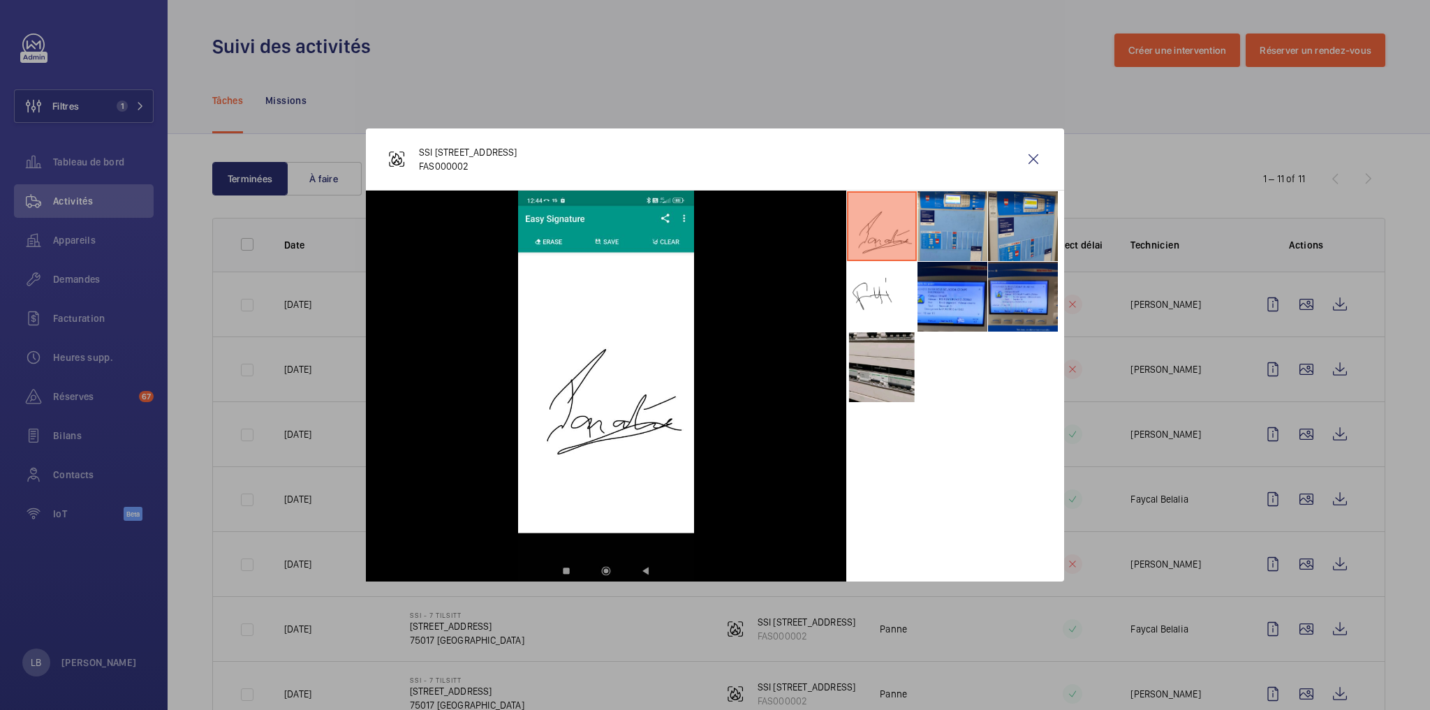
click at [1012, 200] on li at bounding box center [1023, 226] width 70 height 70
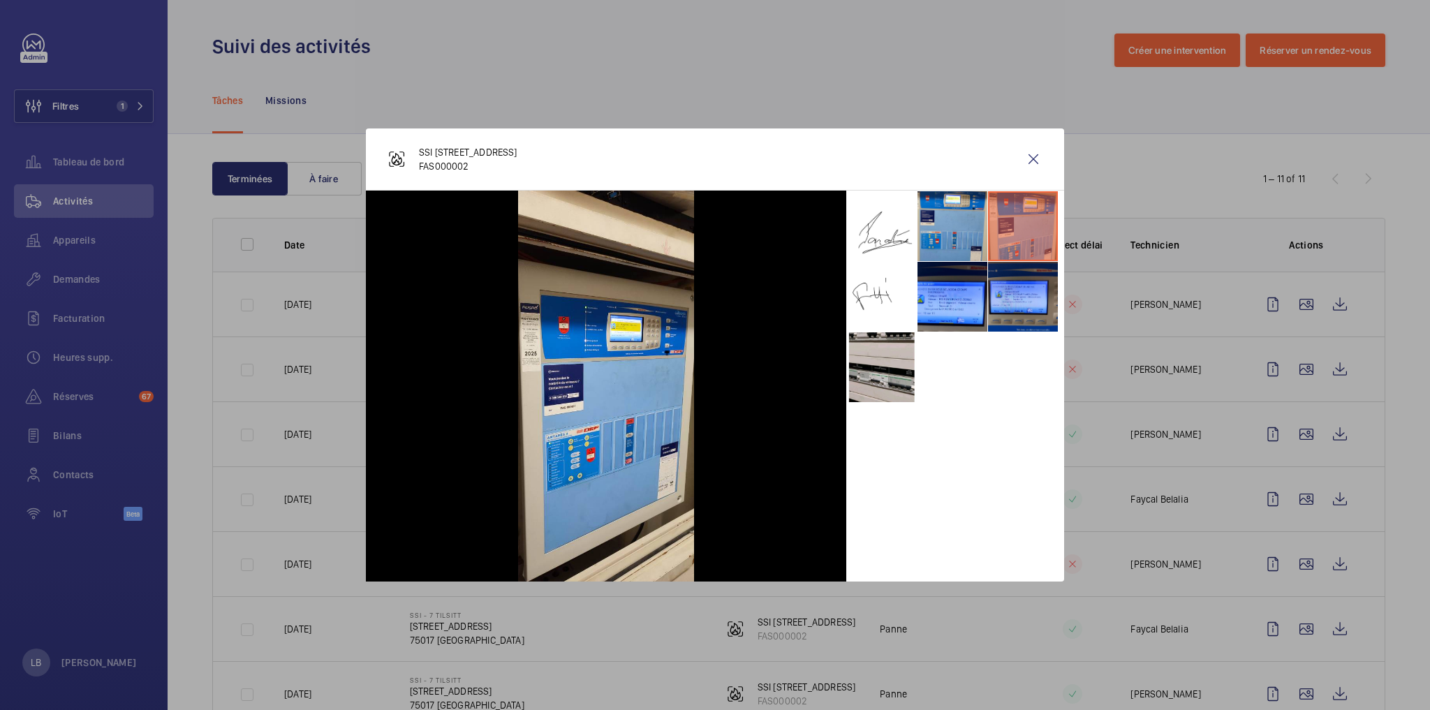
drag, startPoint x: 1031, startPoint y: 157, endPoint x: 1012, endPoint y: 174, distance: 25.7
click at [1031, 157] on wm-front-icon-button at bounding box center [1034, 159] width 34 height 34
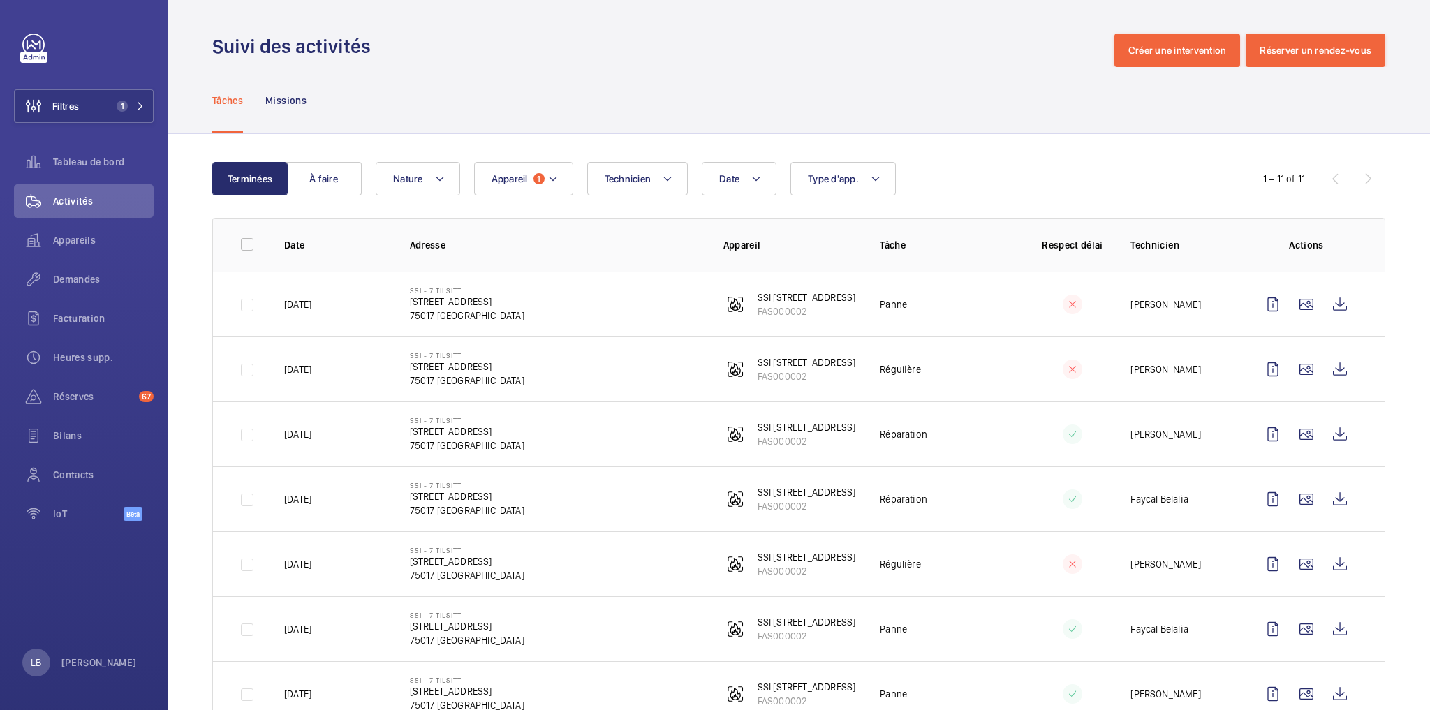
click at [612, 107] on div "Tâches Missions" at bounding box center [798, 100] width 1173 height 66
click at [616, 122] on div "Tâches Missions" at bounding box center [798, 100] width 1173 height 66
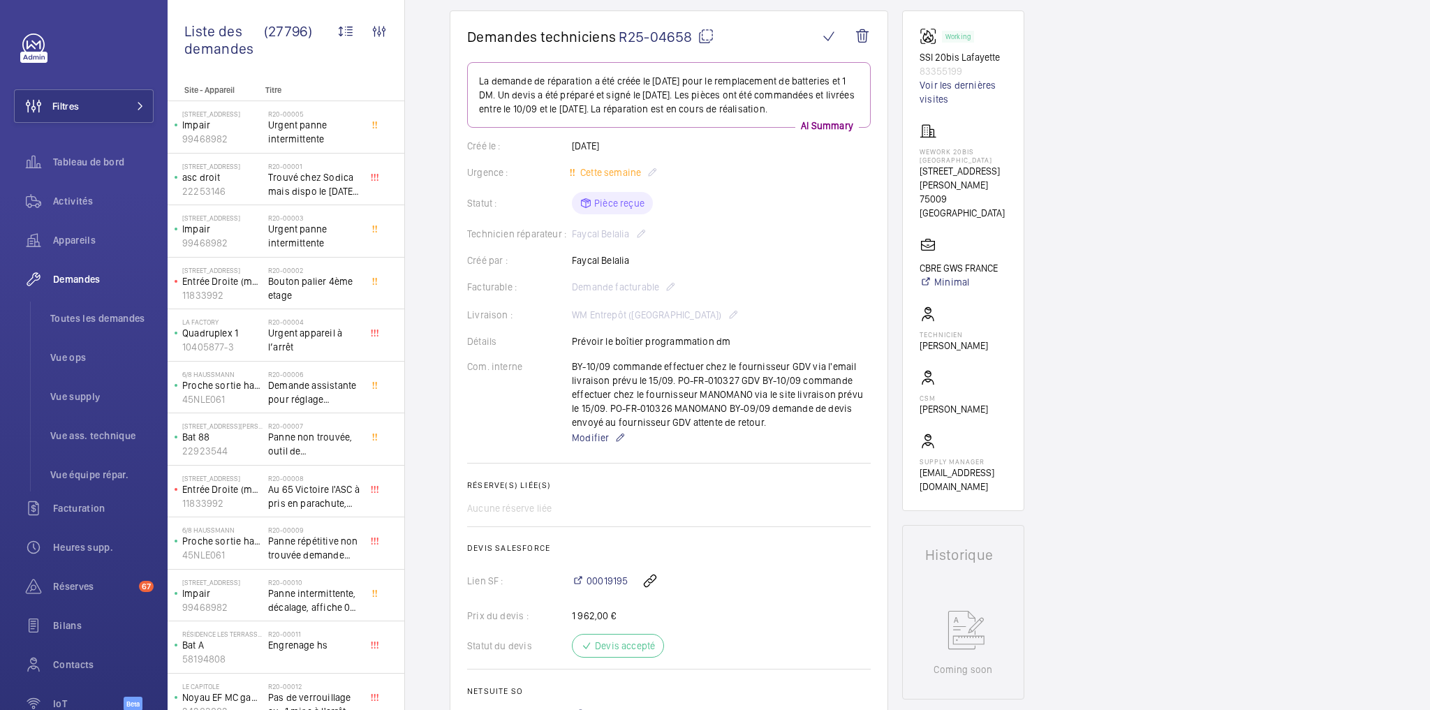
scroll to position [112, 0]
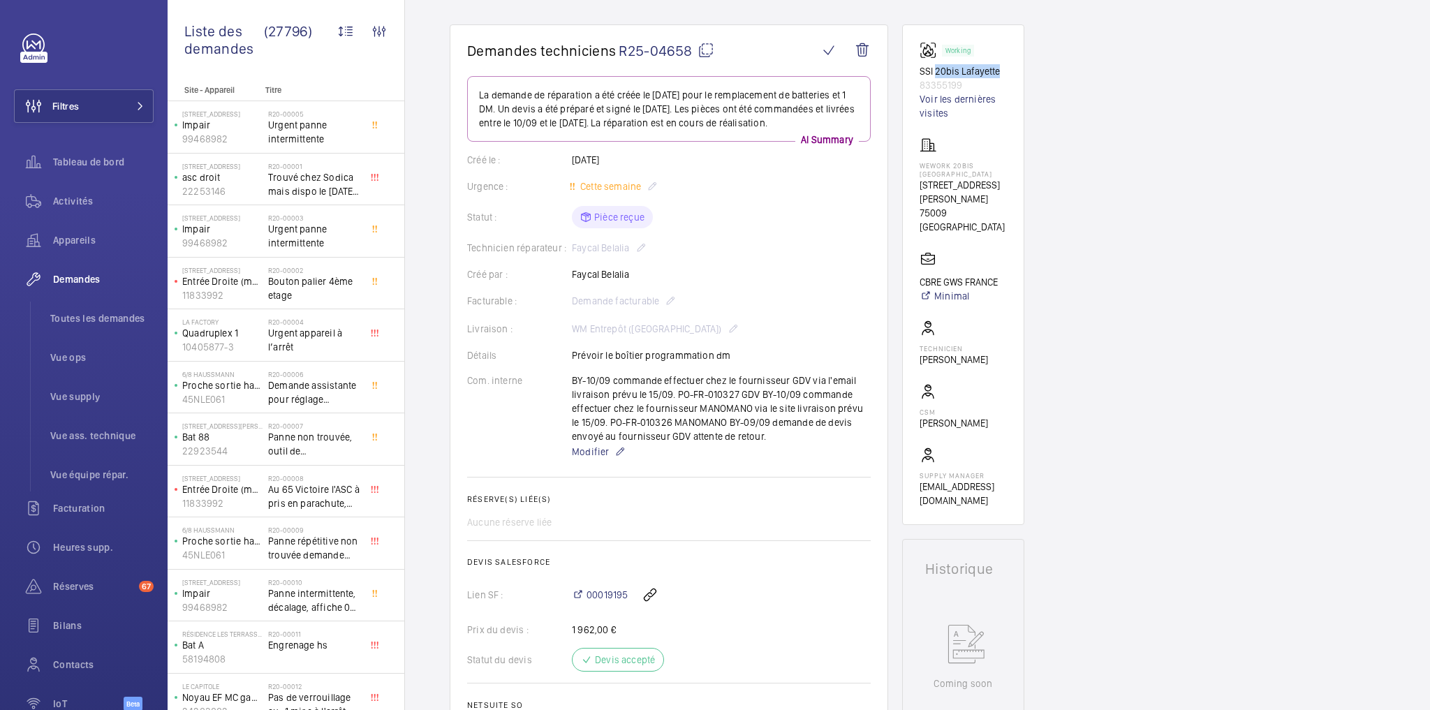
drag, startPoint x: 935, startPoint y: 71, endPoint x: 996, endPoint y: 73, distance: 61.5
click at [996, 73] on p "SSI 20bis Lafayette" at bounding box center [963, 71] width 87 height 14
click at [705, 47] on mat-icon at bounding box center [706, 50] width 17 height 17
copy p "20bis [GEOGRAPHIC_DATA]"
click at [73, 206] on span "Activités" at bounding box center [103, 201] width 101 height 14
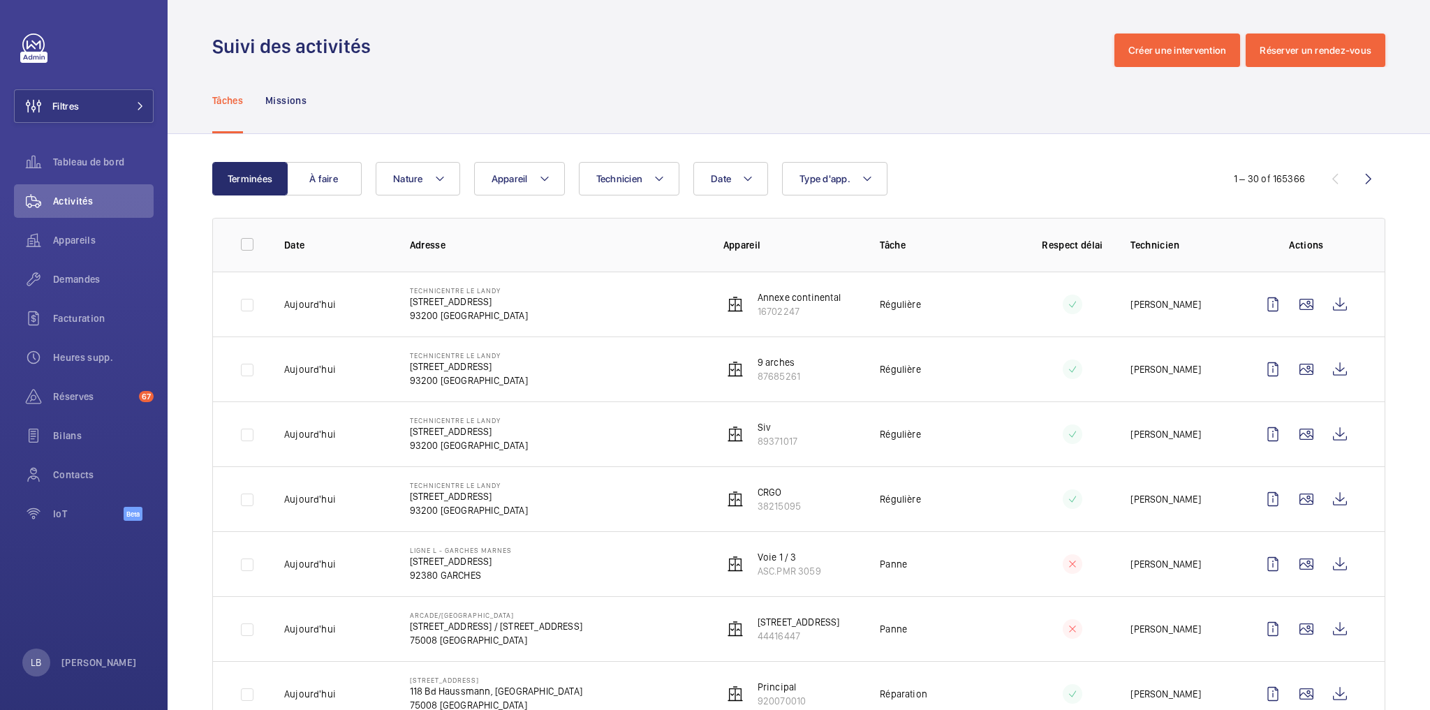
click at [598, 71] on div "Tâches Missions" at bounding box center [798, 100] width 1173 height 66
drag, startPoint x: 582, startPoint y: 78, endPoint x: 566, endPoint y: 76, distance: 16.9
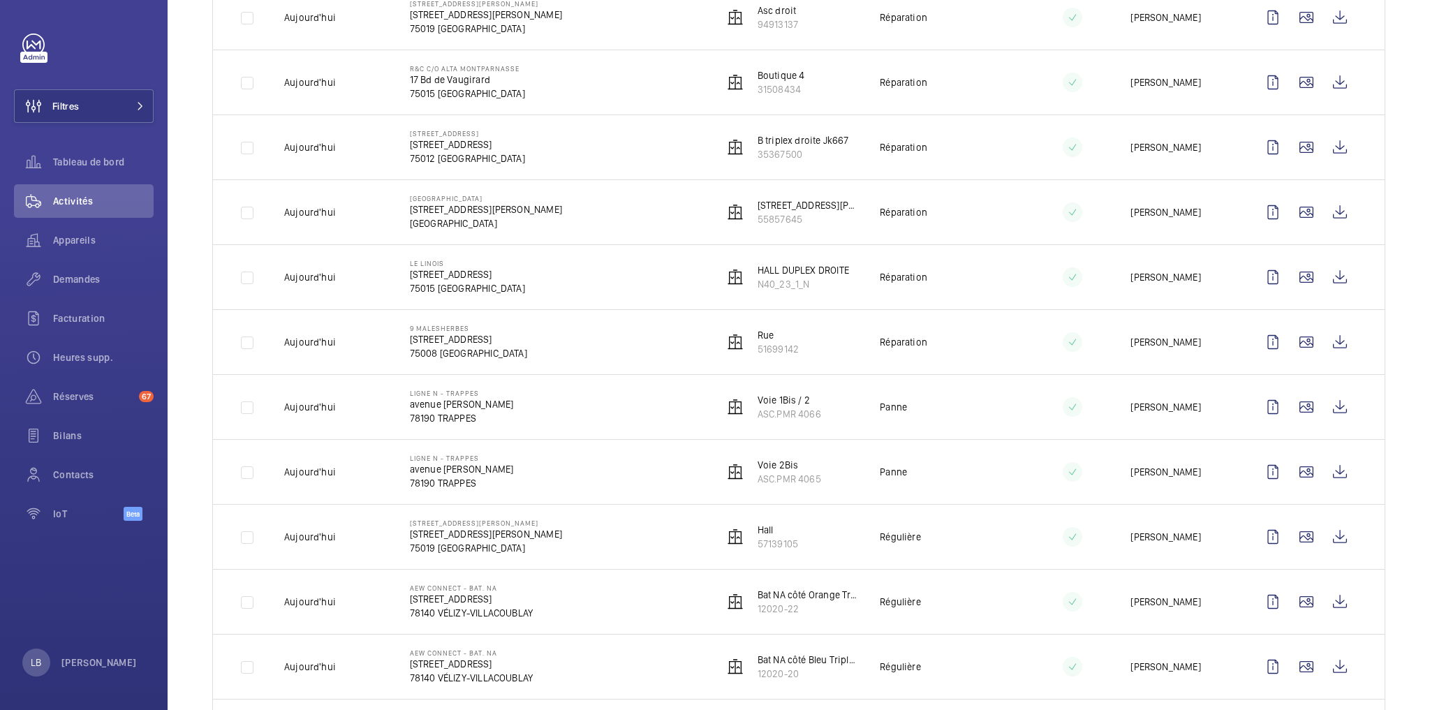
scroll to position [1539, 0]
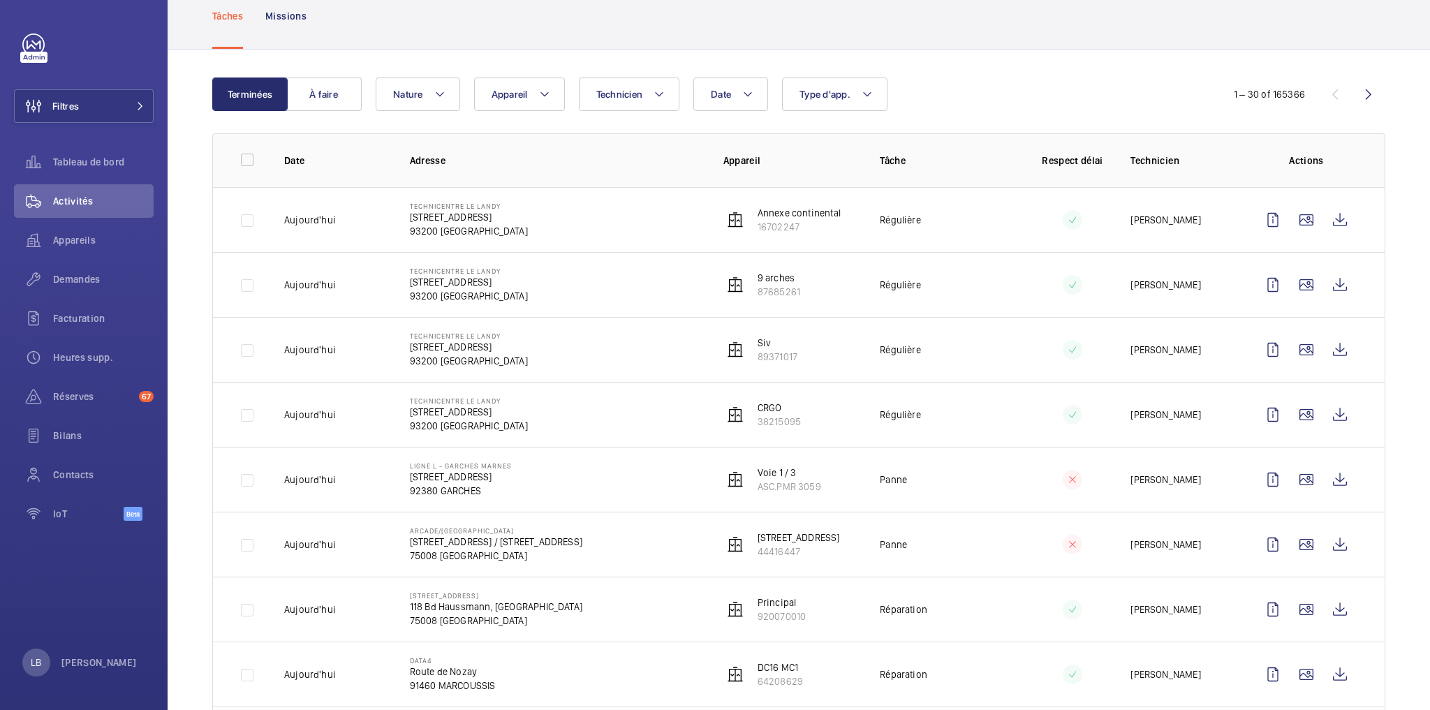
scroll to position [0, 0]
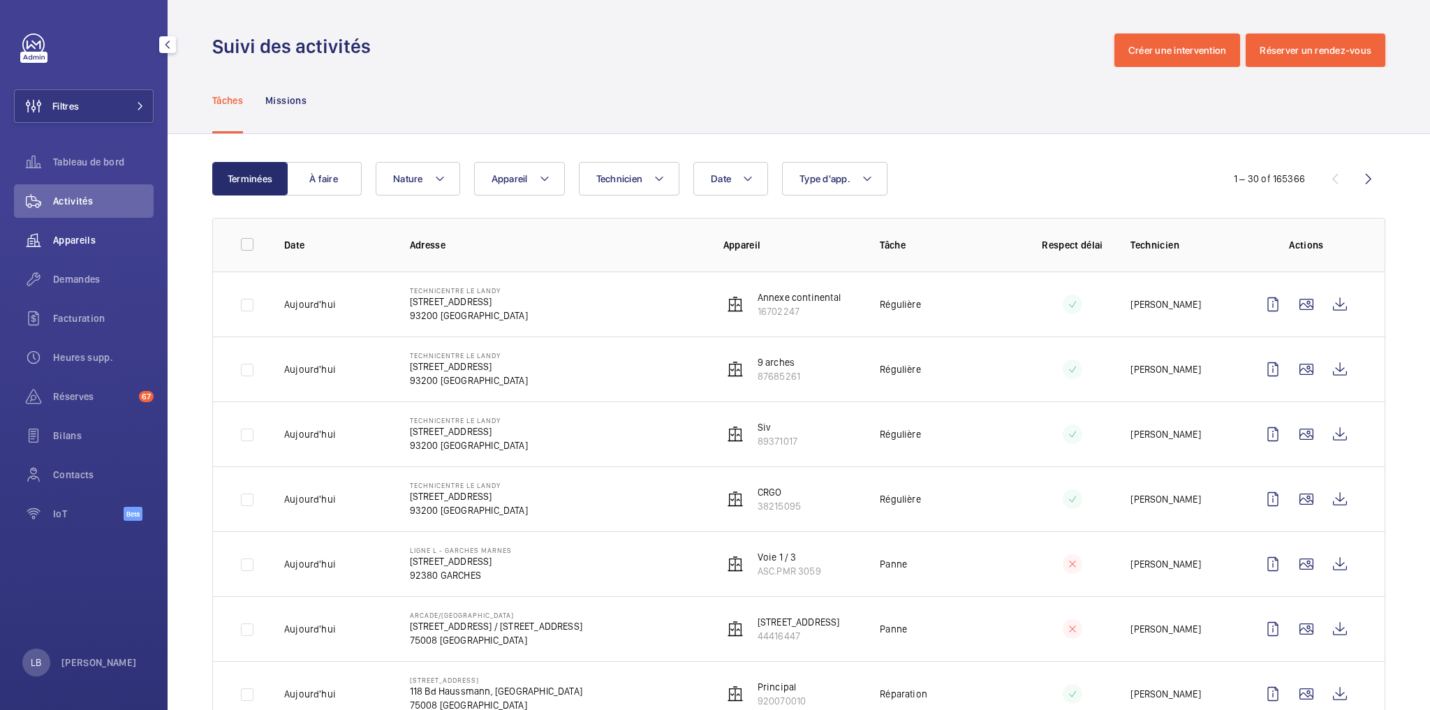
click at [79, 243] on span "Appareils" at bounding box center [103, 240] width 101 height 14
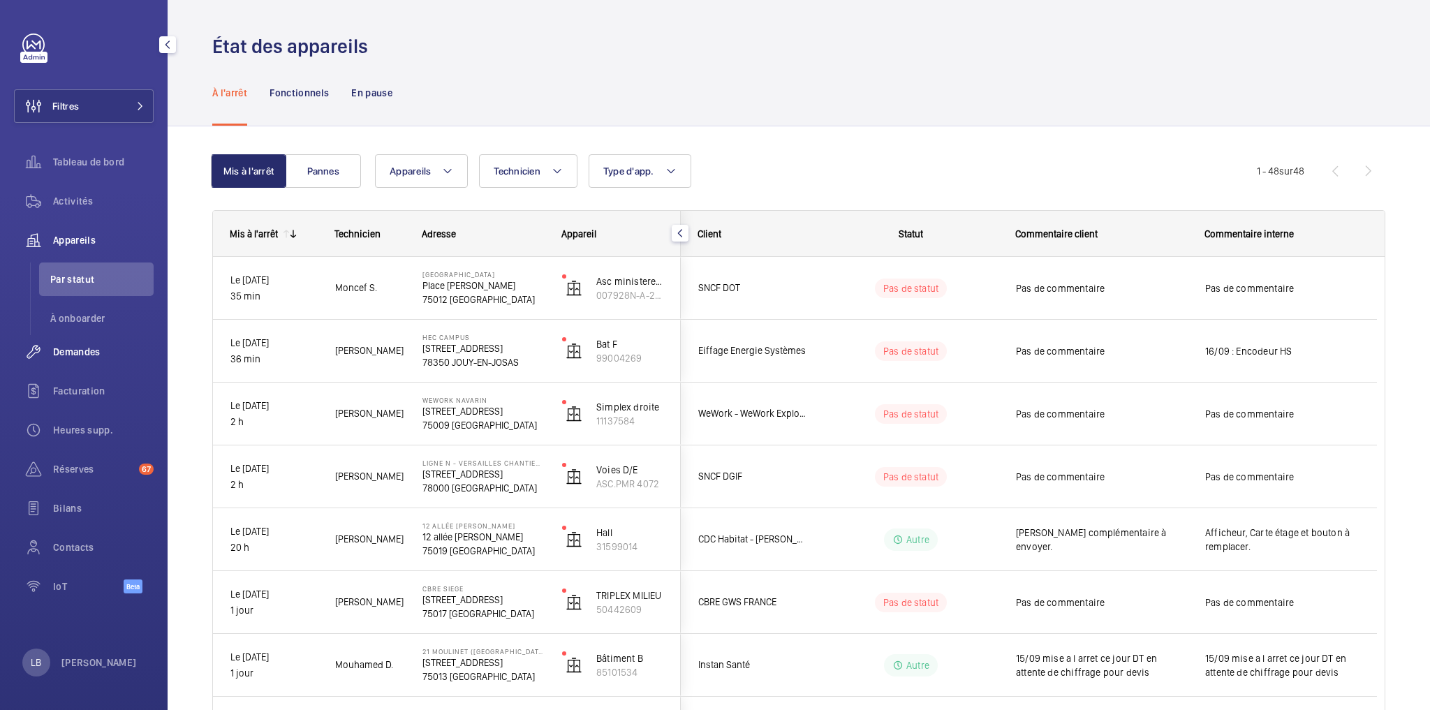
click at [78, 356] on span "Demandes" at bounding box center [103, 352] width 101 height 14
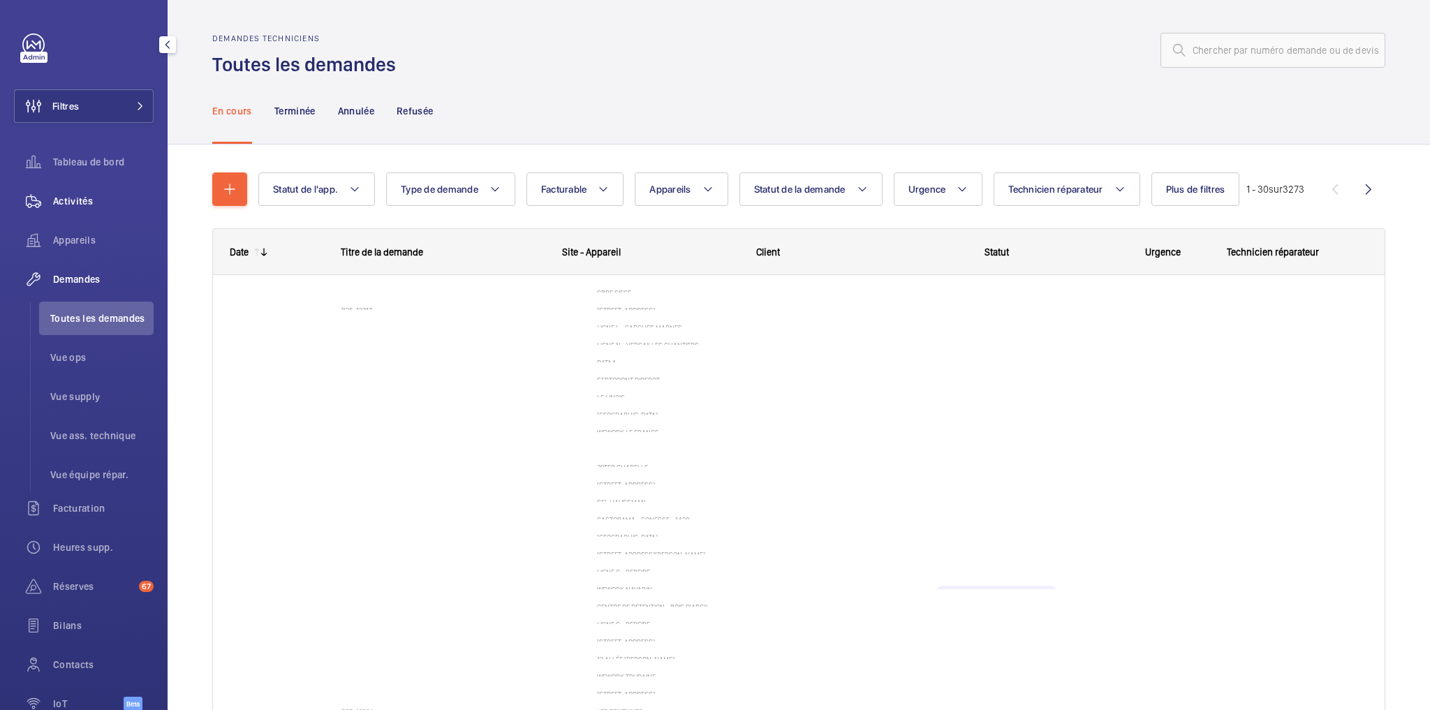
click at [84, 198] on span "Activités" at bounding box center [103, 201] width 101 height 14
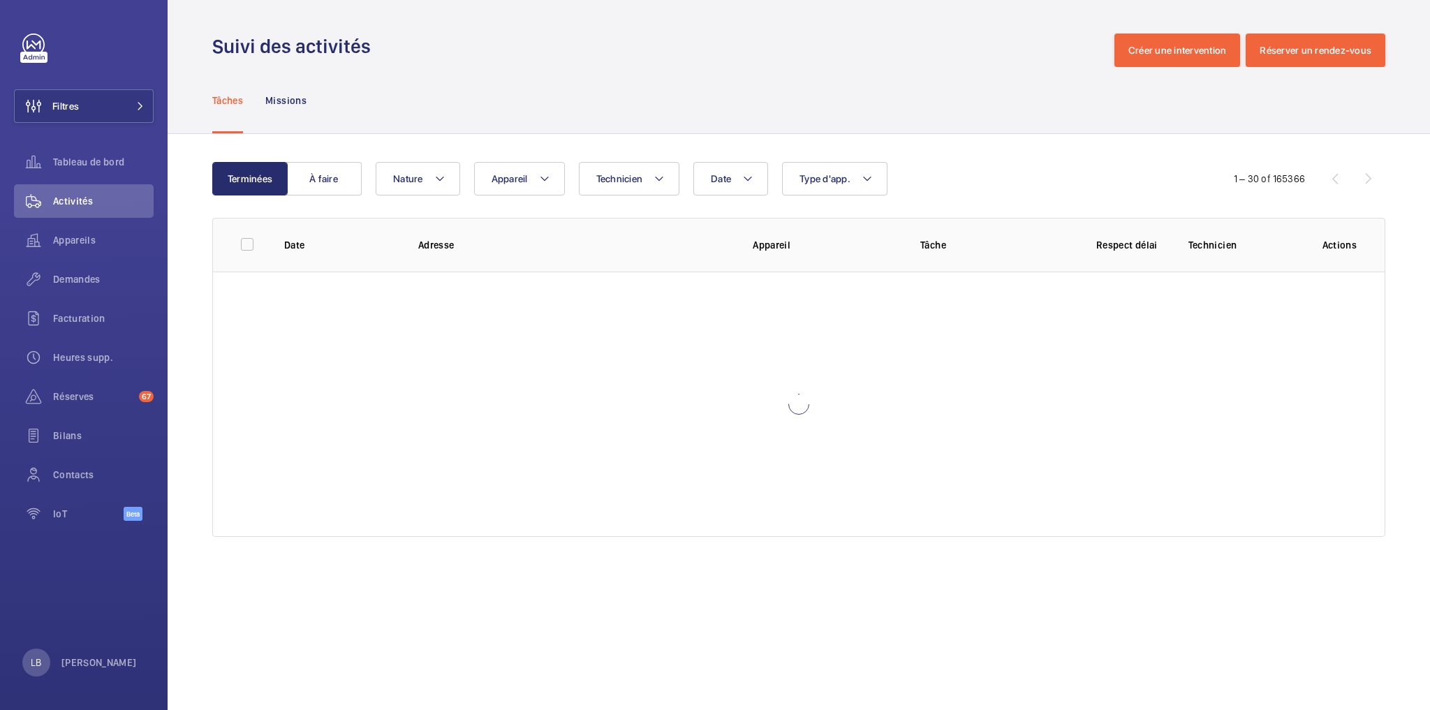
click at [612, 36] on div "Suivi des activités Créer une intervention Réserver un rendez-vous" at bounding box center [798, 51] width 1173 height 34
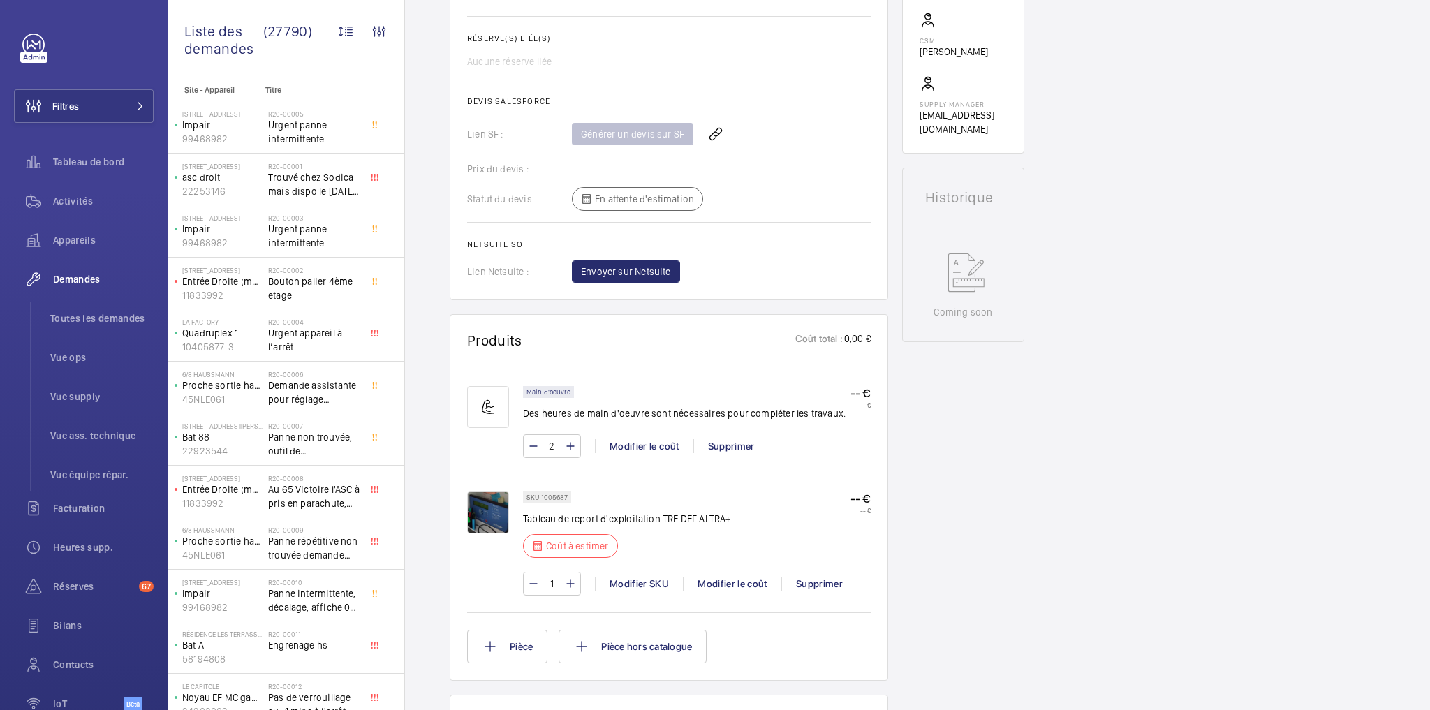
scroll to position [838, 0]
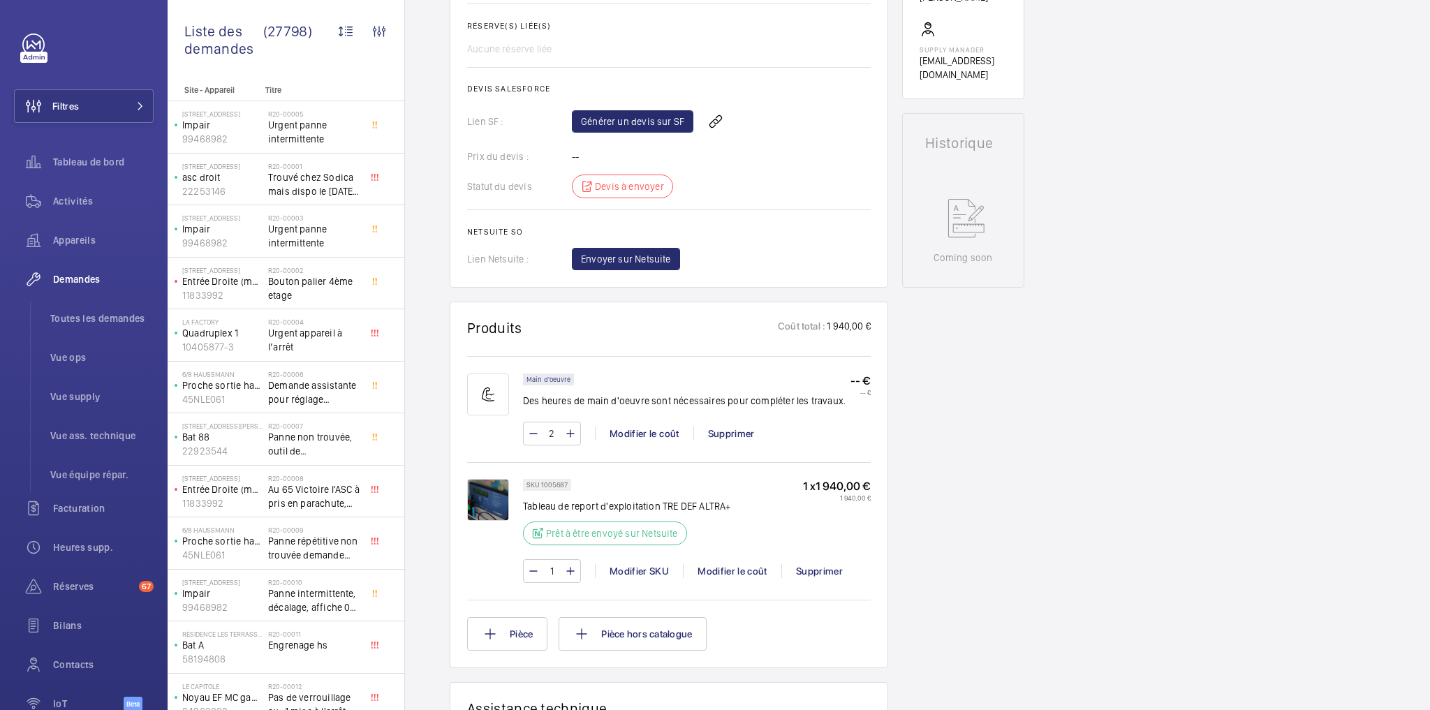
scroll to position [559, 0]
click at [656, 128] on link "Générer un devis sur SF" at bounding box center [632, 120] width 121 height 22
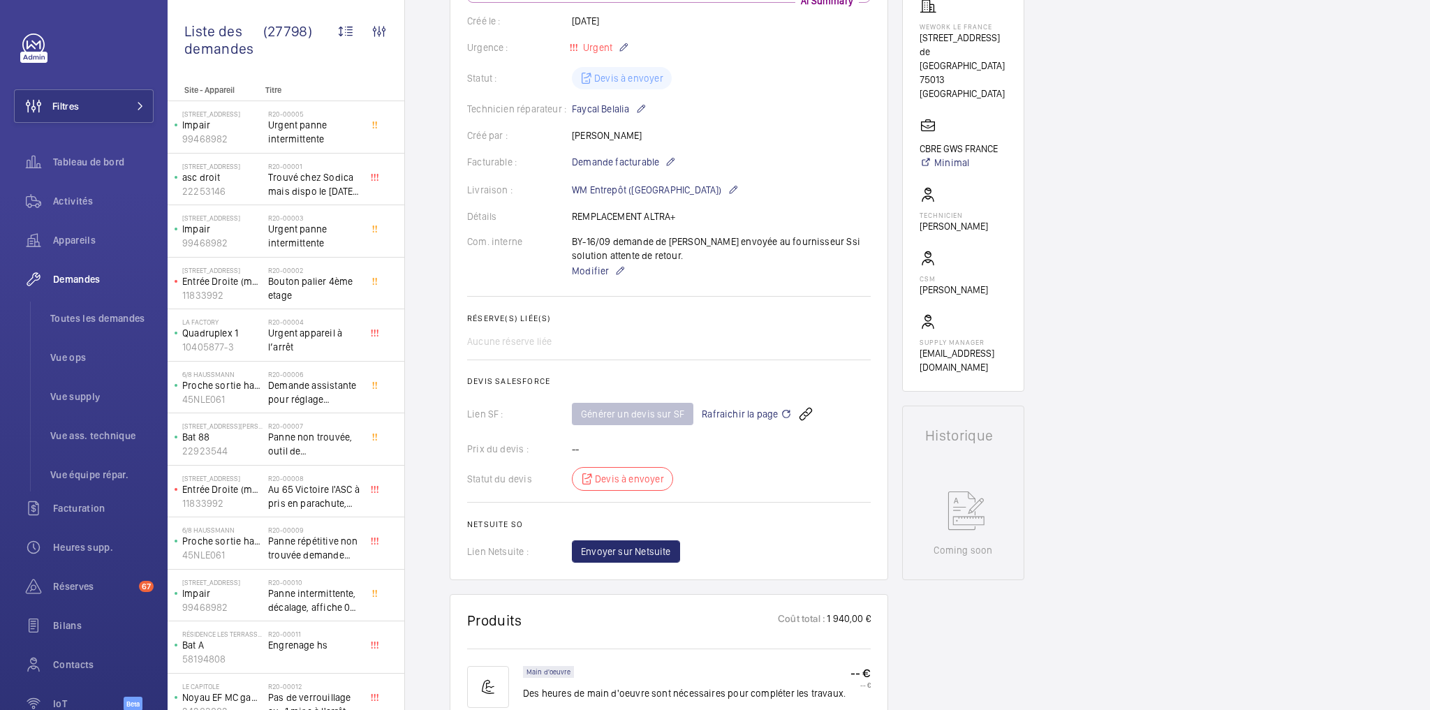
scroll to position [0, 0]
